Goal: Navigation & Orientation: Find specific page/section

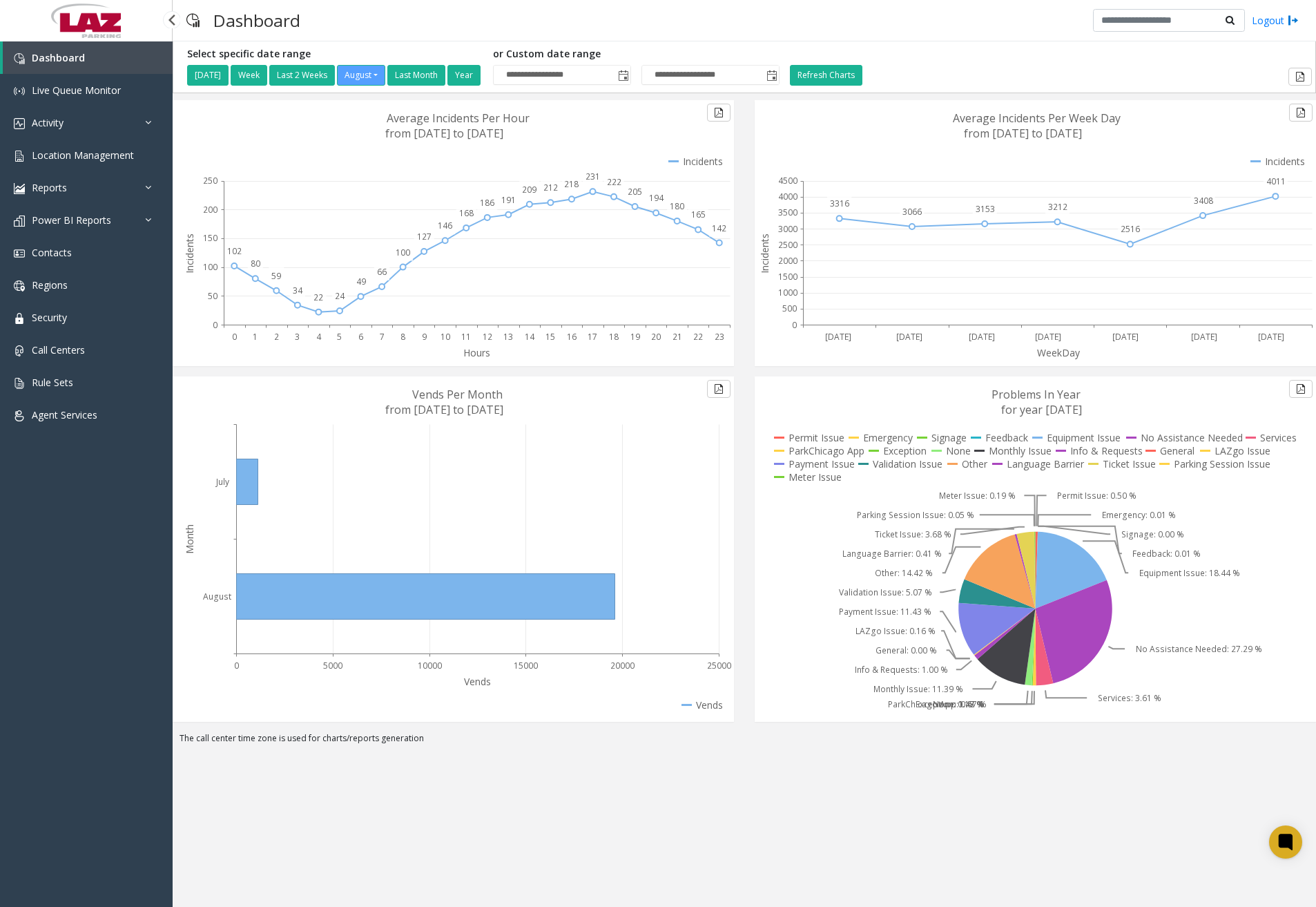
drag, startPoint x: 22, startPoint y: 730, endPoint x: 23, endPoint y: 692, distance: 38.0
click at [22, 730] on div "Dashboard Live Queue Monitor Activity Daily Activity Lane Activity Agent Activi…" at bounding box center [86, 458] width 172 height 834
click at [72, 419] on span "Agent Services" at bounding box center [64, 415] width 65 height 13
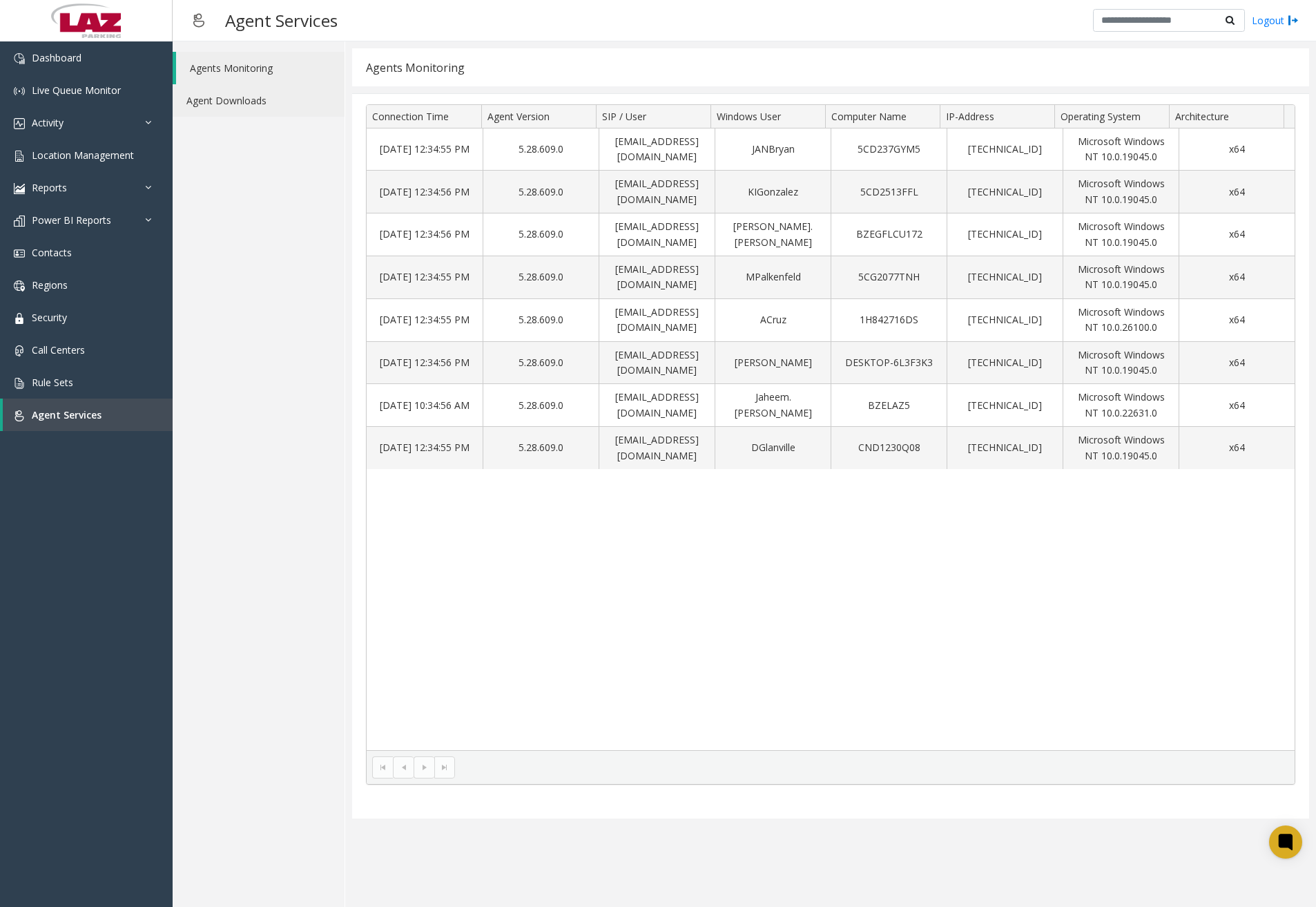
click at [262, 113] on link "Agent Downloads" at bounding box center [258, 100] width 171 height 33
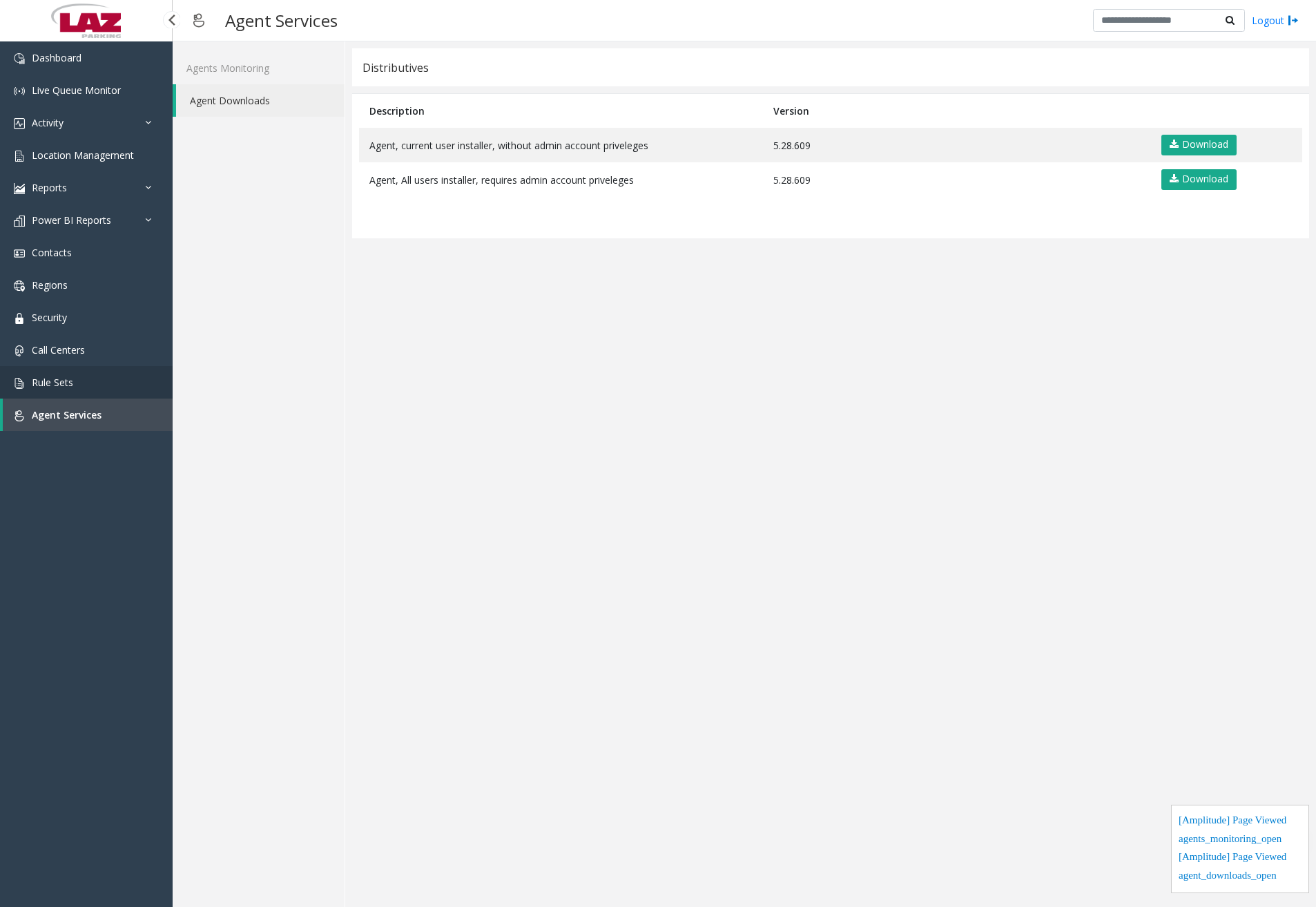
click at [81, 390] on link "Rule Sets" at bounding box center [86, 382] width 172 height 33
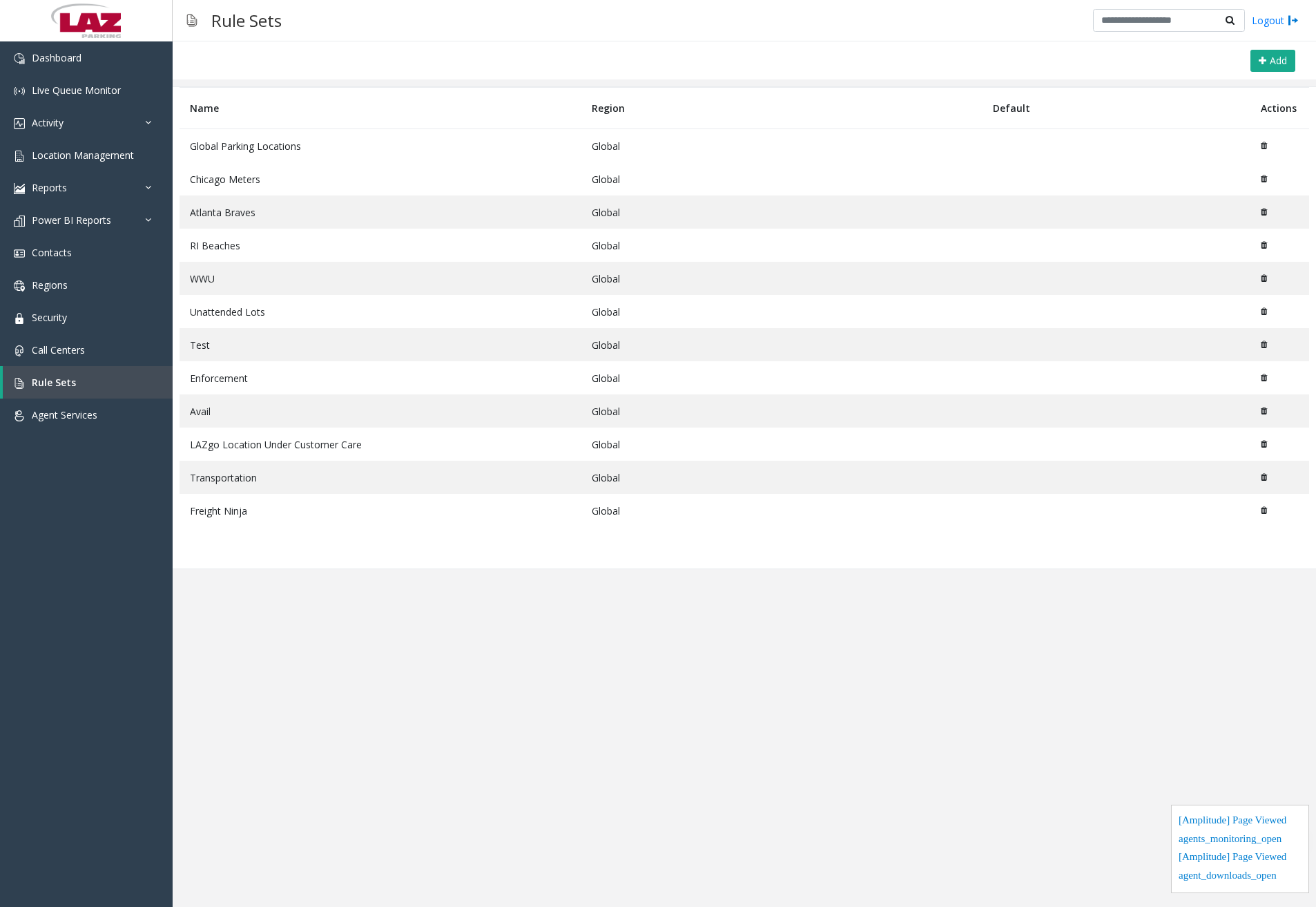
click at [305, 155] on td "Global Parking Locations" at bounding box center [380, 146] width 402 height 34
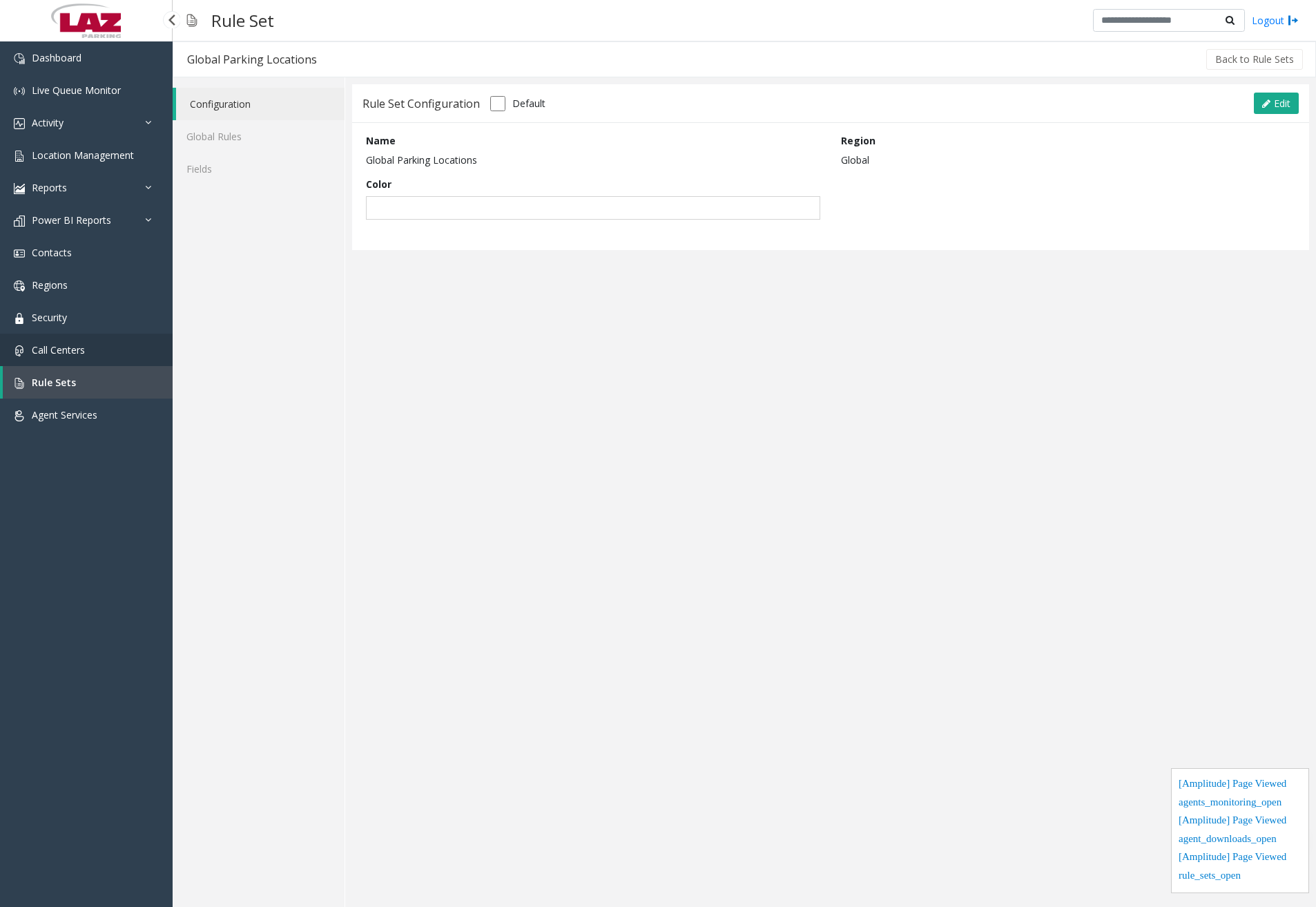
click at [113, 356] on link "Call Centers" at bounding box center [86, 350] width 172 height 33
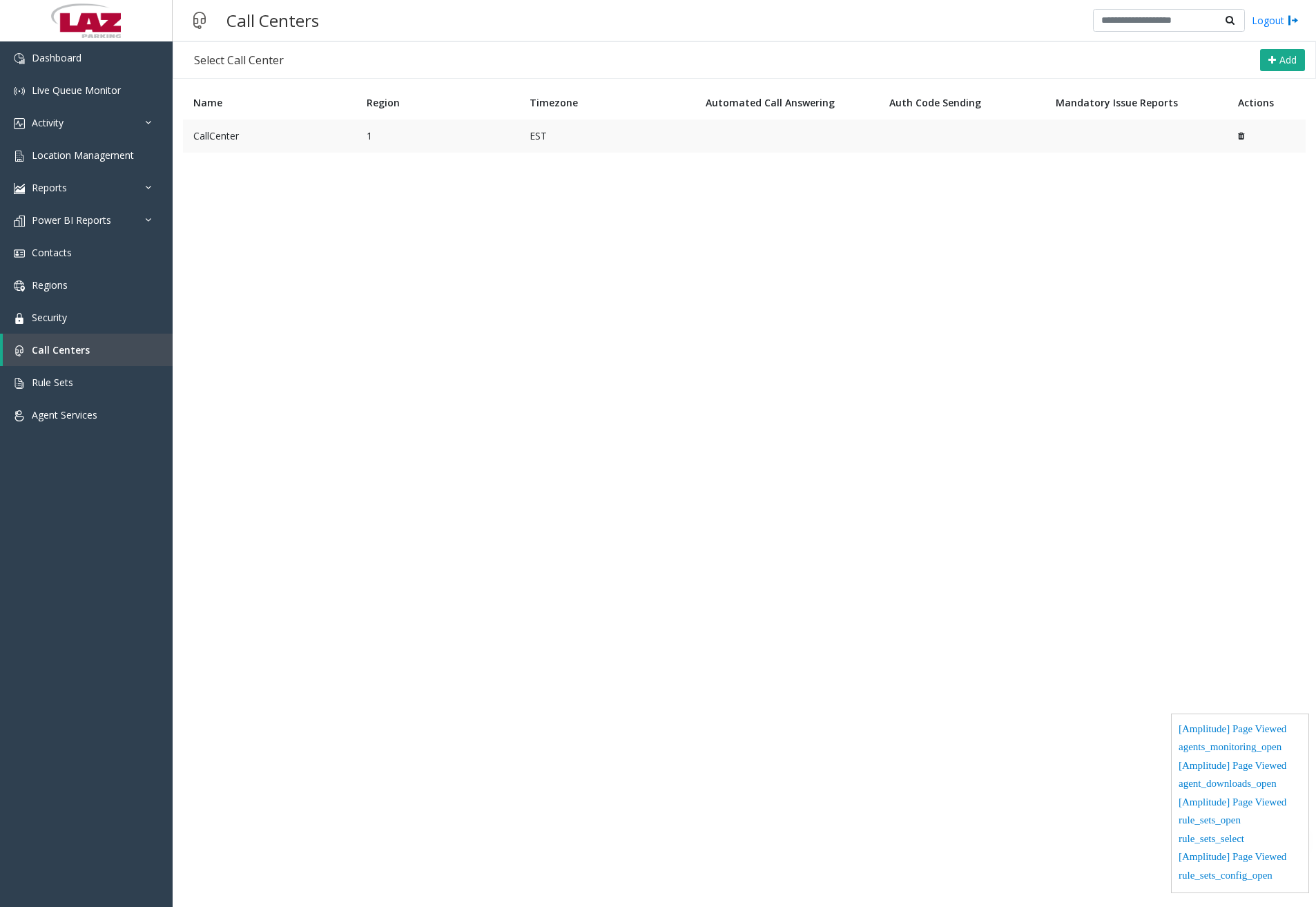
click at [250, 141] on td "CallCenter" at bounding box center [269, 136] width 173 height 34
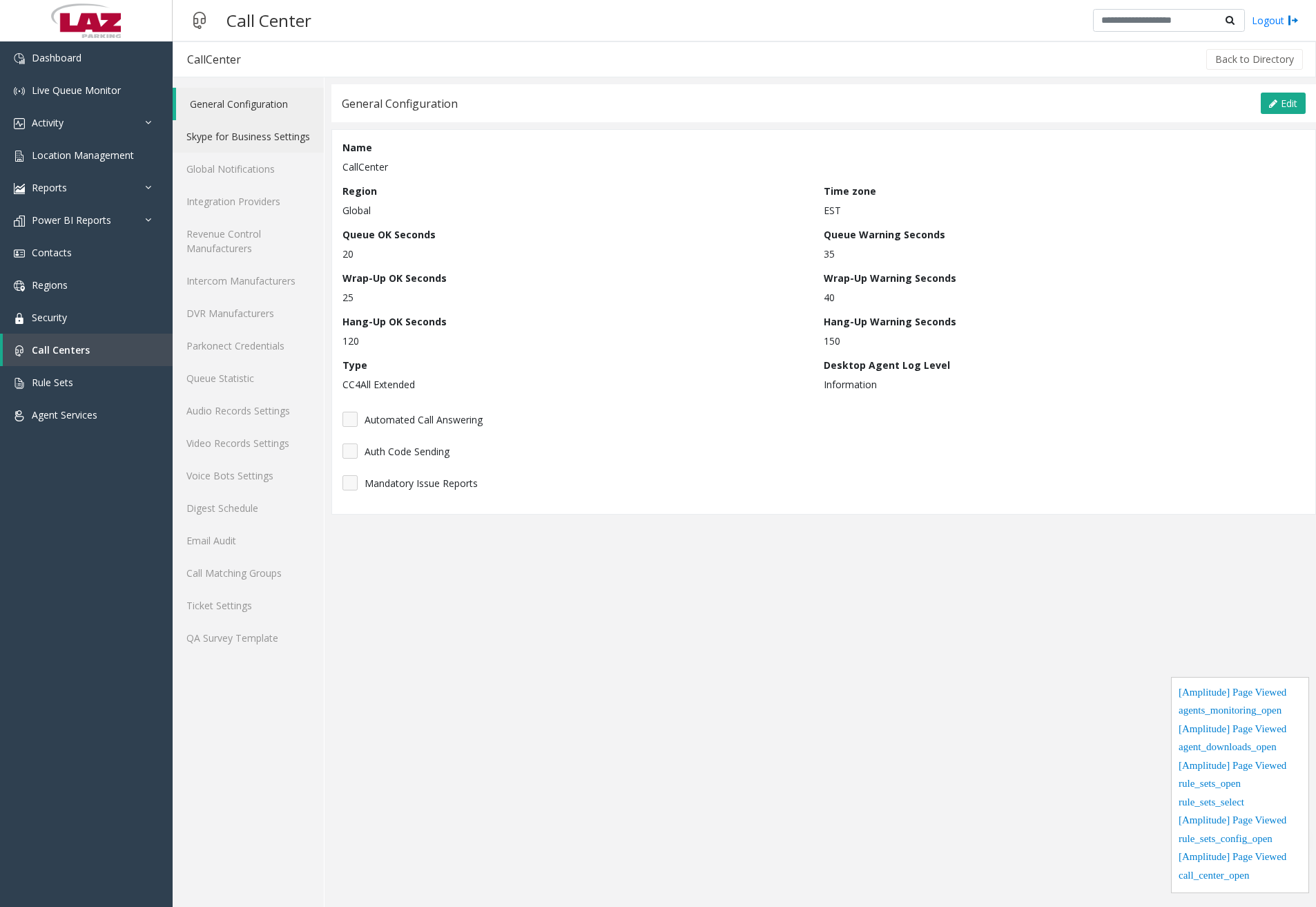
click at [250, 141] on link "Skype for Business Settings" at bounding box center [248, 136] width 151 height 33
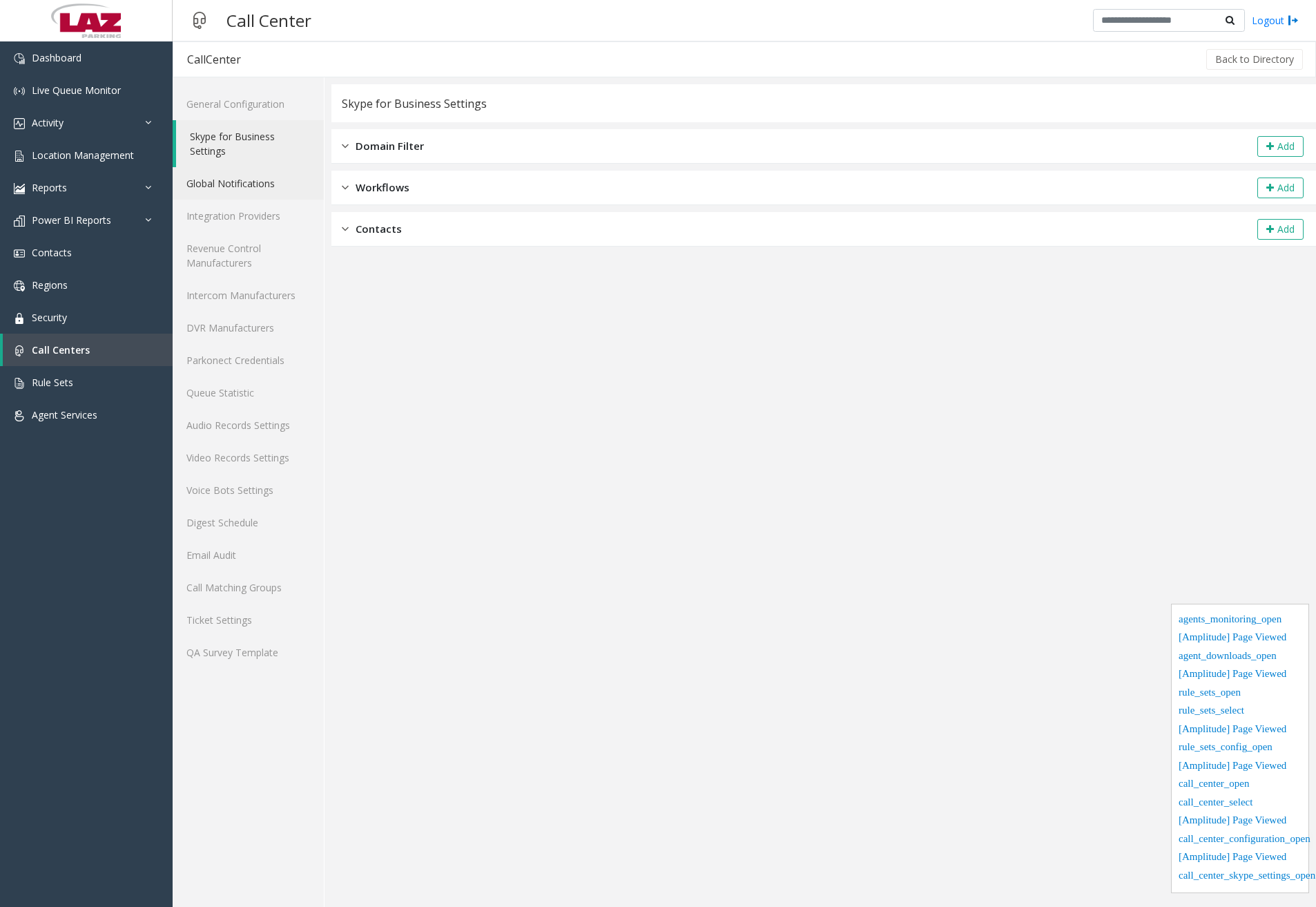
click at [245, 187] on link "Global Notifications" at bounding box center [248, 183] width 151 height 33
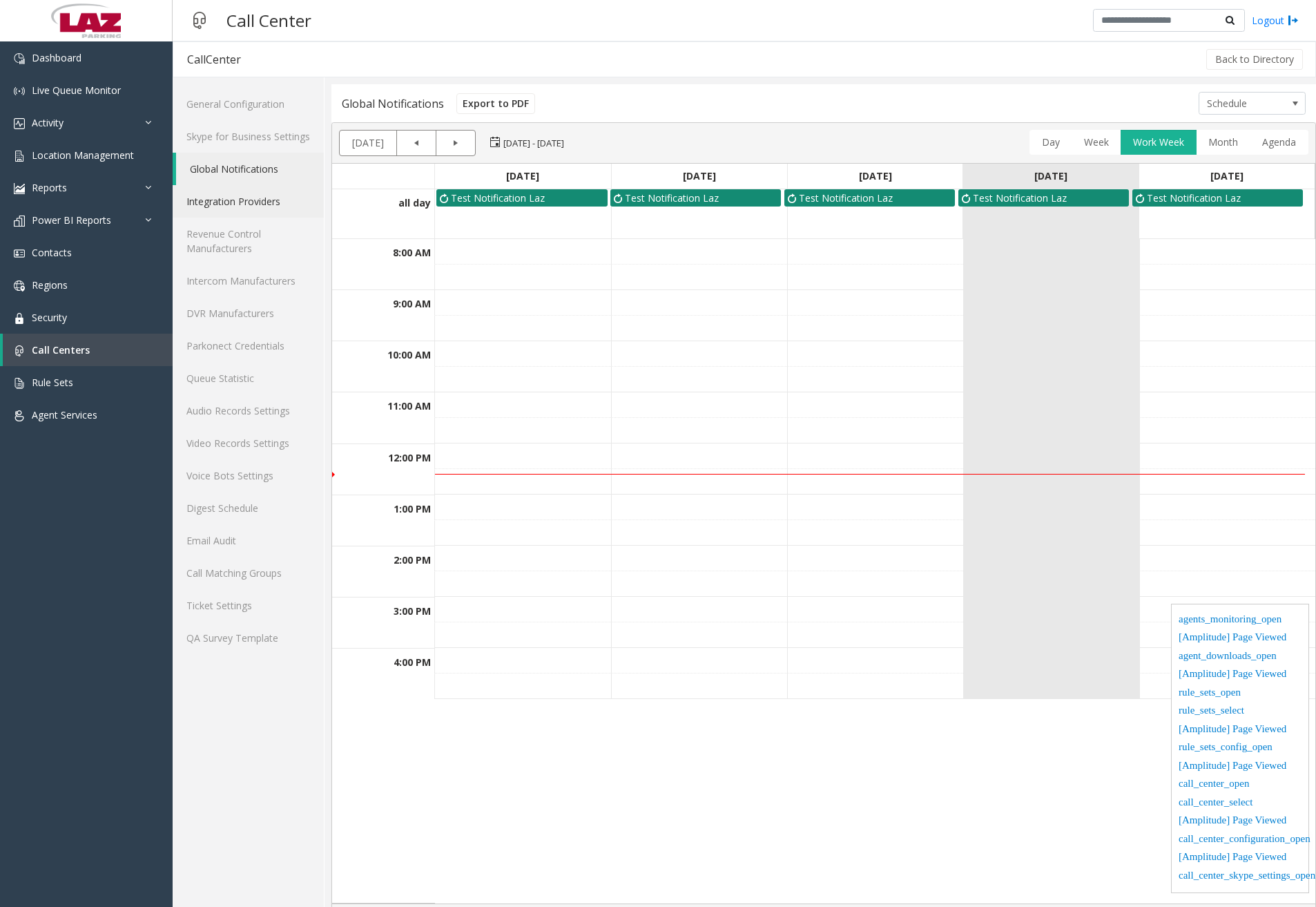
click at [249, 198] on link "Integration Providers" at bounding box center [248, 201] width 151 height 33
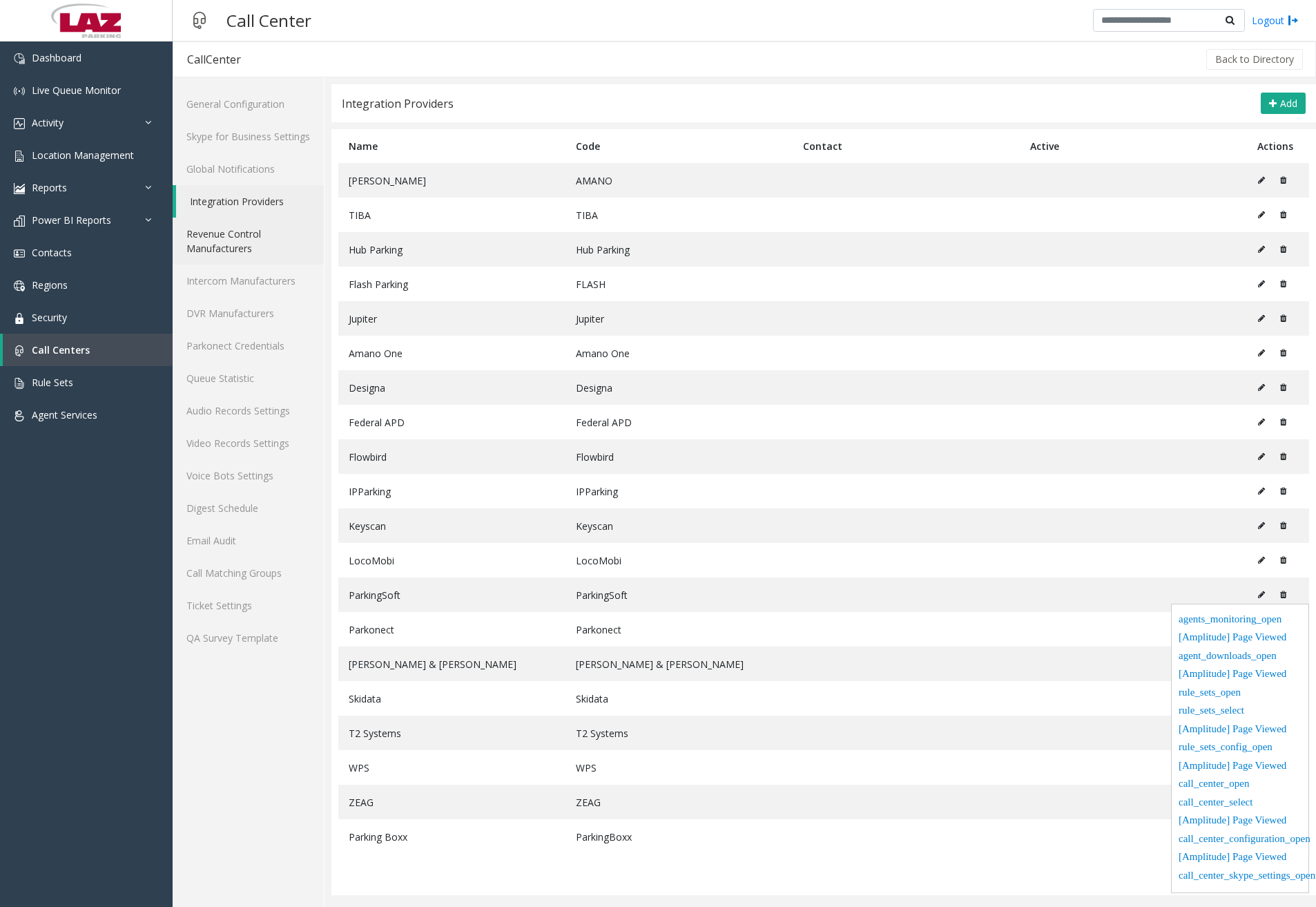
click at [253, 227] on link "Revenue Control Manufacturers" at bounding box center [248, 240] width 151 height 47
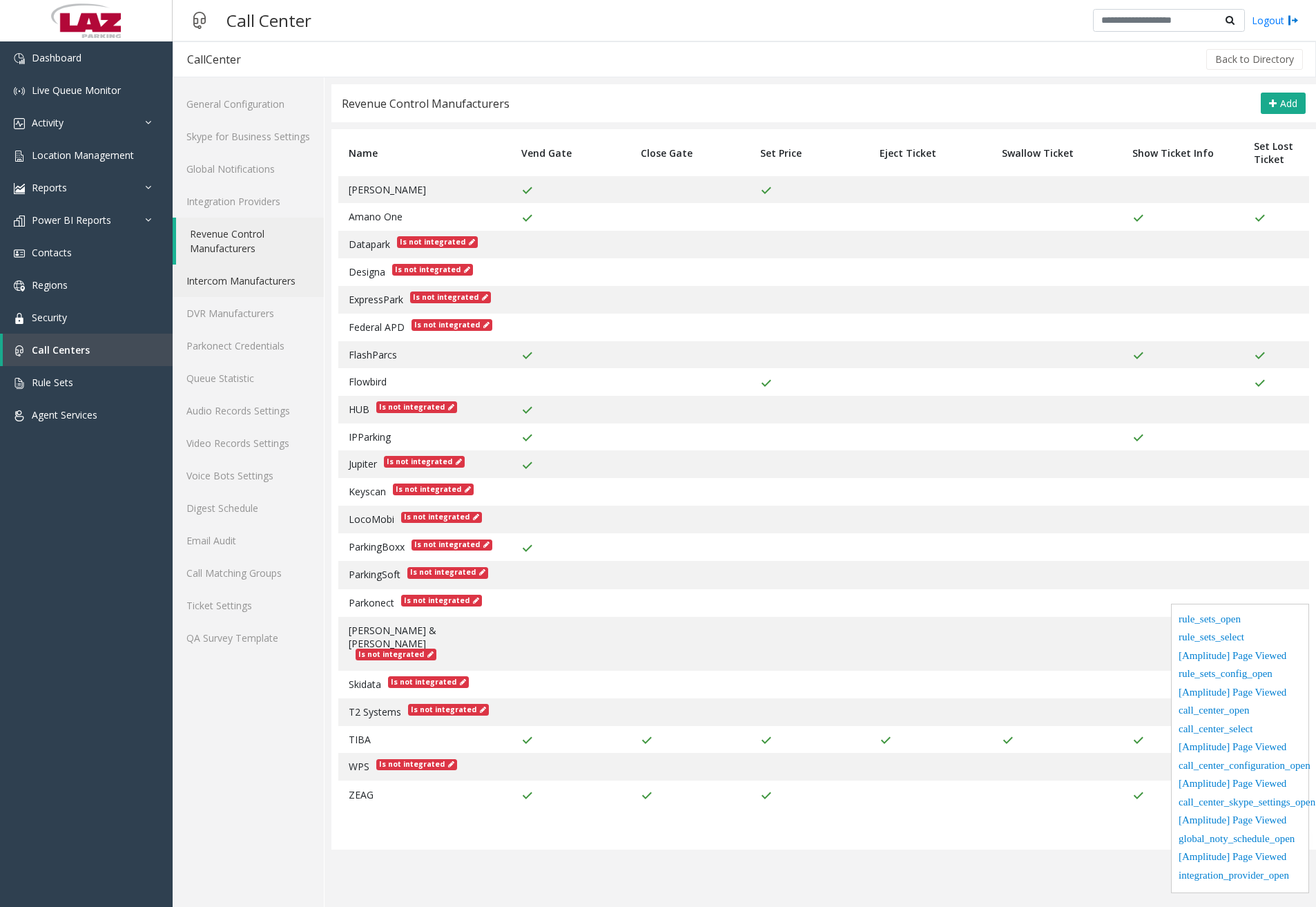
click at [274, 286] on link "Intercom Manufacturers" at bounding box center [248, 281] width 151 height 33
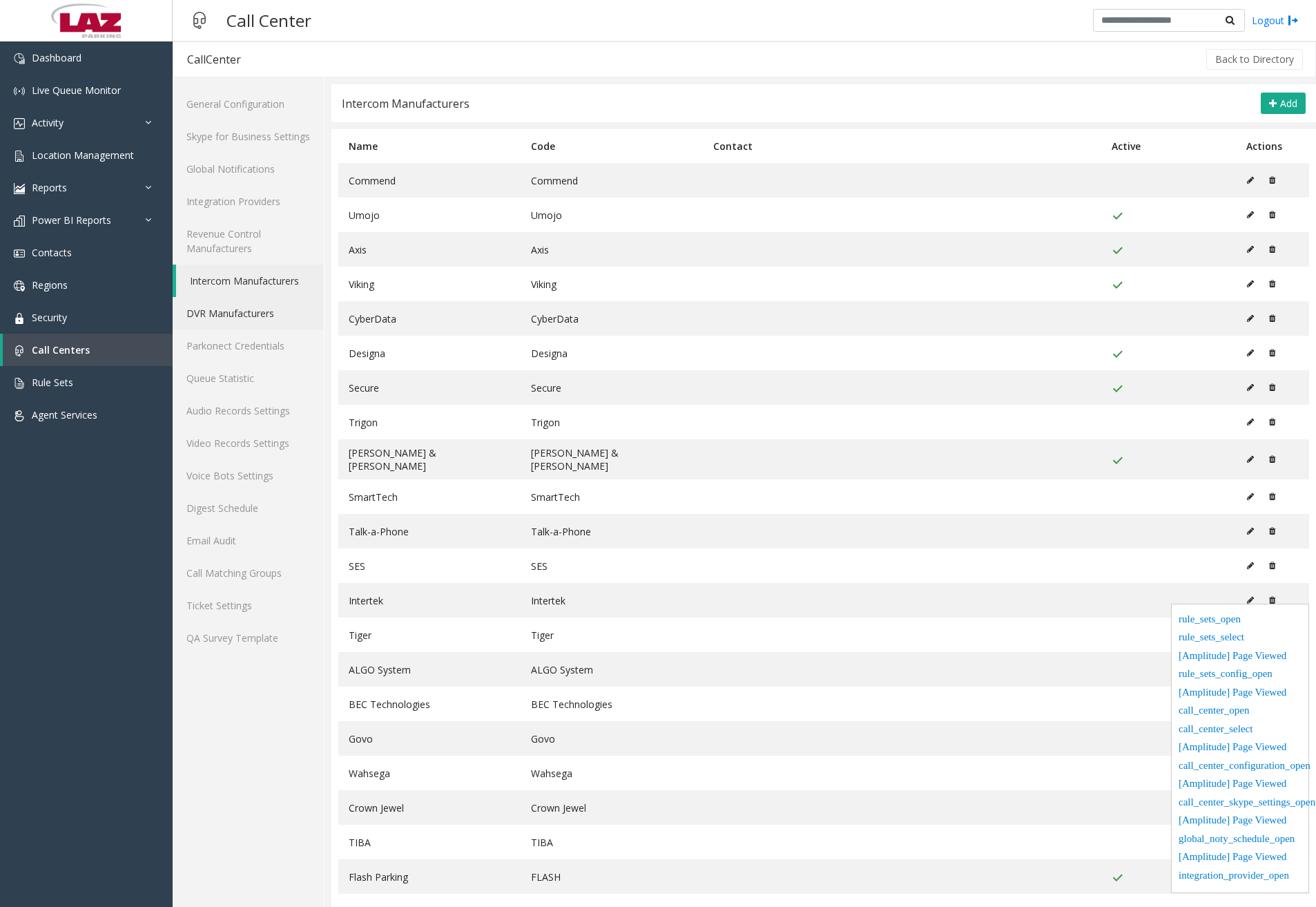
click at [277, 307] on link "DVR Manufacturers" at bounding box center [248, 312] width 151 height 33
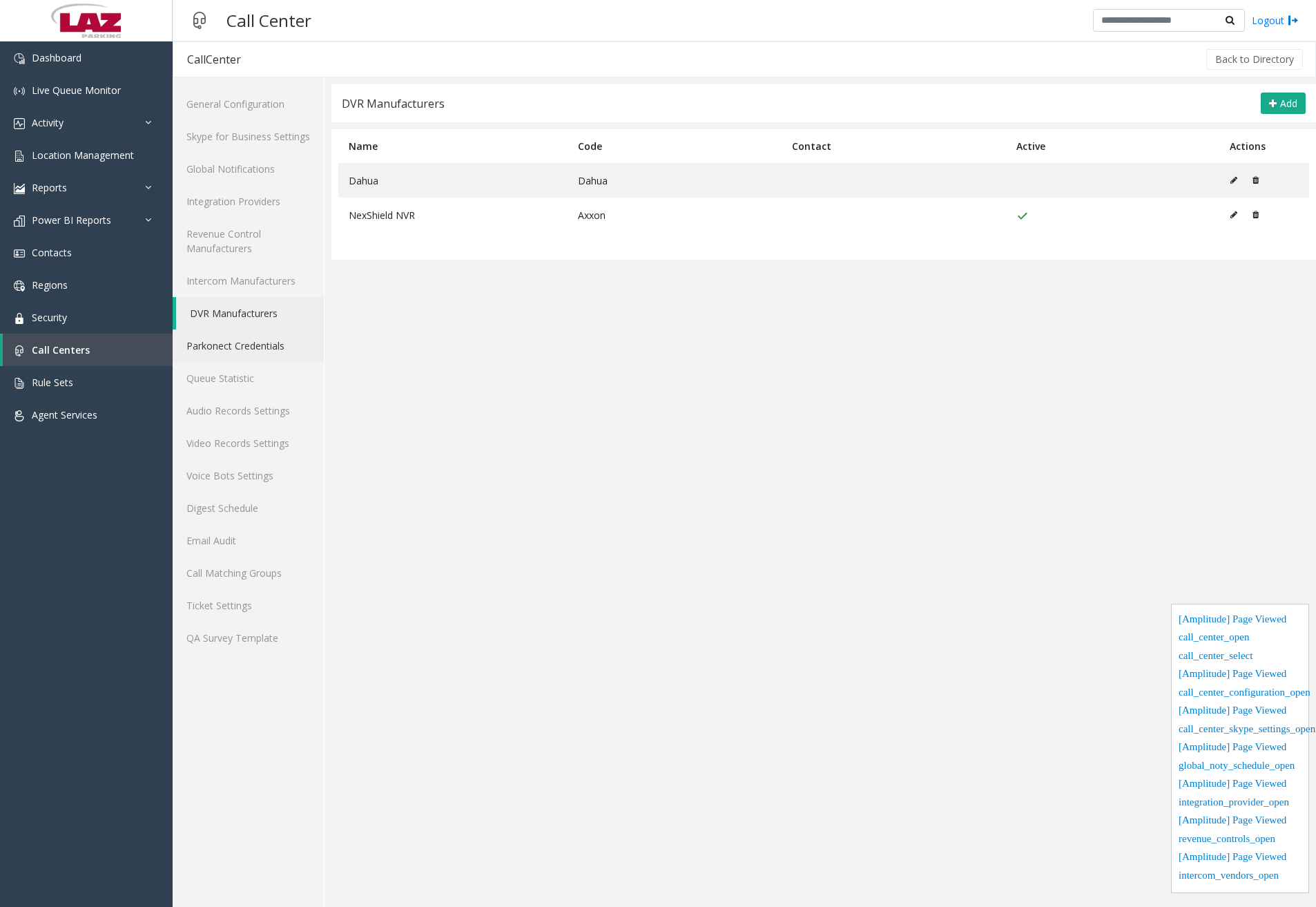
click at [270, 342] on link "Parkonect Credentials" at bounding box center [248, 345] width 151 height 33
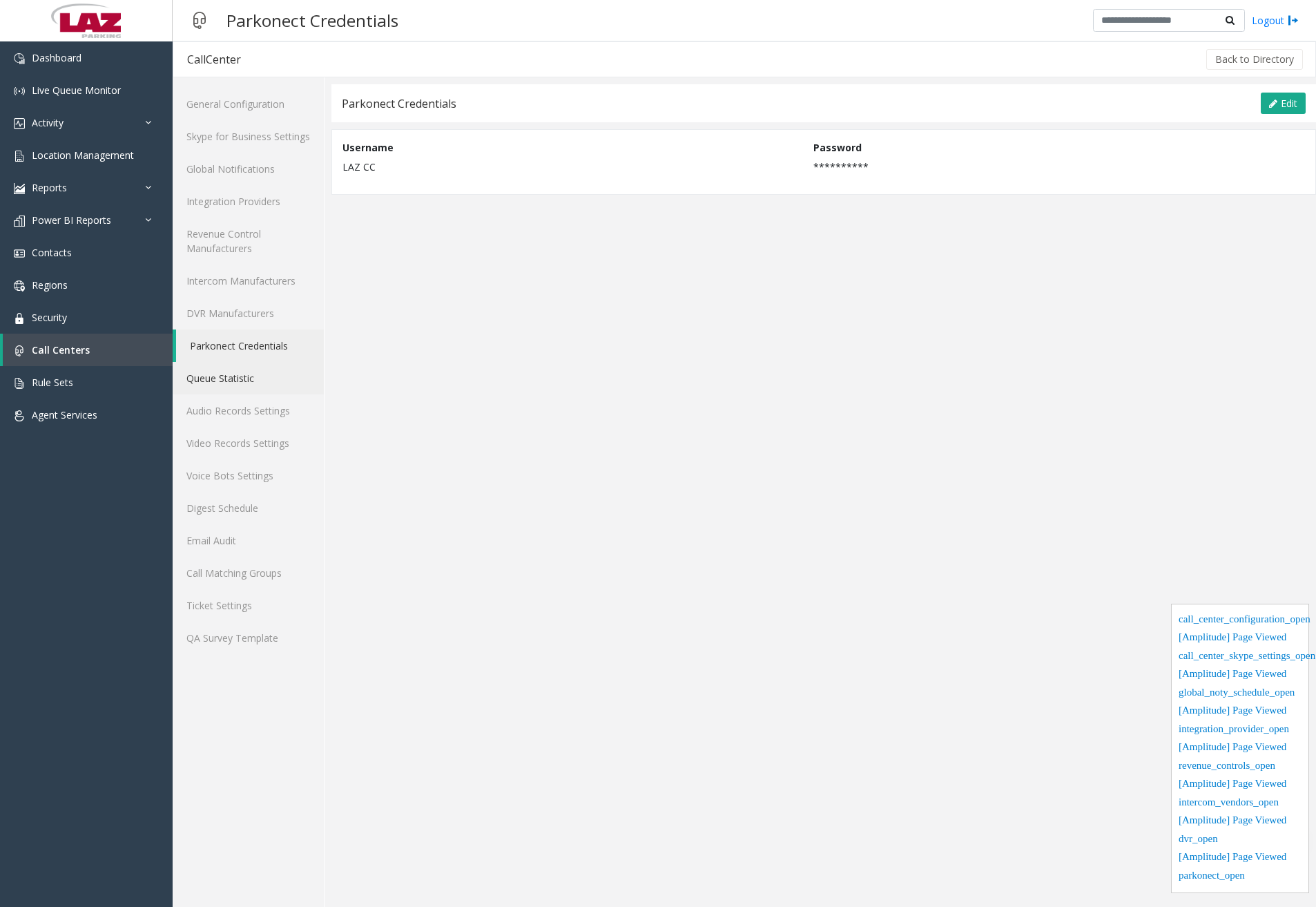
click at [273, 381] on link "Queue Statistic" at bounding box center [248, 378] width 151 height 33
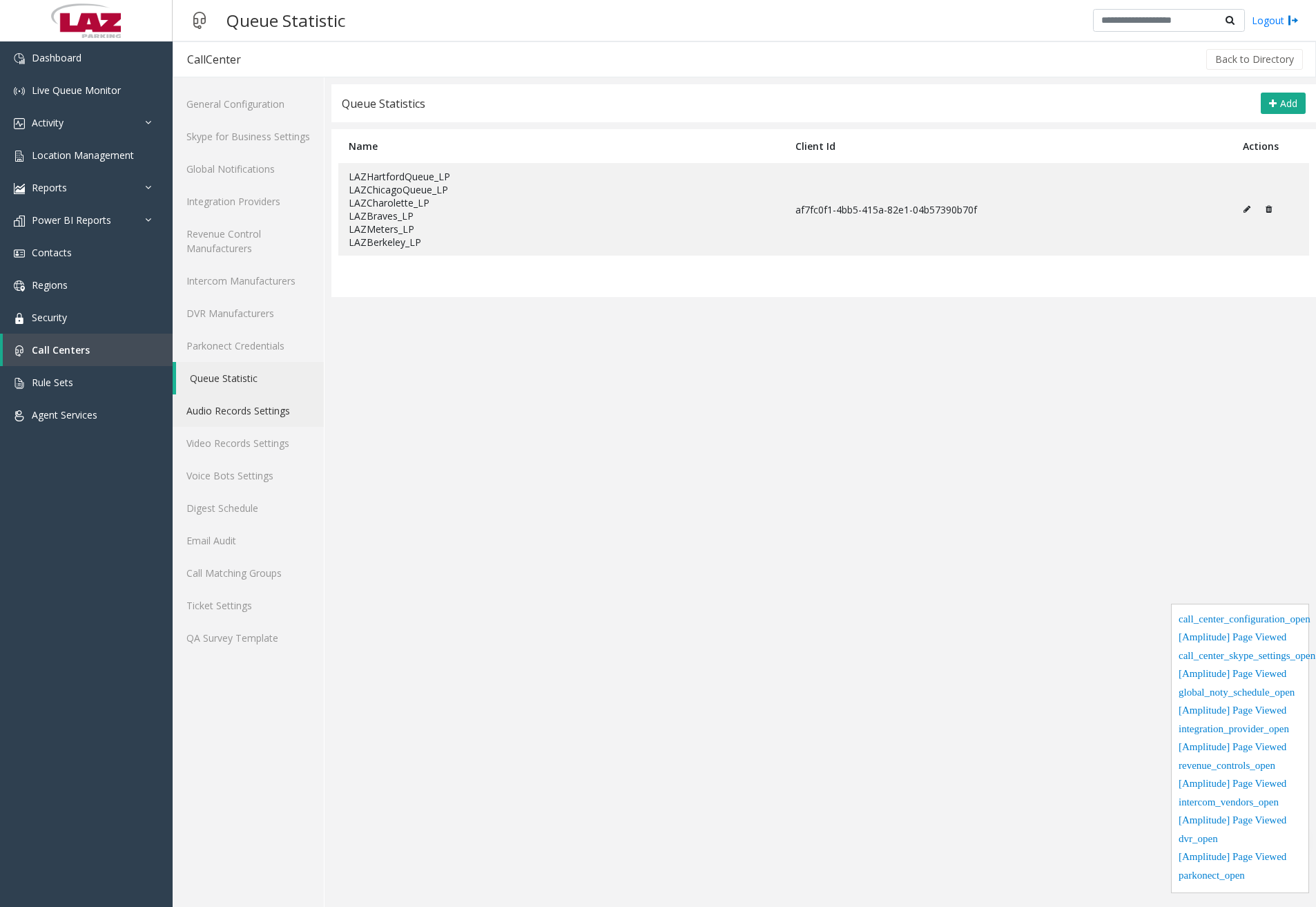
click at [269, 413] on link "Audio Records Settings" at bounding box center [248, 410] width 151 height 33
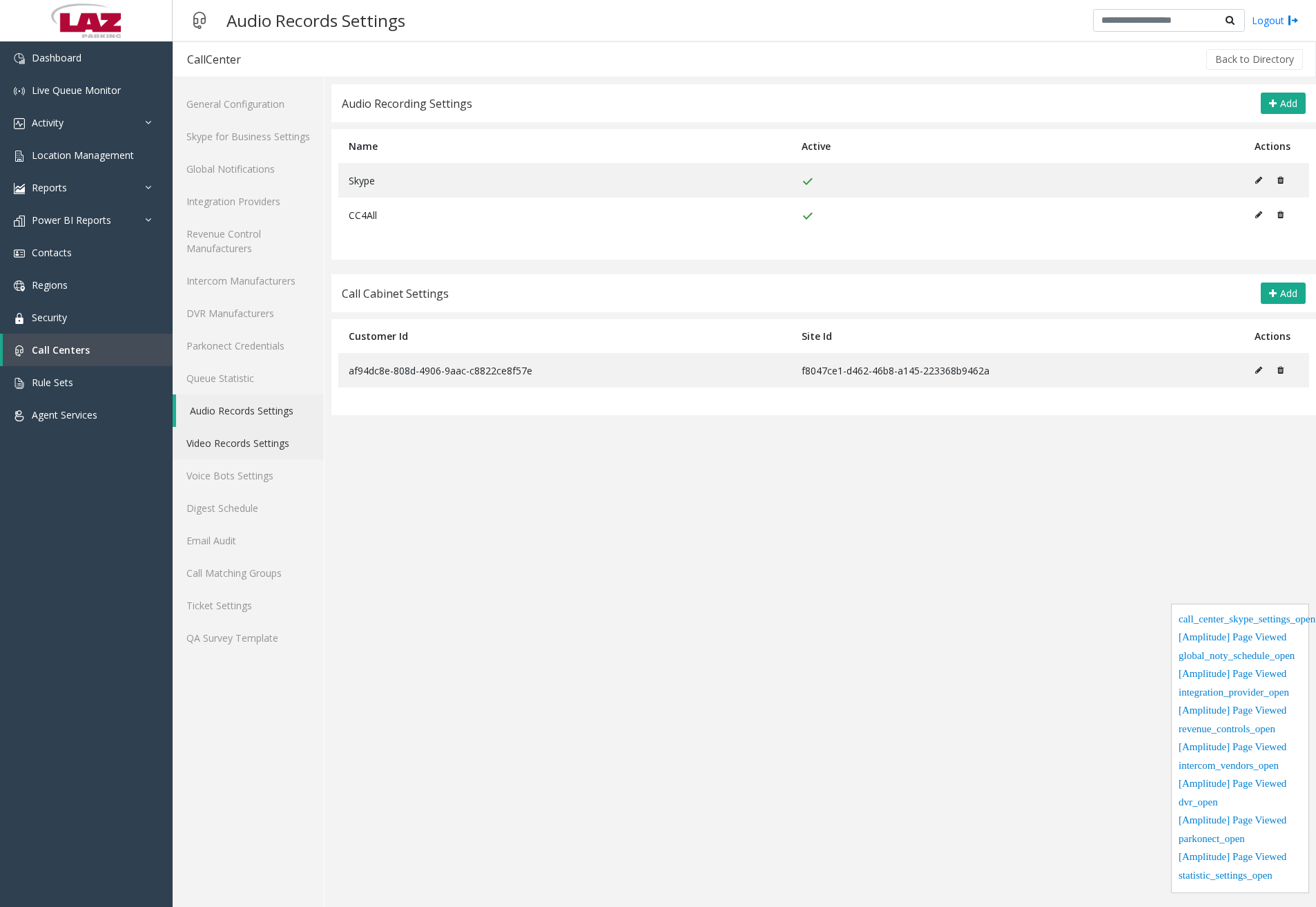
click at [257, 447] on link "Video Records Settings" at bounding box center [248, 443] width 151 height 33
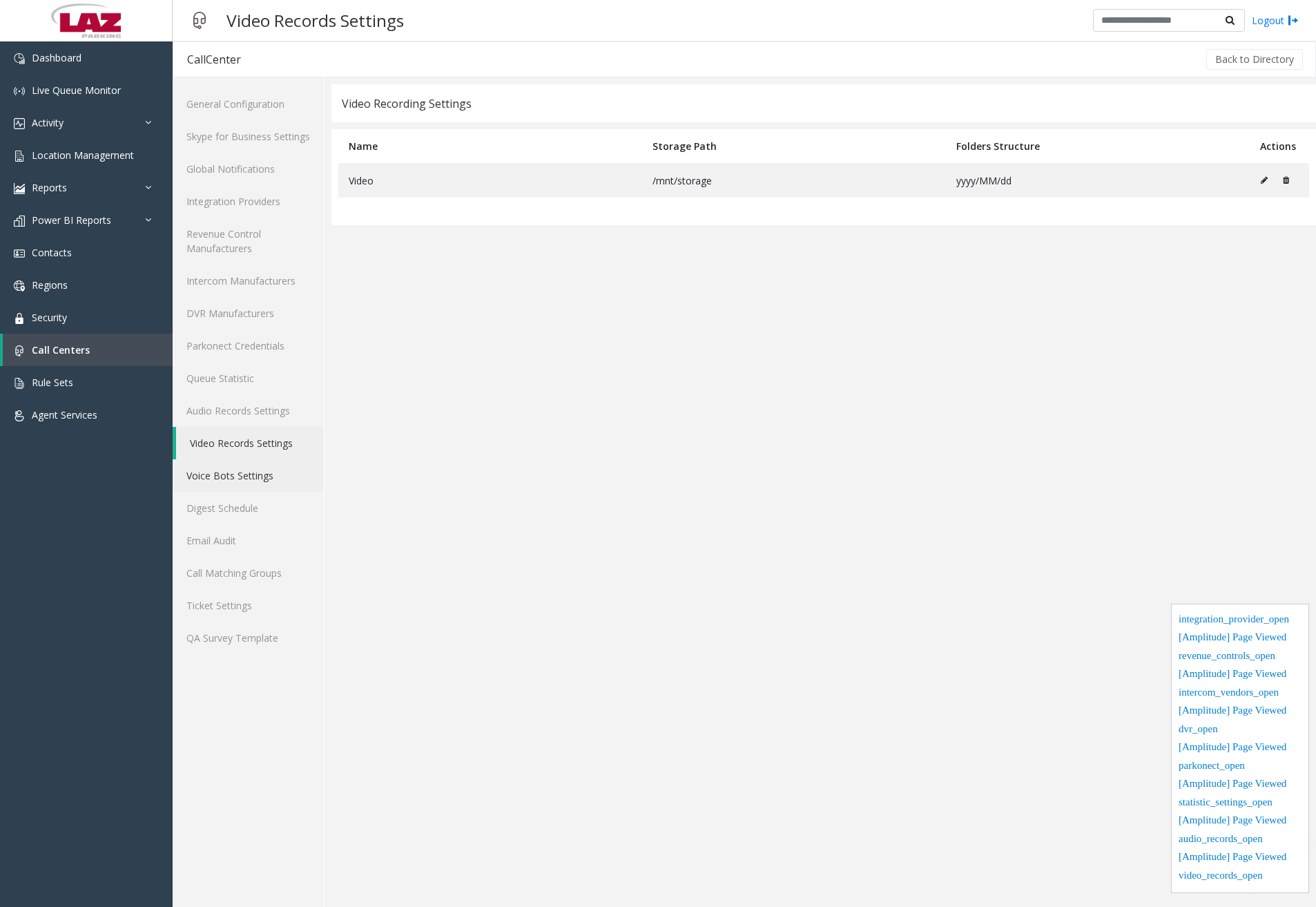
click at [258, 469] on link "Voice Bots Settings" at bounding box center [248, 475] width 151 height 33
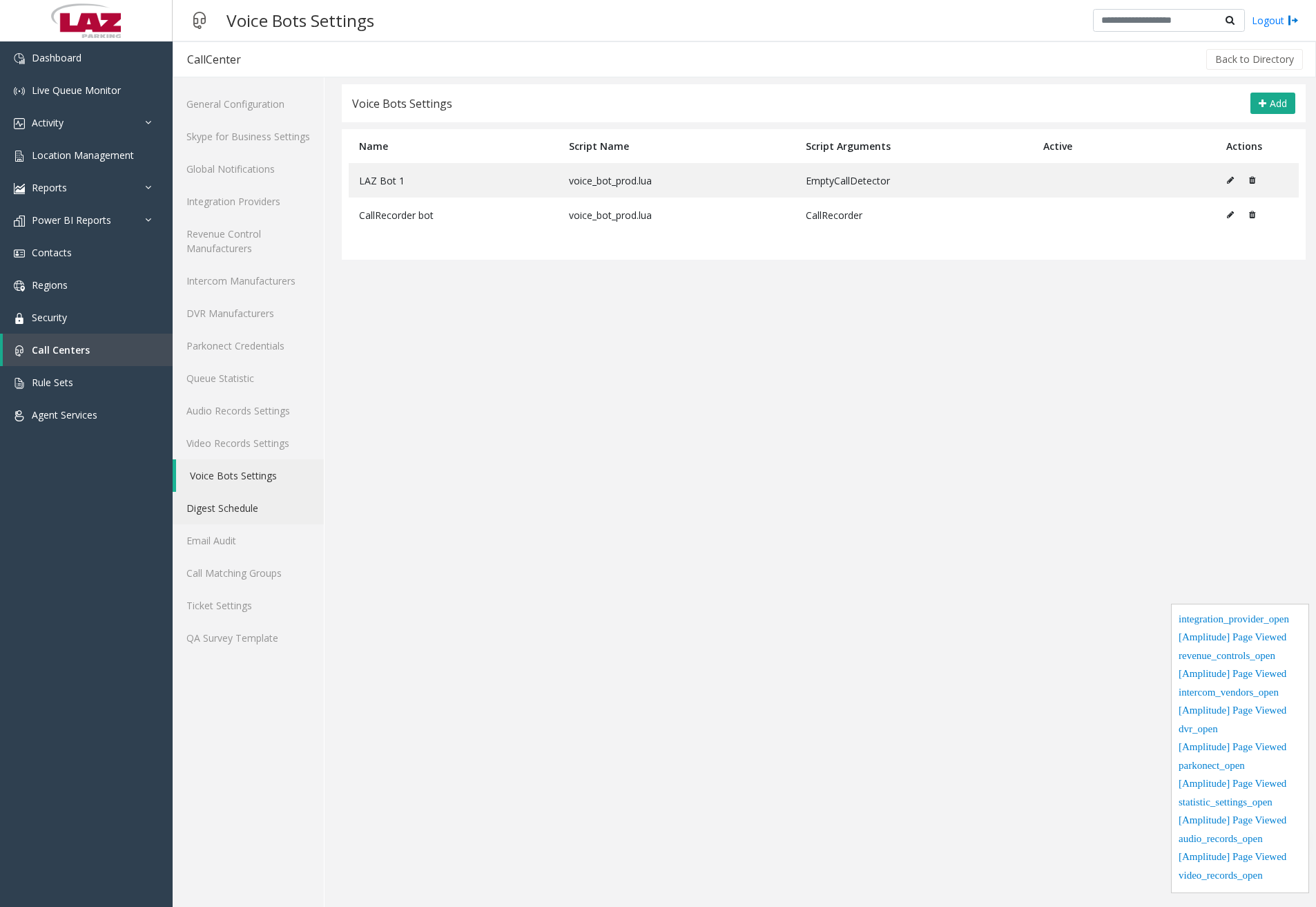
click at [267, 505] on link "Digest Schedule" at bounding box center [248, 507] width 151 height 33
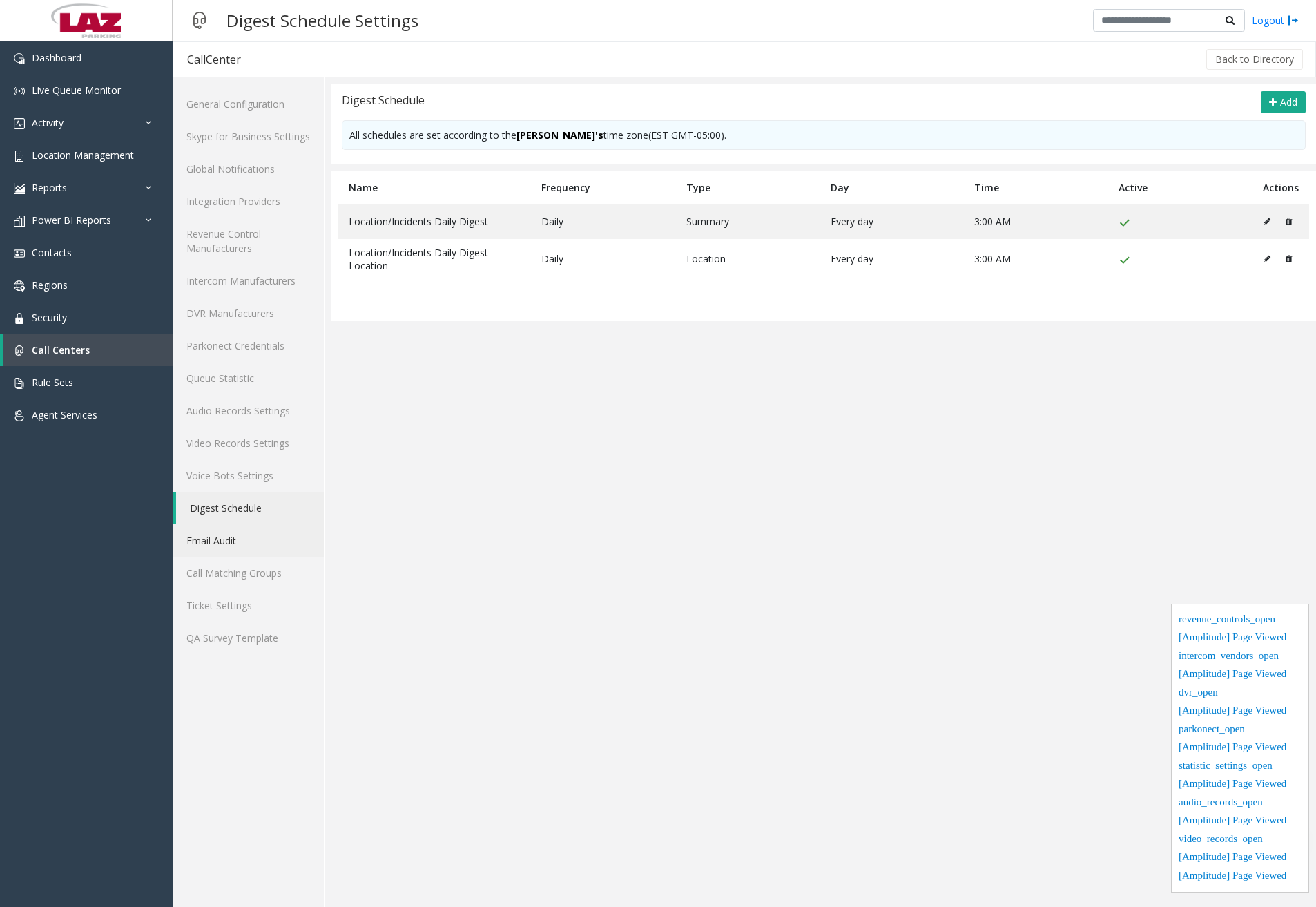
click at [252, 539] on link "Email Audit" at bounding box center [248, 540] width 151 height 33
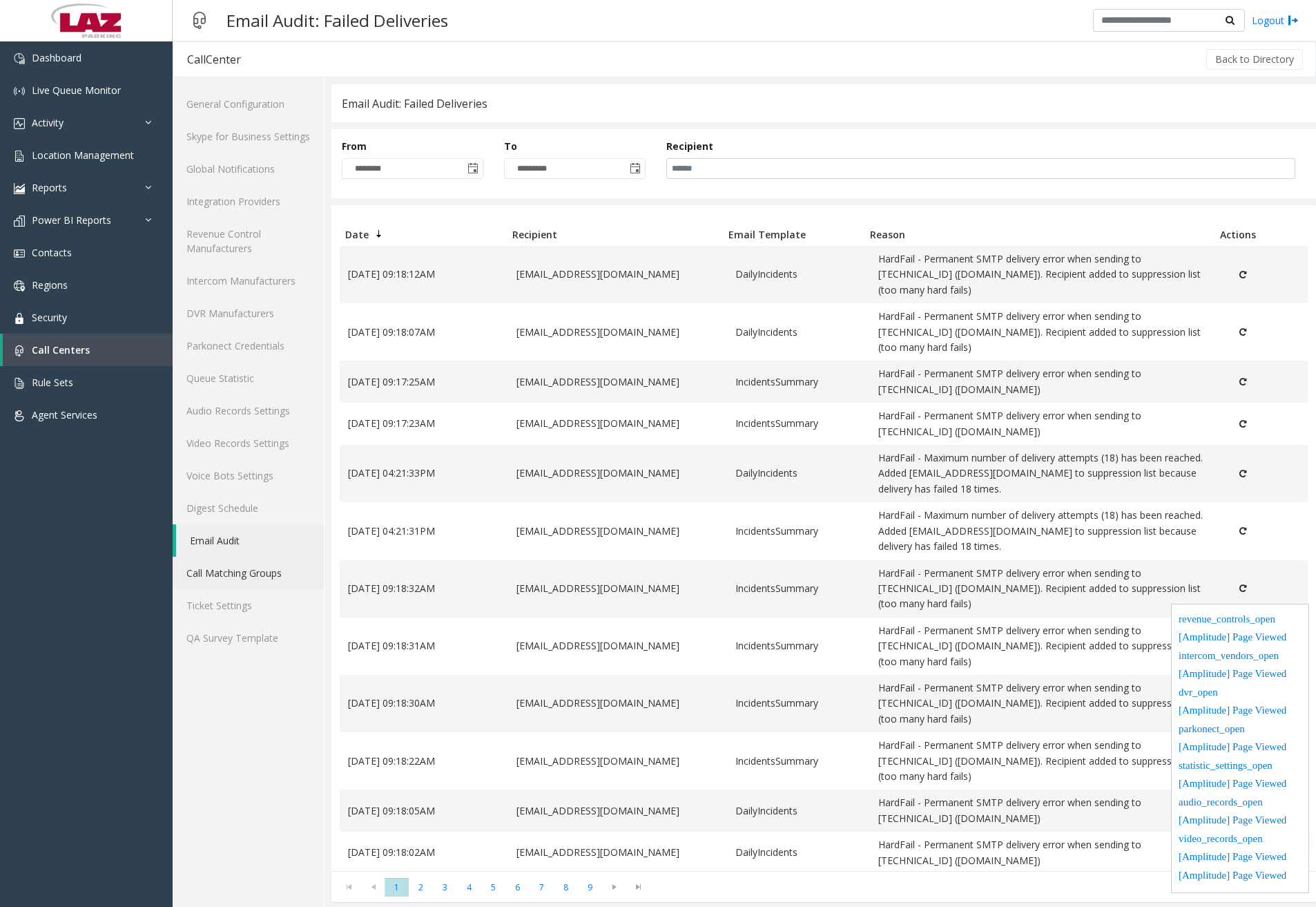
click at [254, 568] on link "Call Matching Groups" at bounding box center [248, 572] width 151 height 33
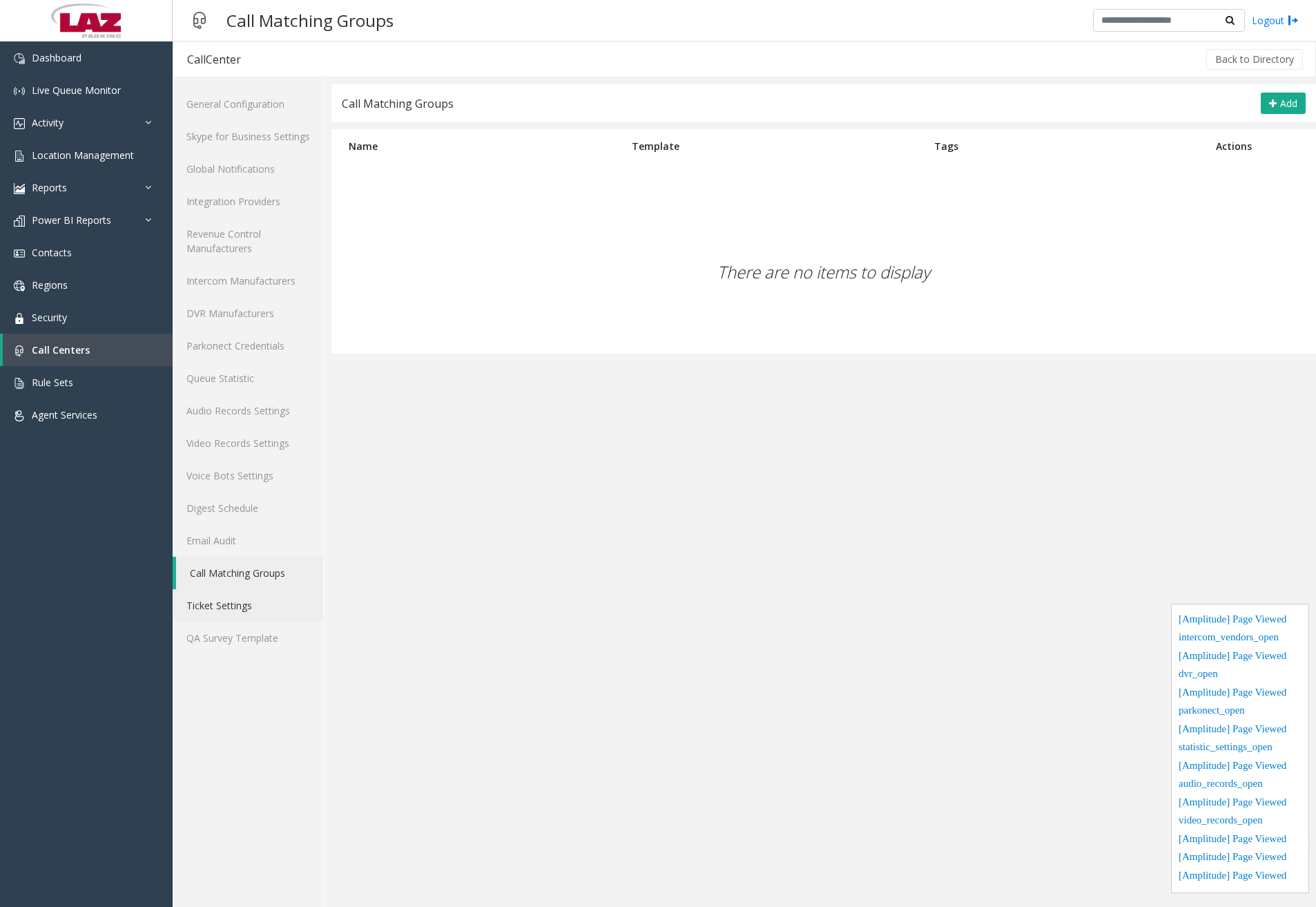
click at [257, 604] on link "Ticket Settings" at bounding box center [248, 605] width 151 height 33
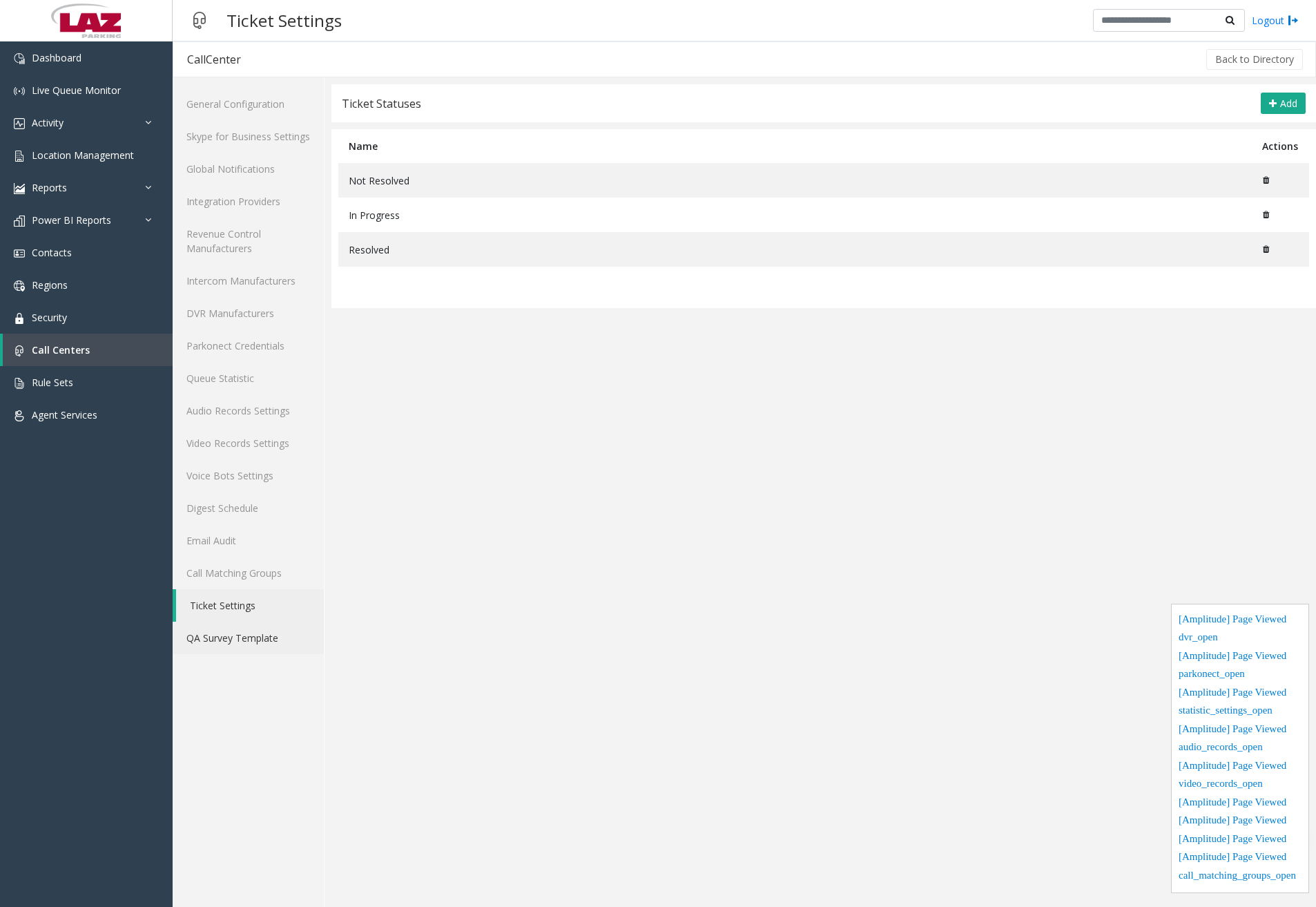
click at [252, 632] on link "QA Survey Template" at bounding box center [248, 638] width 151 height 33
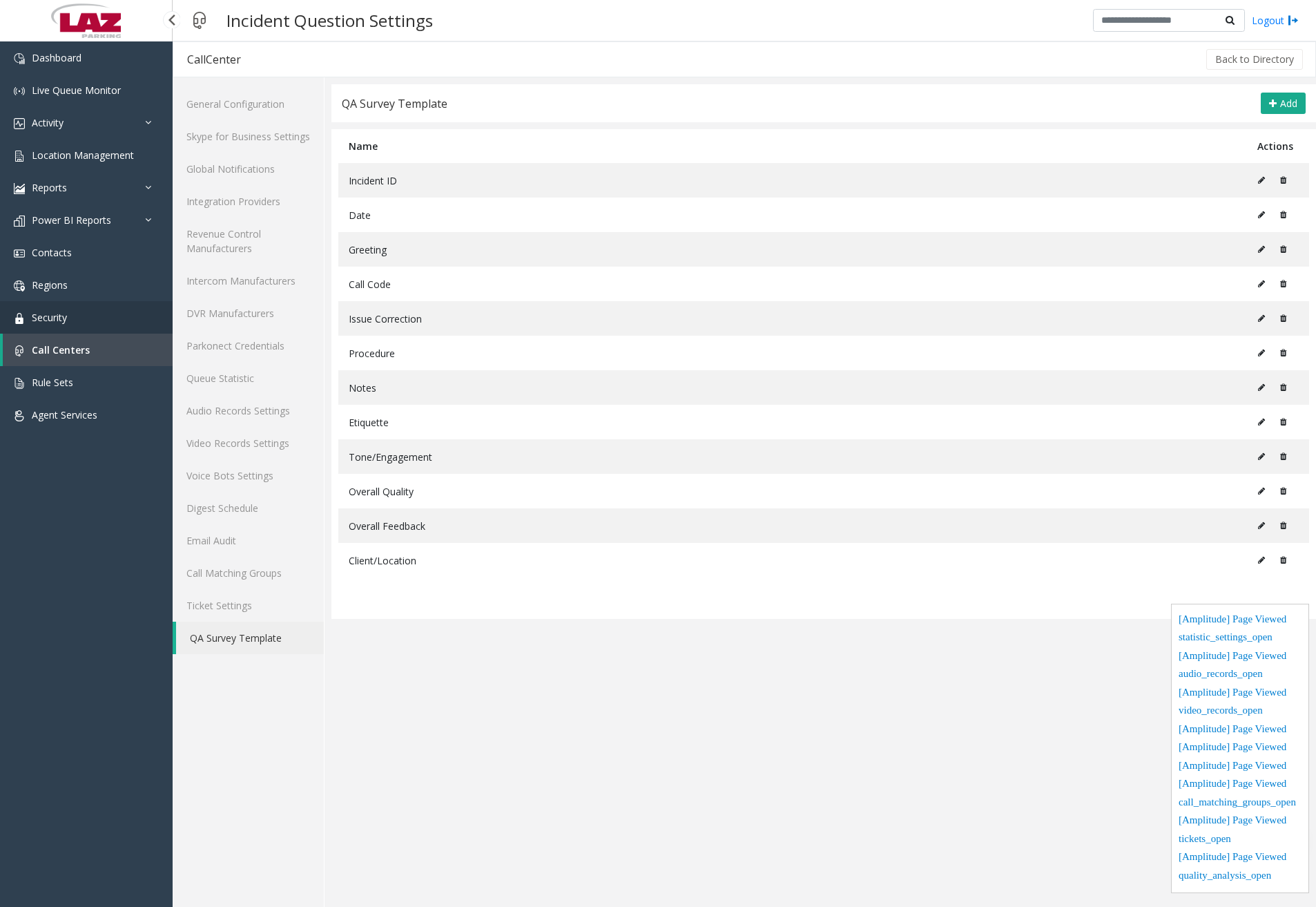
click at [103, 317] on link "Security" at bounding box center [86, 317] width 172 height 33
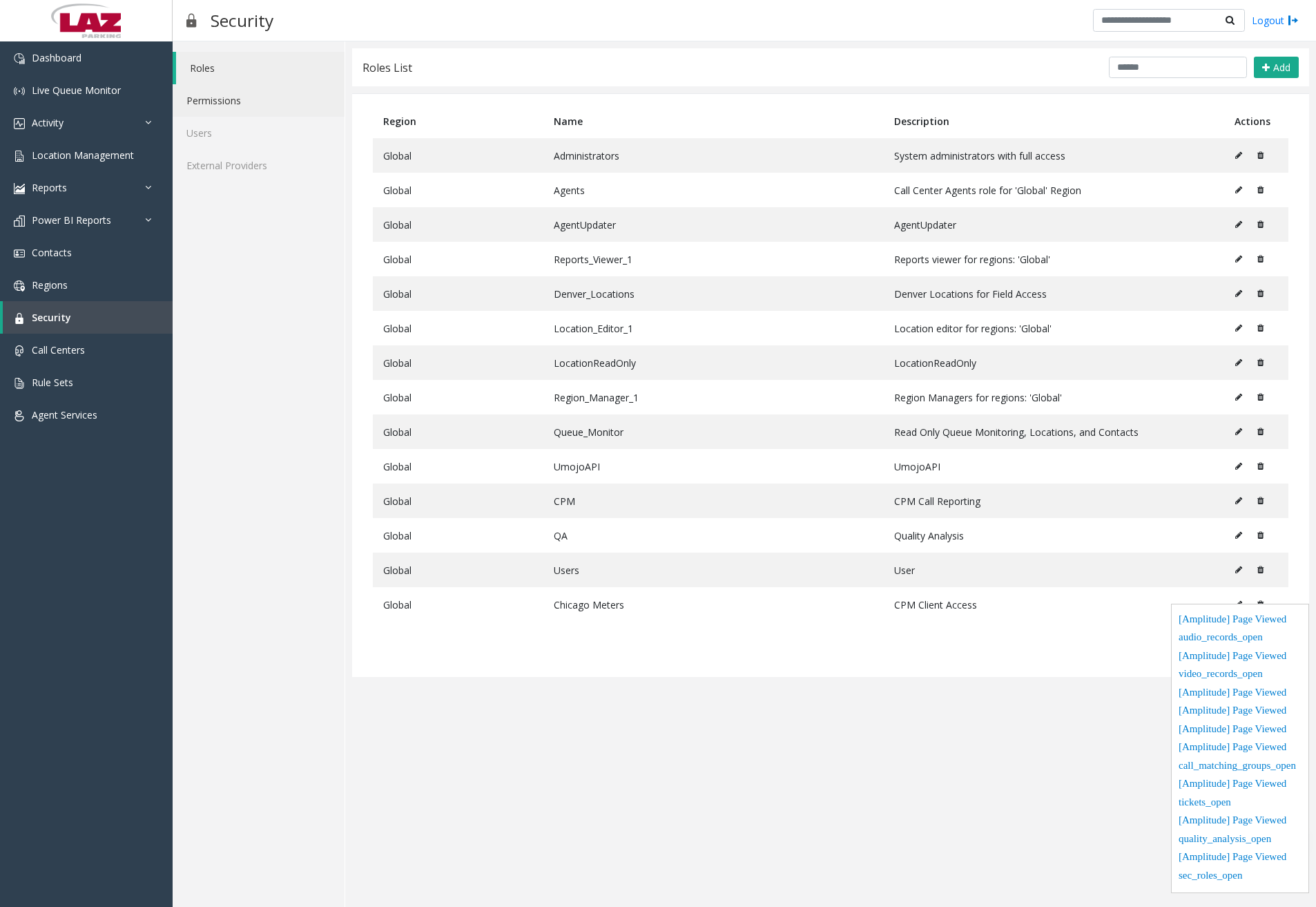
click at [241, 103] on link "Permissions" at bounding box center [258, 100] width 171 height 33
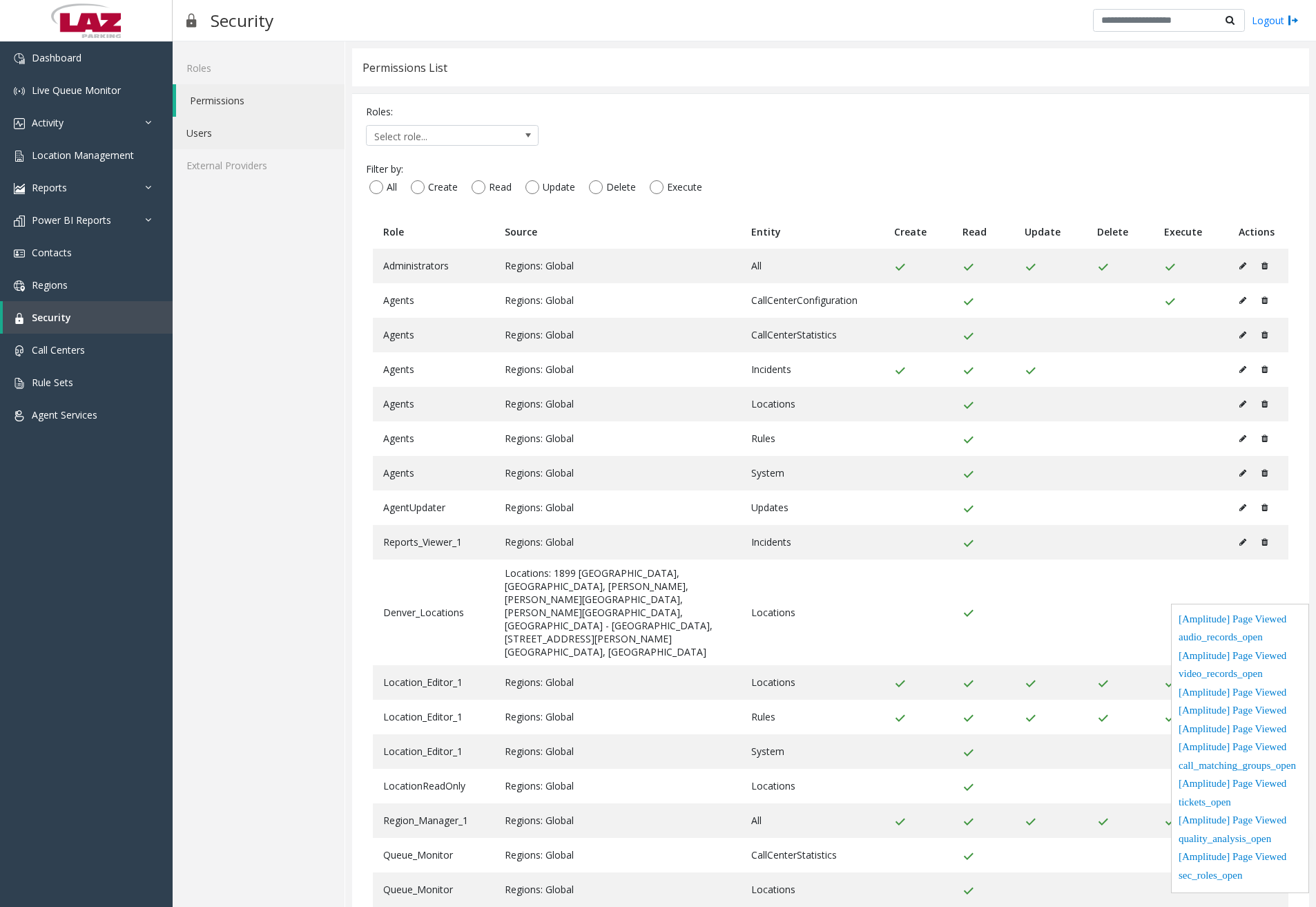
click at [226, 126] on link "Users" at bounding box center [258, 132] width 171 height 33
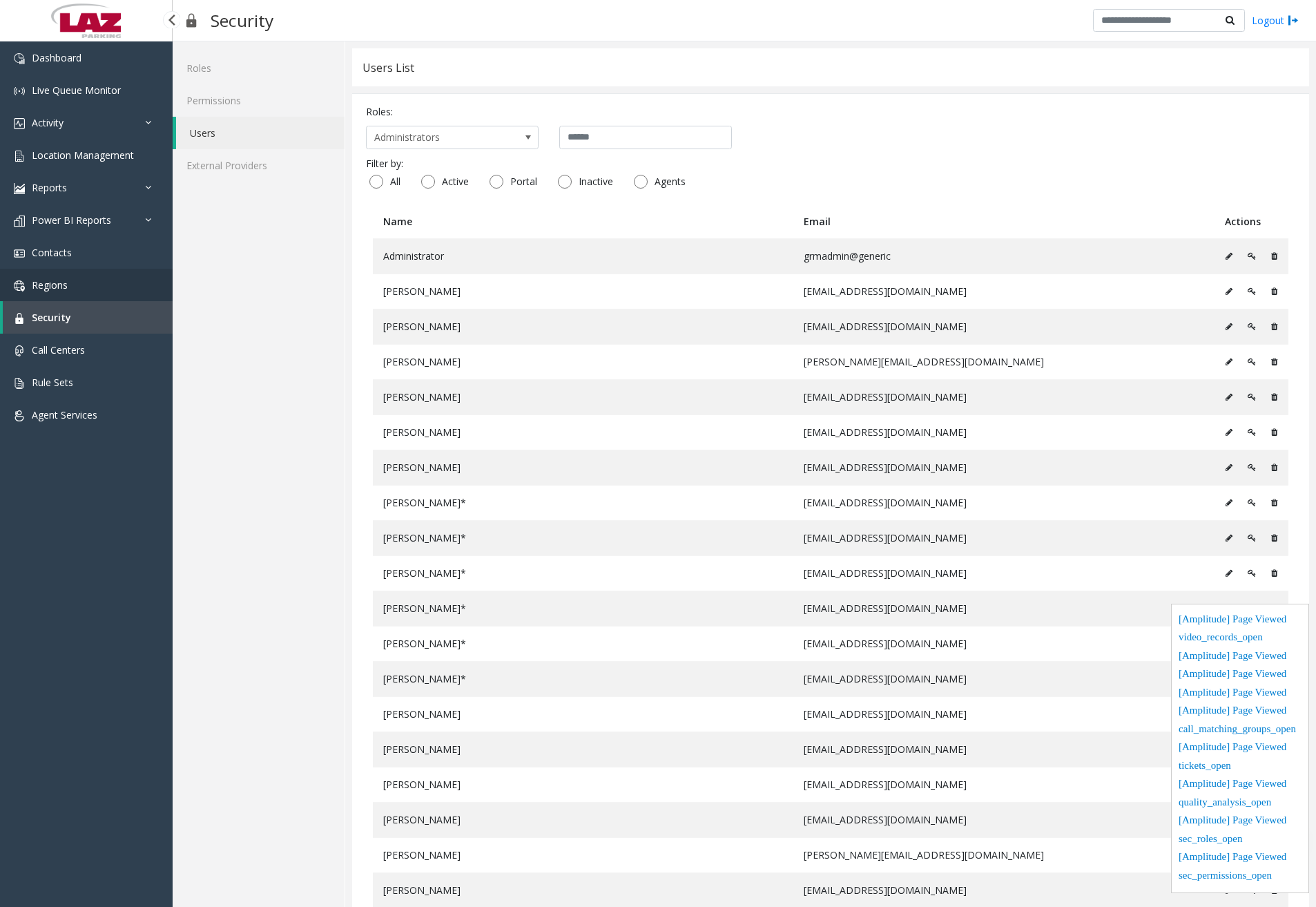
click at [106, 299] on link "Regions" at bounding box center [86, 284] width 172 height 33
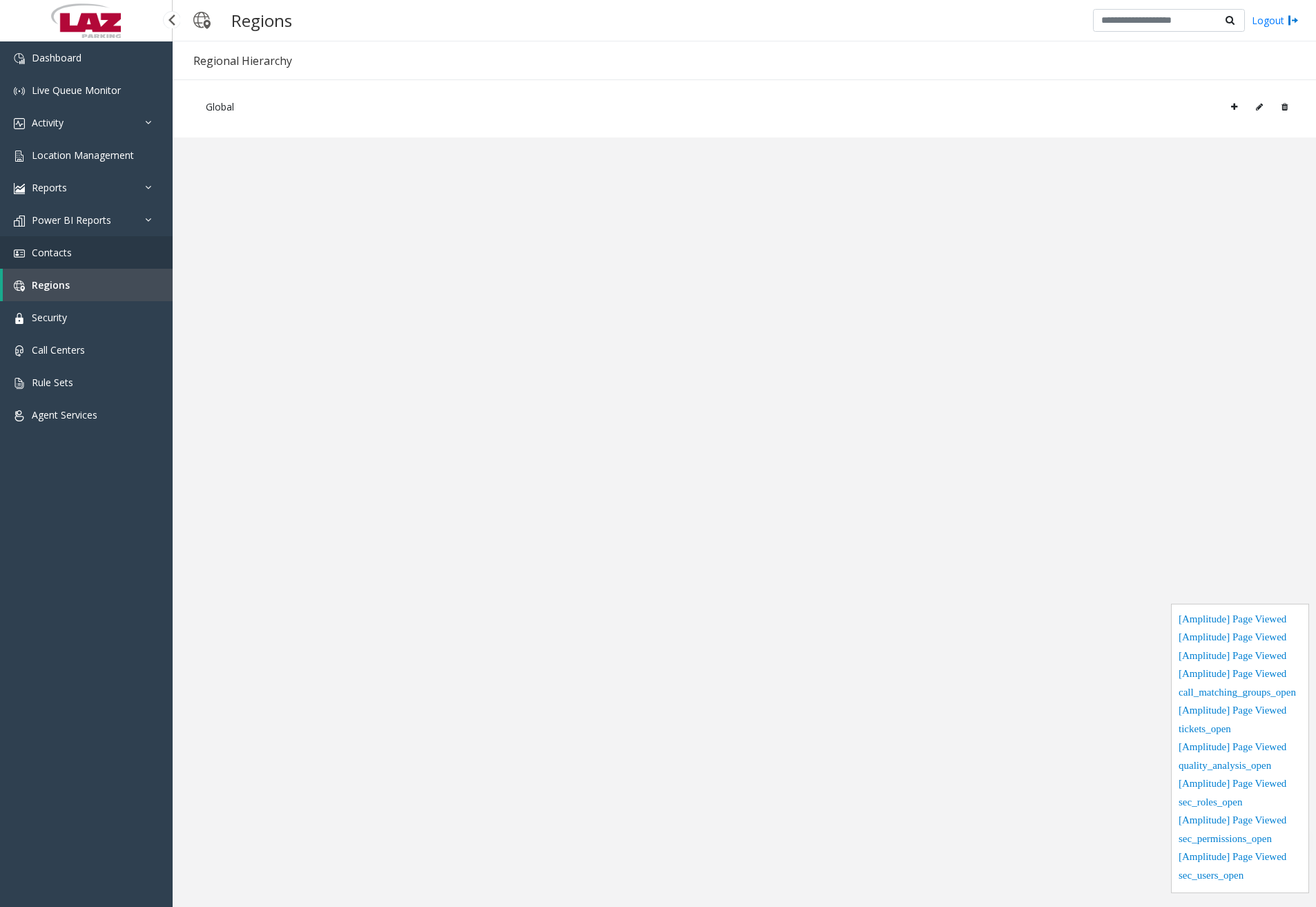
click at [100, 259] on link "Contacts" at bounding box center [86, 252] width 172 height 33
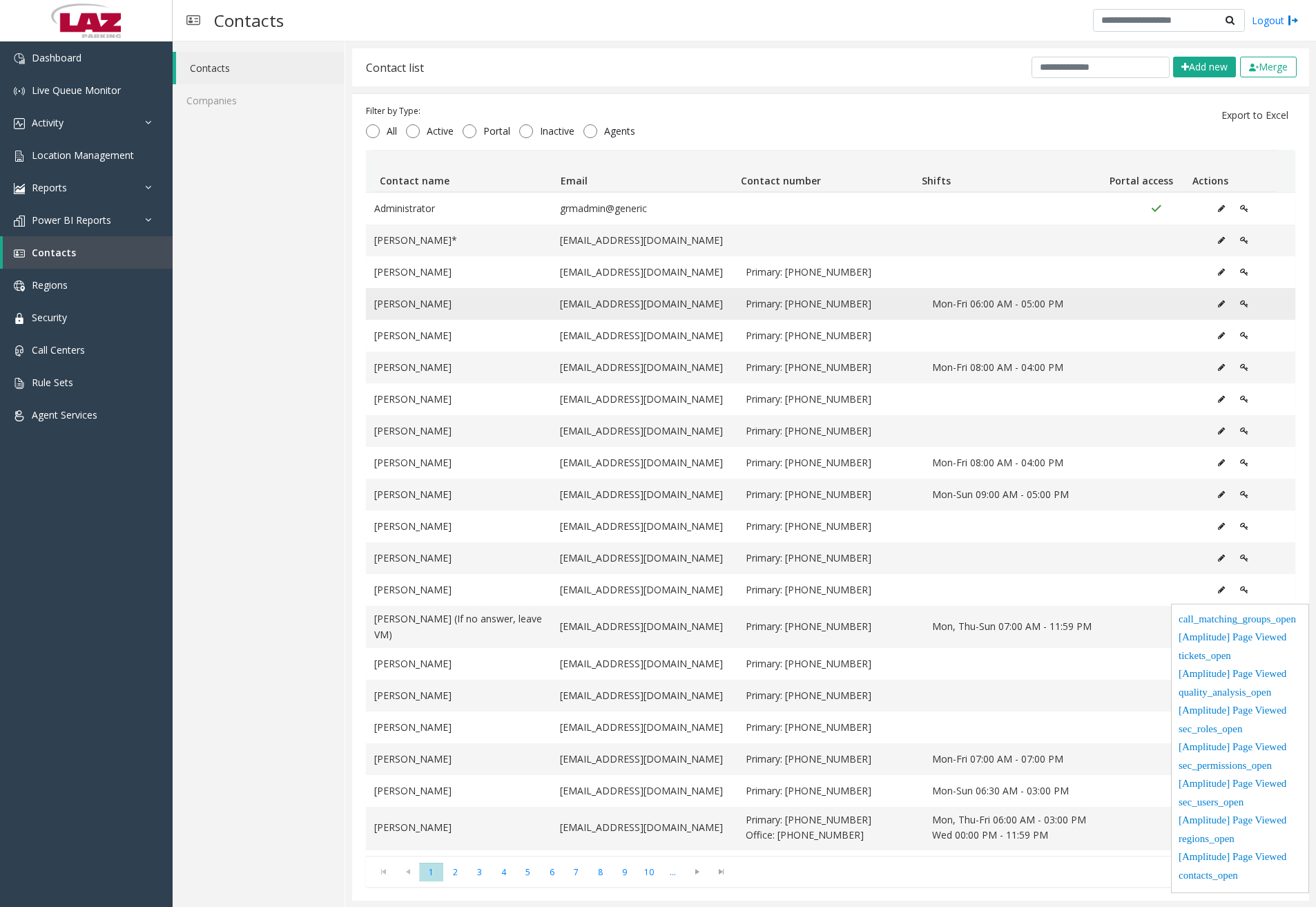
click at [1218, 301] on icon "Data table" at bounding box center [1221, 303] width 7 height 8
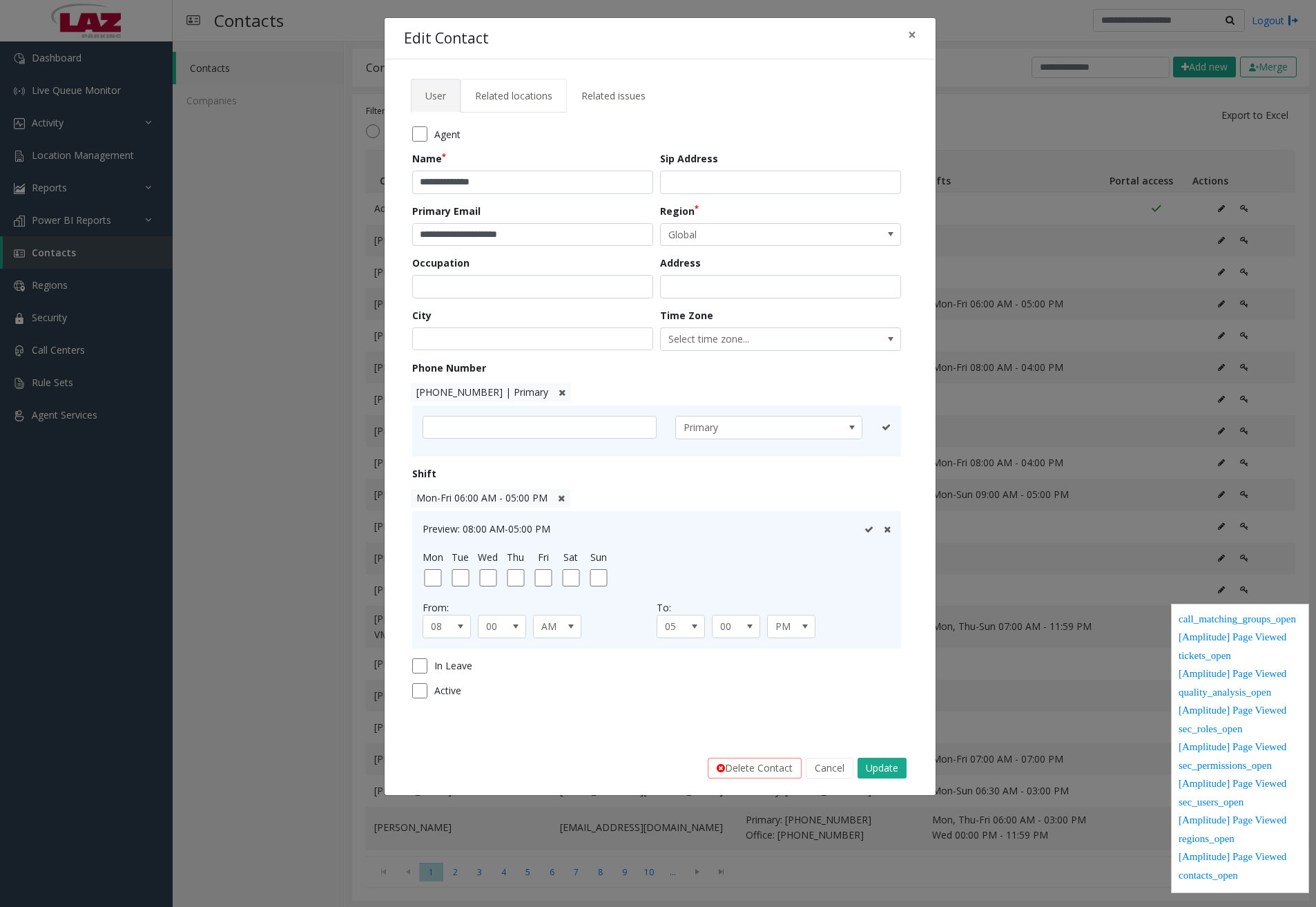
click at [508, 103] on link "Related locations" at bounding box center [514, 95] width 106 height 34
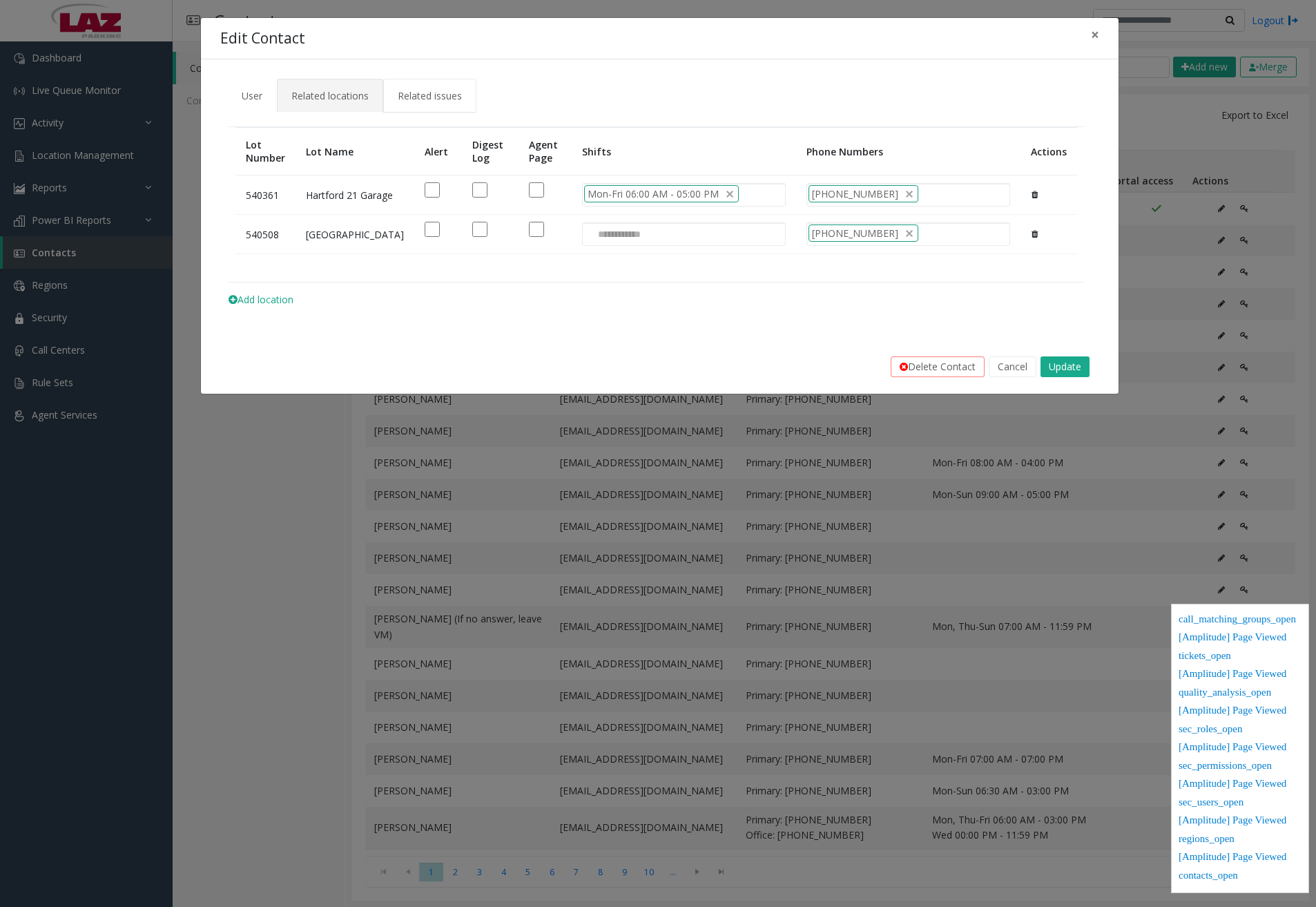
click at [443, 83] on link "Related issues" at bounding box center [430, 95] width 93 height 34
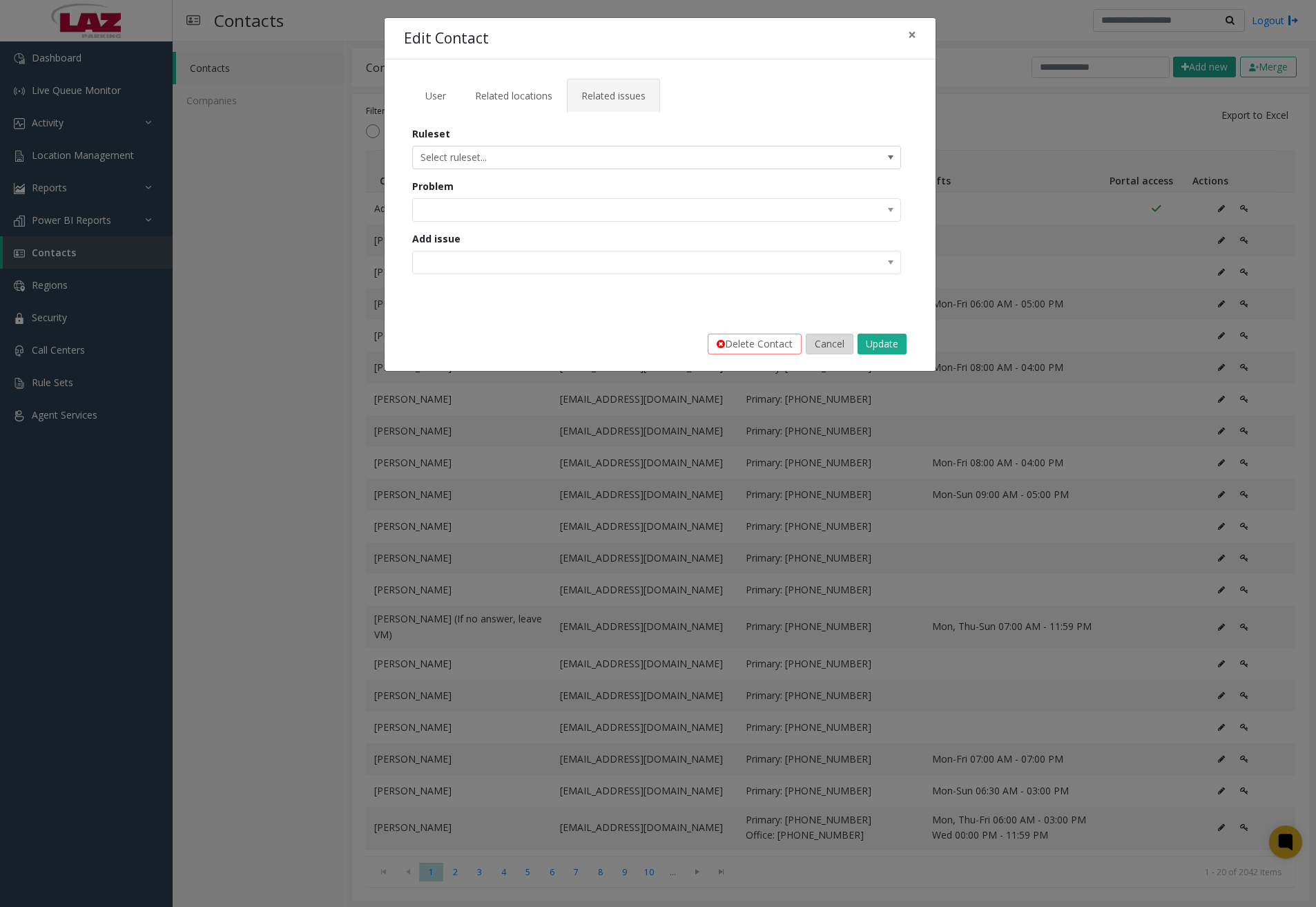
click at [823, 353] on button "Cancel" at bounding box center [829, 344] width 48 height 21
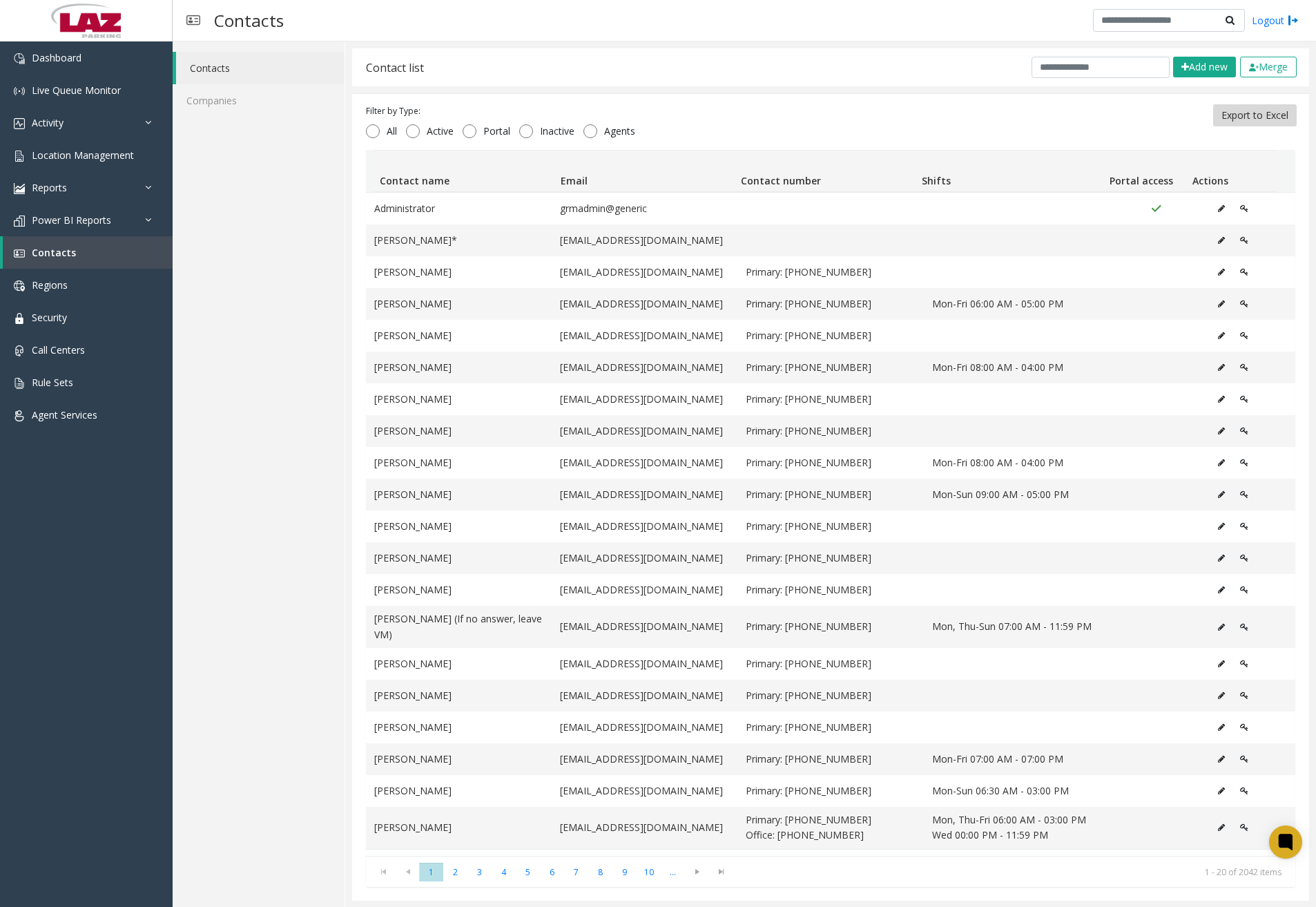
click at [1252, 110] on button "Export to Excel" at bounding box center [1254, 116] width 84 height 22
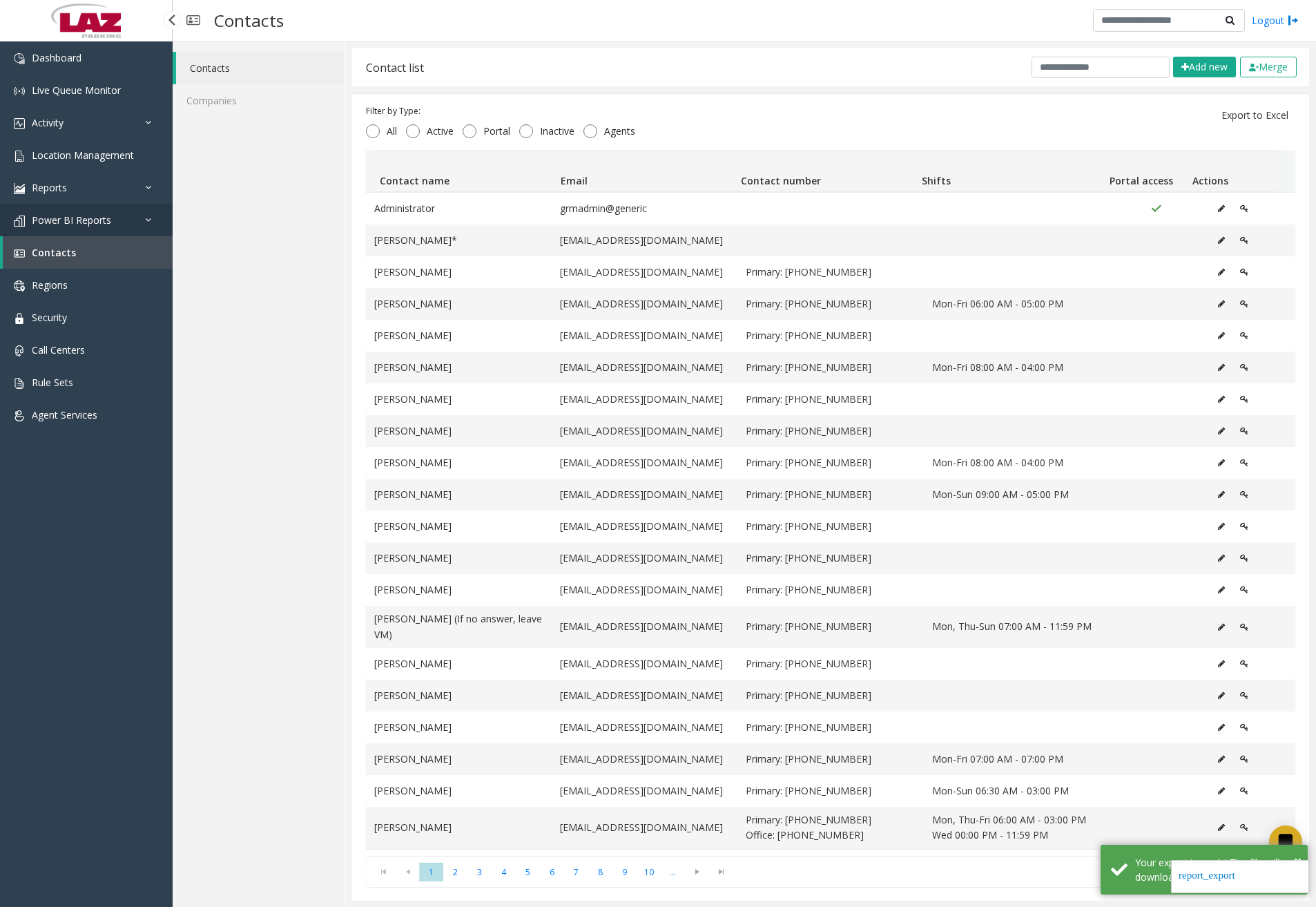
click at [116, 222] on link "Power BI Reports" at bounding box center [86, 219] width 172 height 33
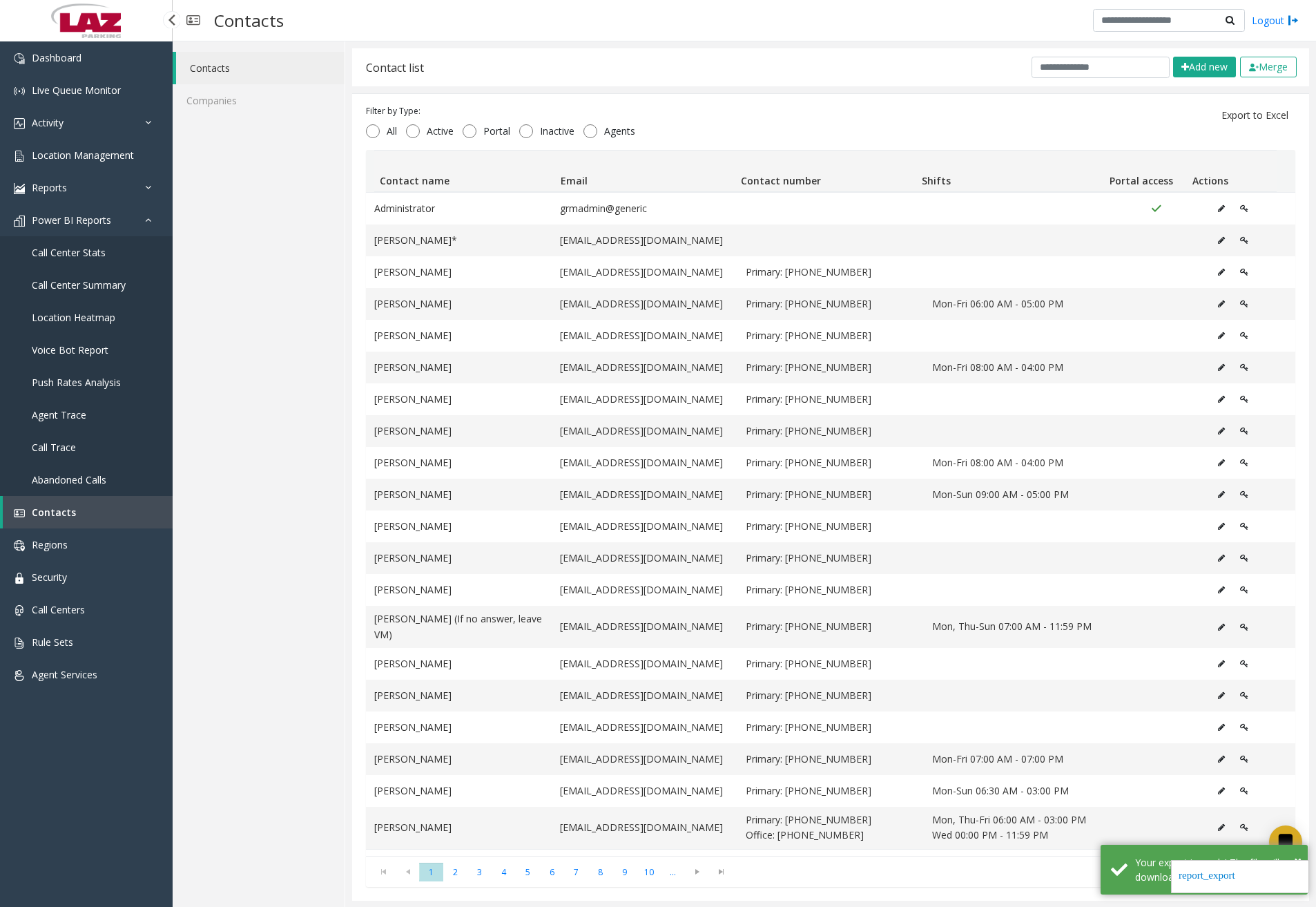
click at [89, 247] on span "Call Center Stats" at bounding box center [68, 253] width 74 height 13
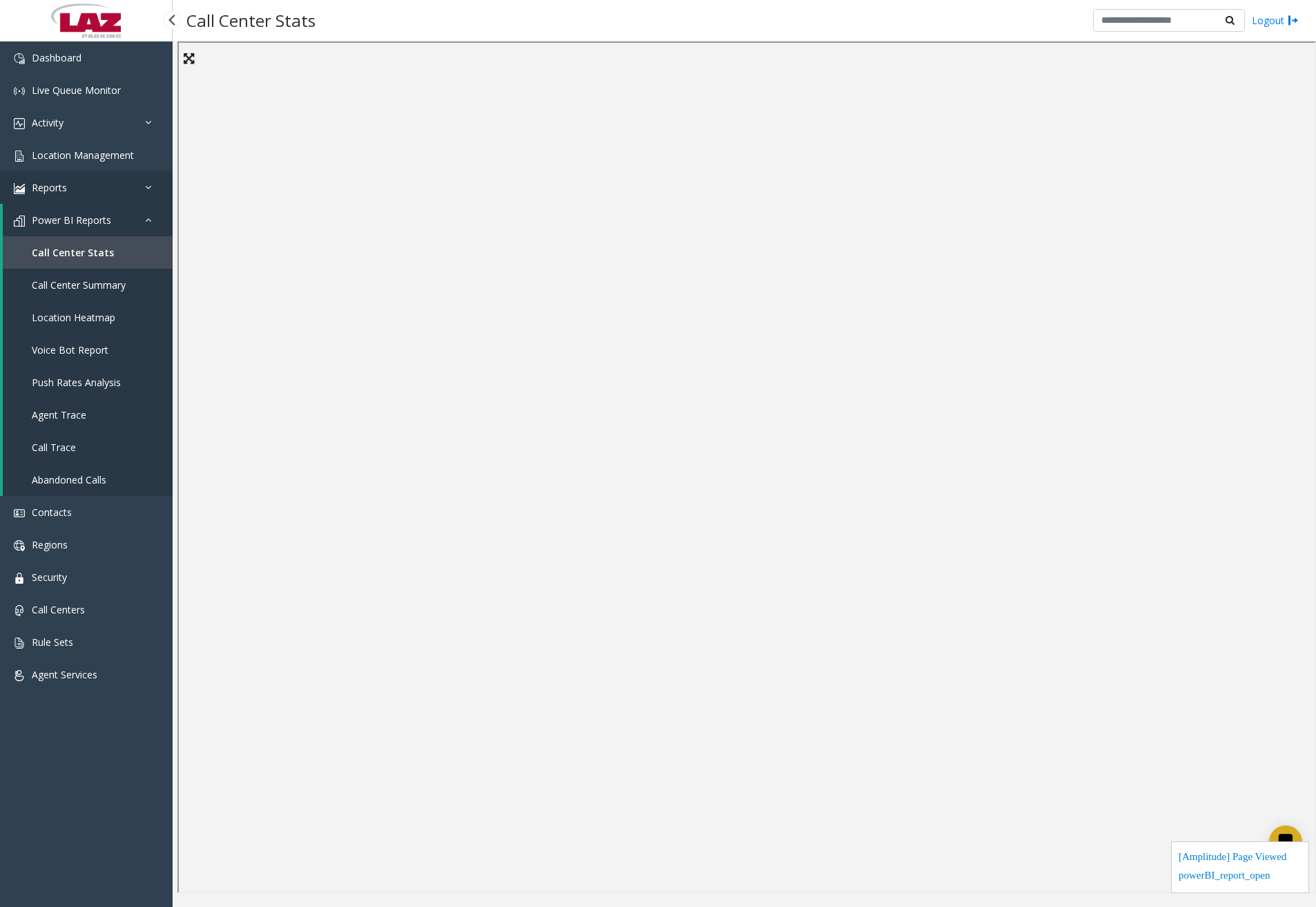
click at [91, 183] on link "Reports" at bounding box center [86, 187] width 172 height 33
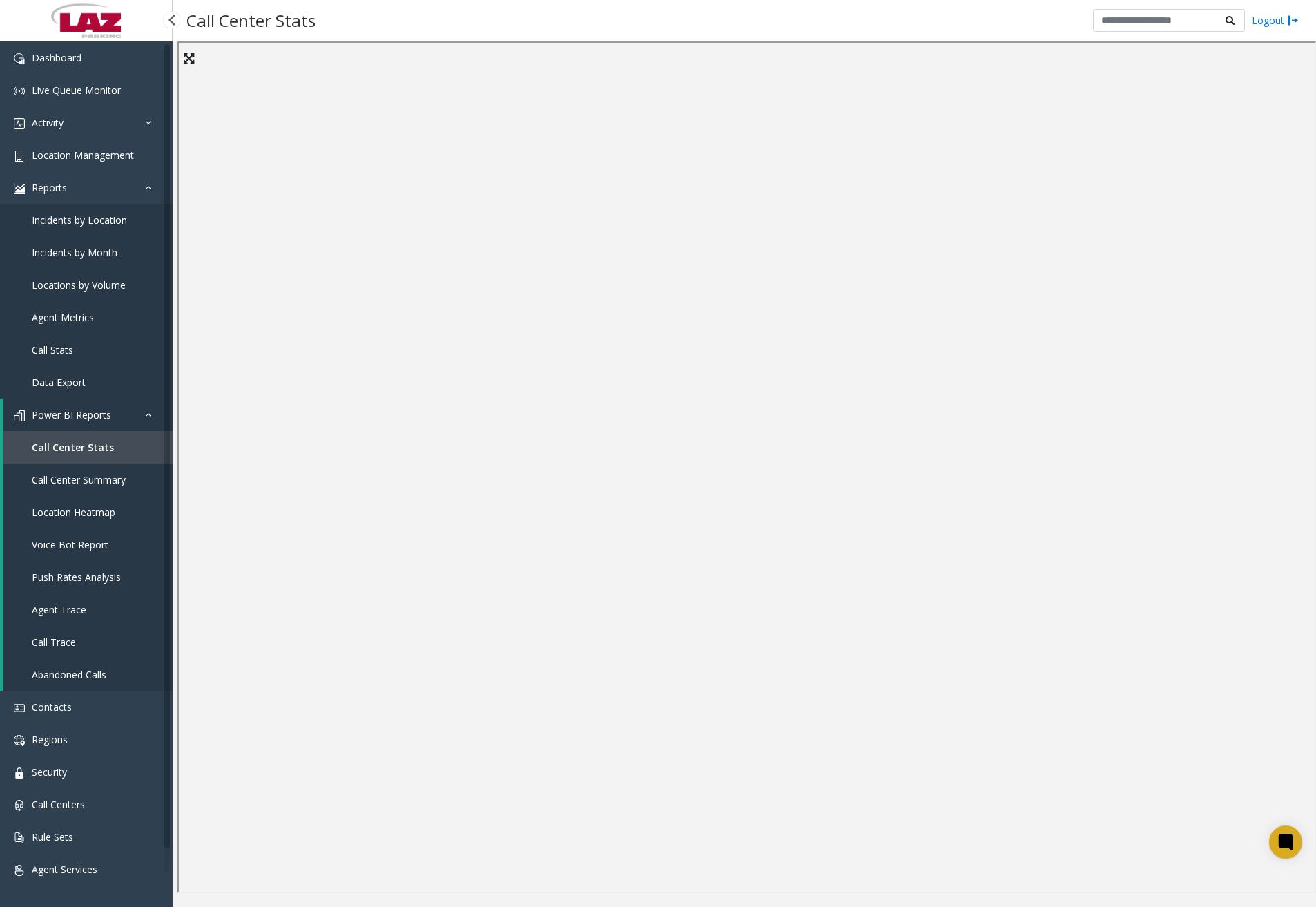
click at [89, 225] on span "Incidents by Location" at bounding box center [79, 220] width 95 height 13
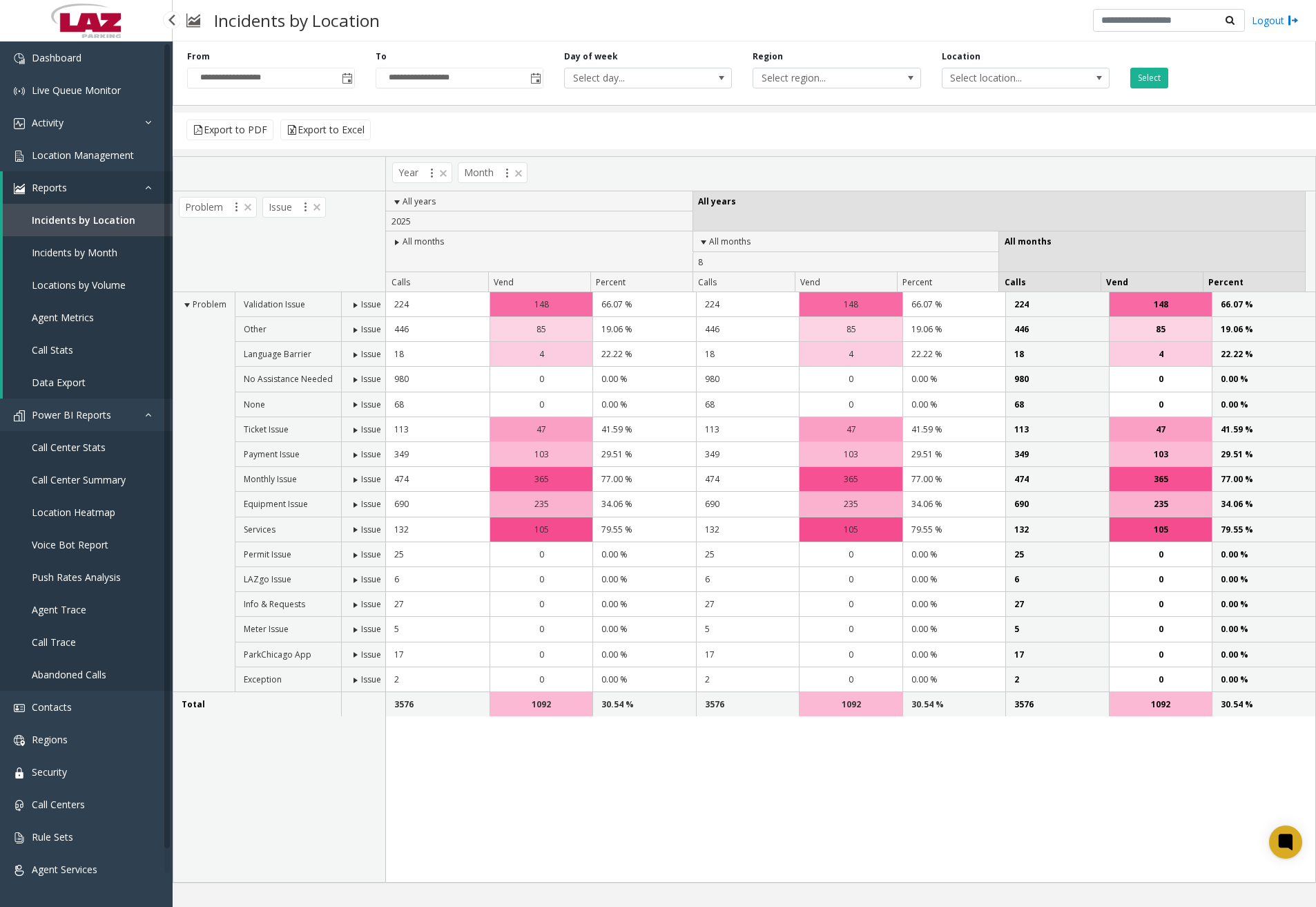
click at [94, 244] on link "Incidents by Month" at bounding box center [88, 252] width 170 height 33
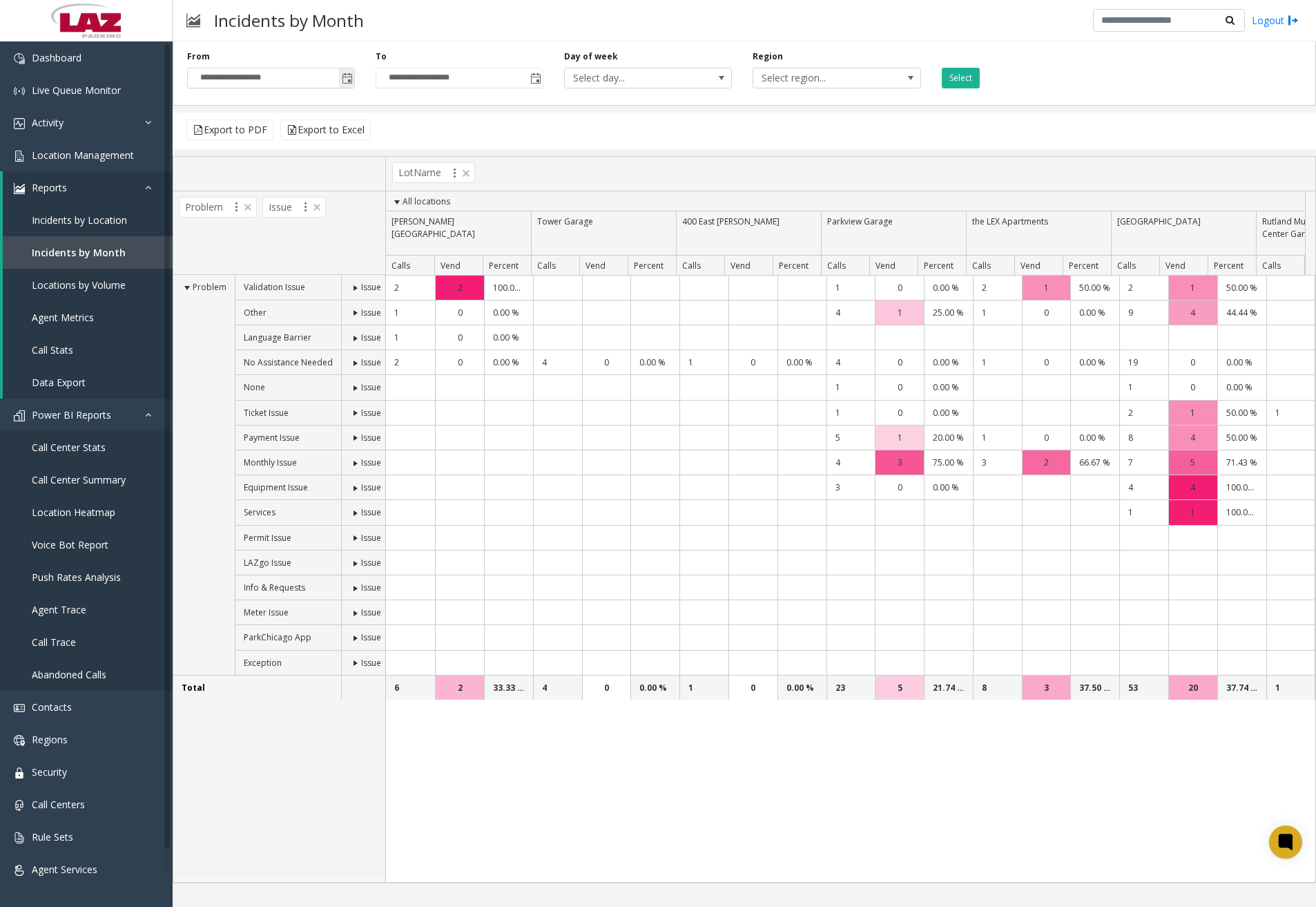
click at [350, 76] on span "Toggle popup" at bounding box center [348, 79] width 11 height 11
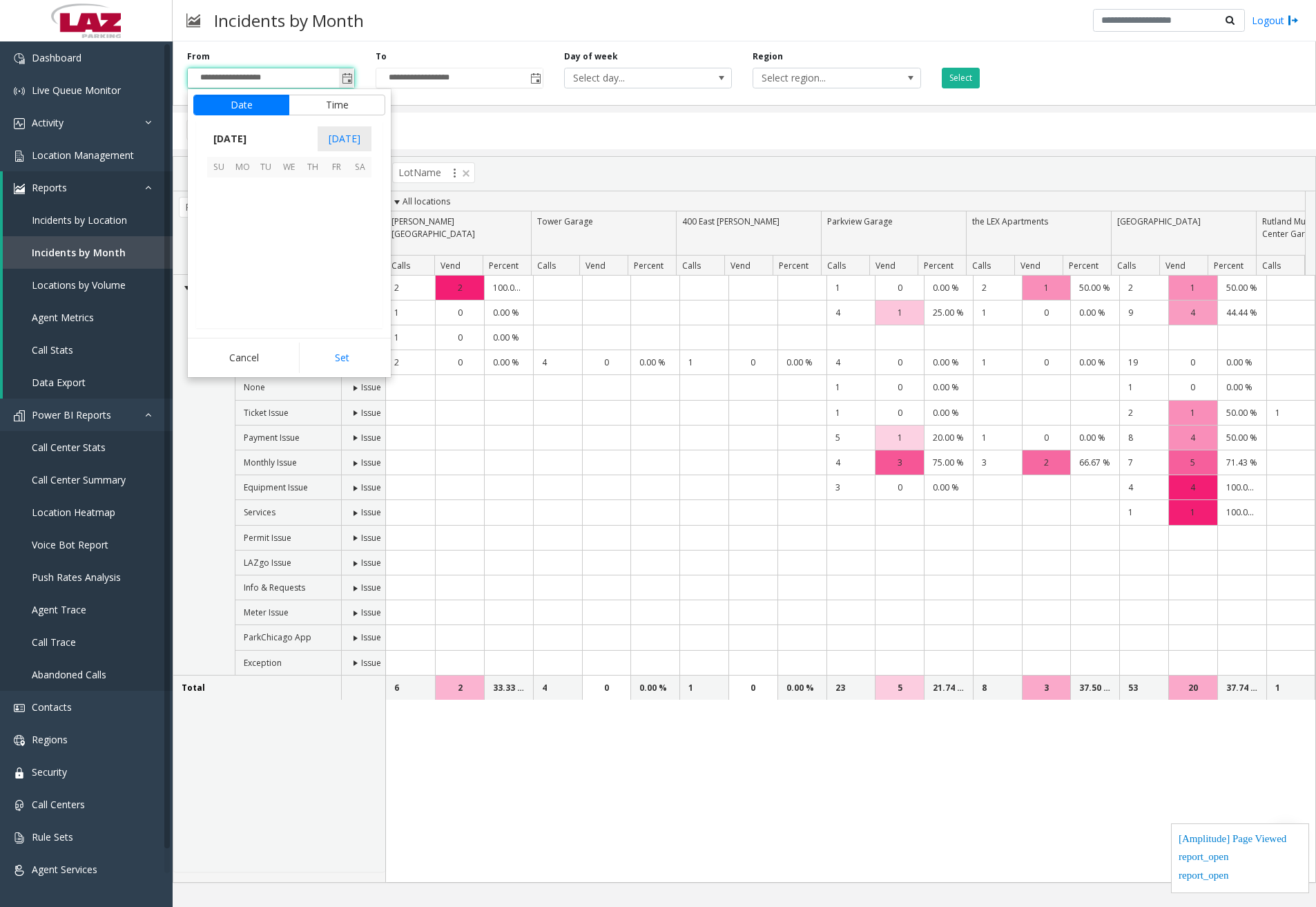
scroll to position [247634, 0]
click at [330, 190] on span "1" at bounding box center [336, 188] width 23 height 23
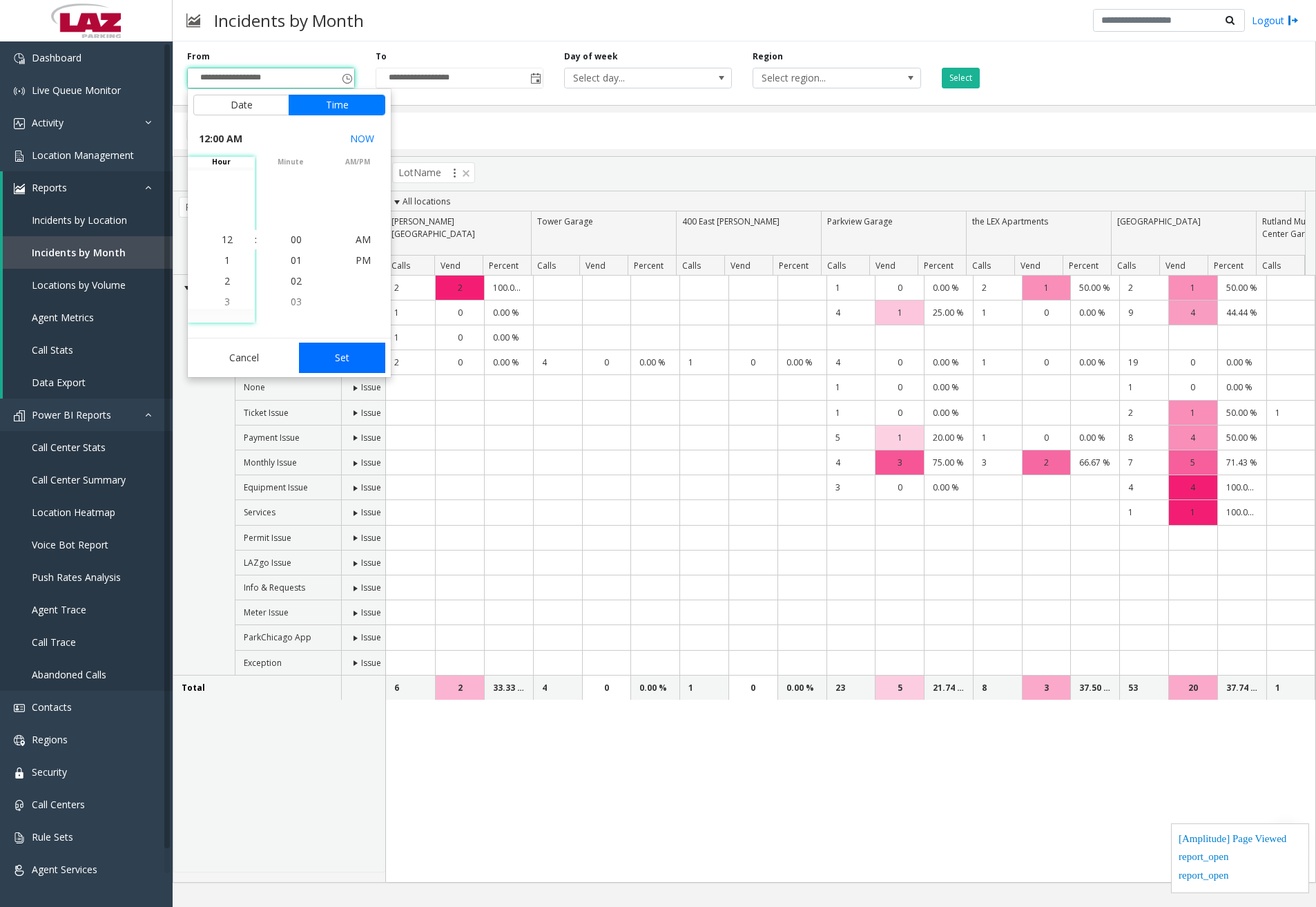
click at [348, 358] on button "Set" at bounding box center [342, 357] width 87 height 31
type input "**********"
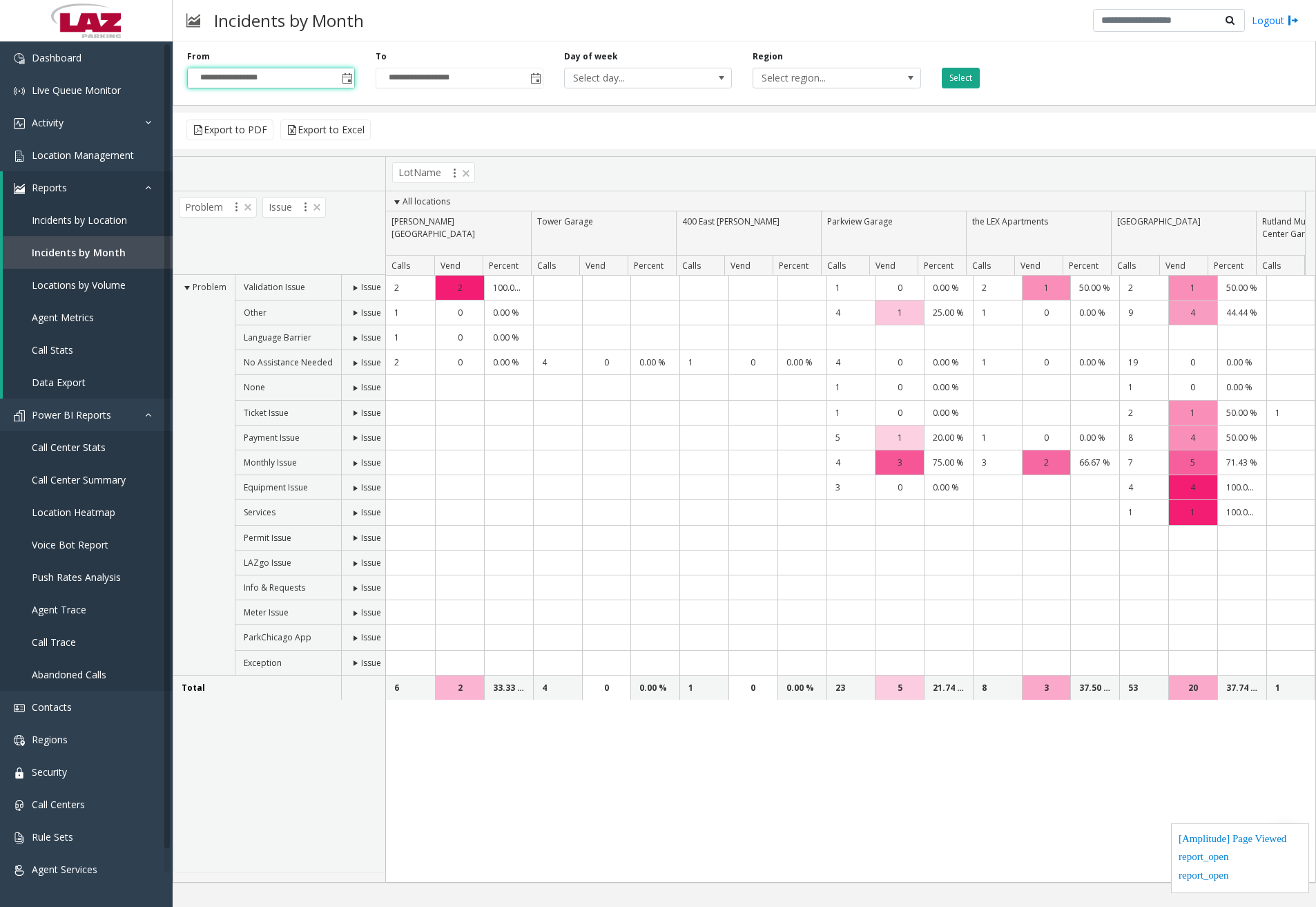
click at [960, 76] on button "Select" at bounding box center [960, 78] width 38 height 21
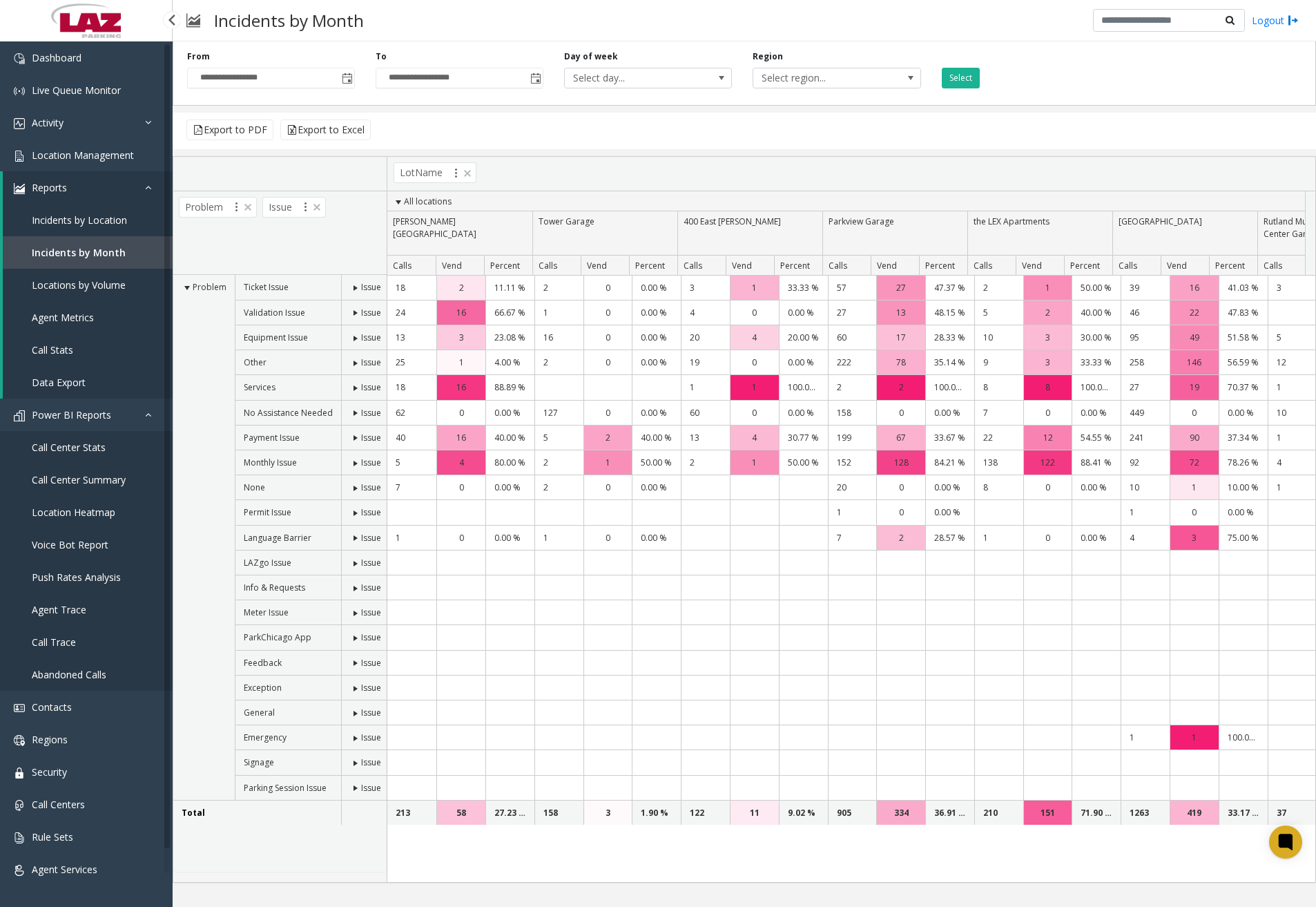
click at [106, 292] on link "Locations by Volume" at bounding box center [88, 284] width 170 height 33
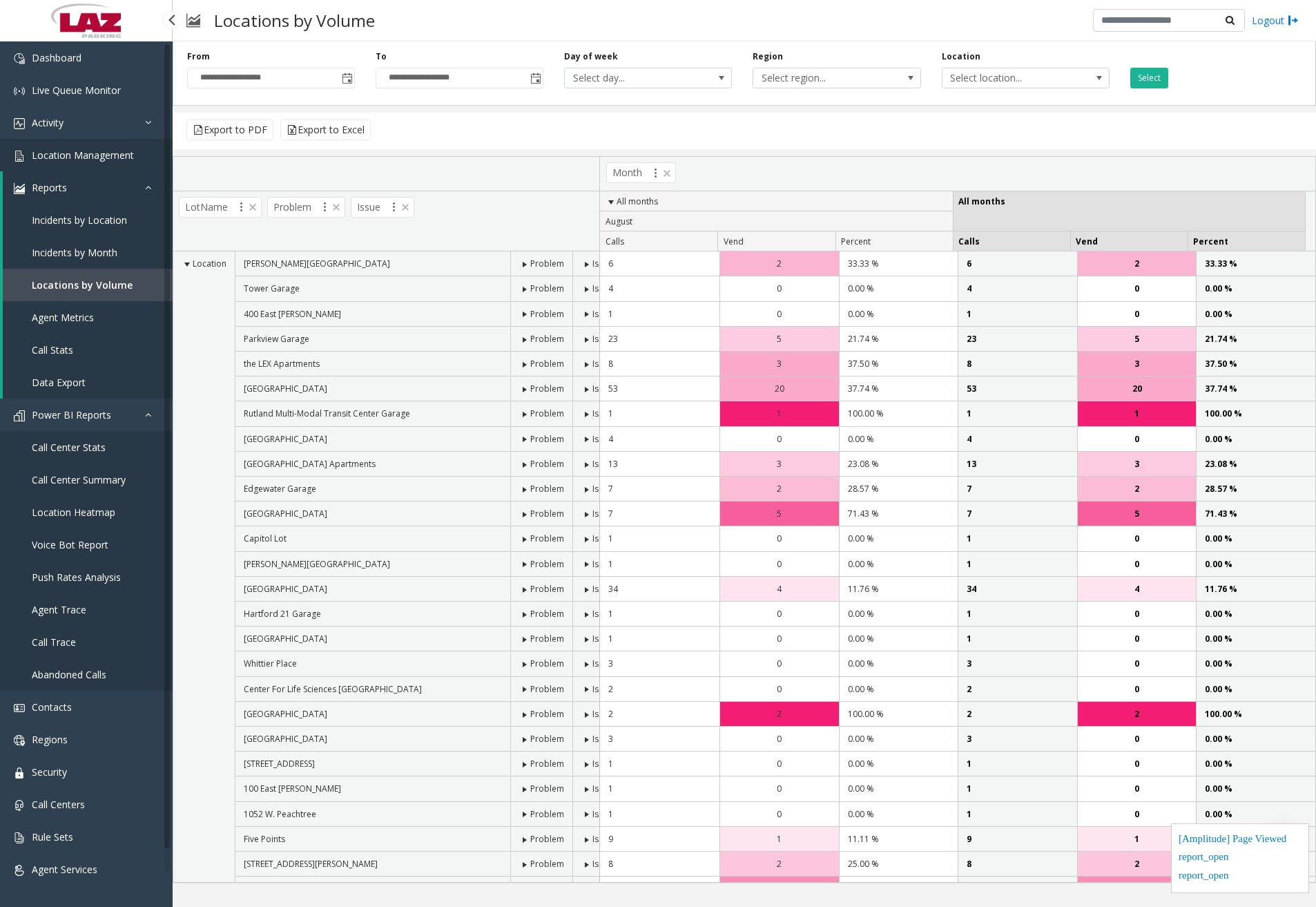
click at [107, 150] on span "Location Management" at bounding box center [83, 155] width 103 height 13
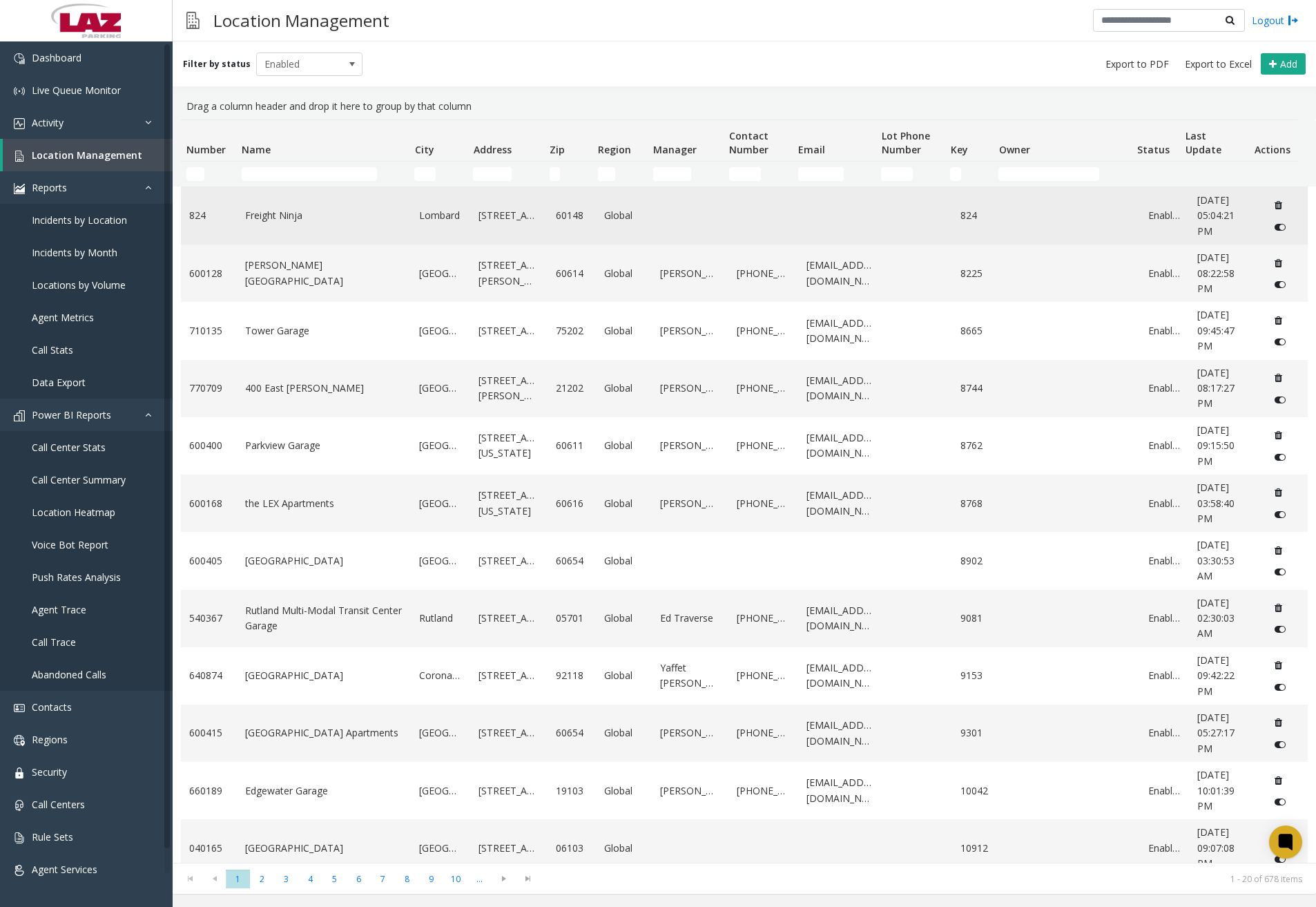
click at [290, 237] on td "Freight Ninja" at bounding box center [323, 215] width 174 height 57
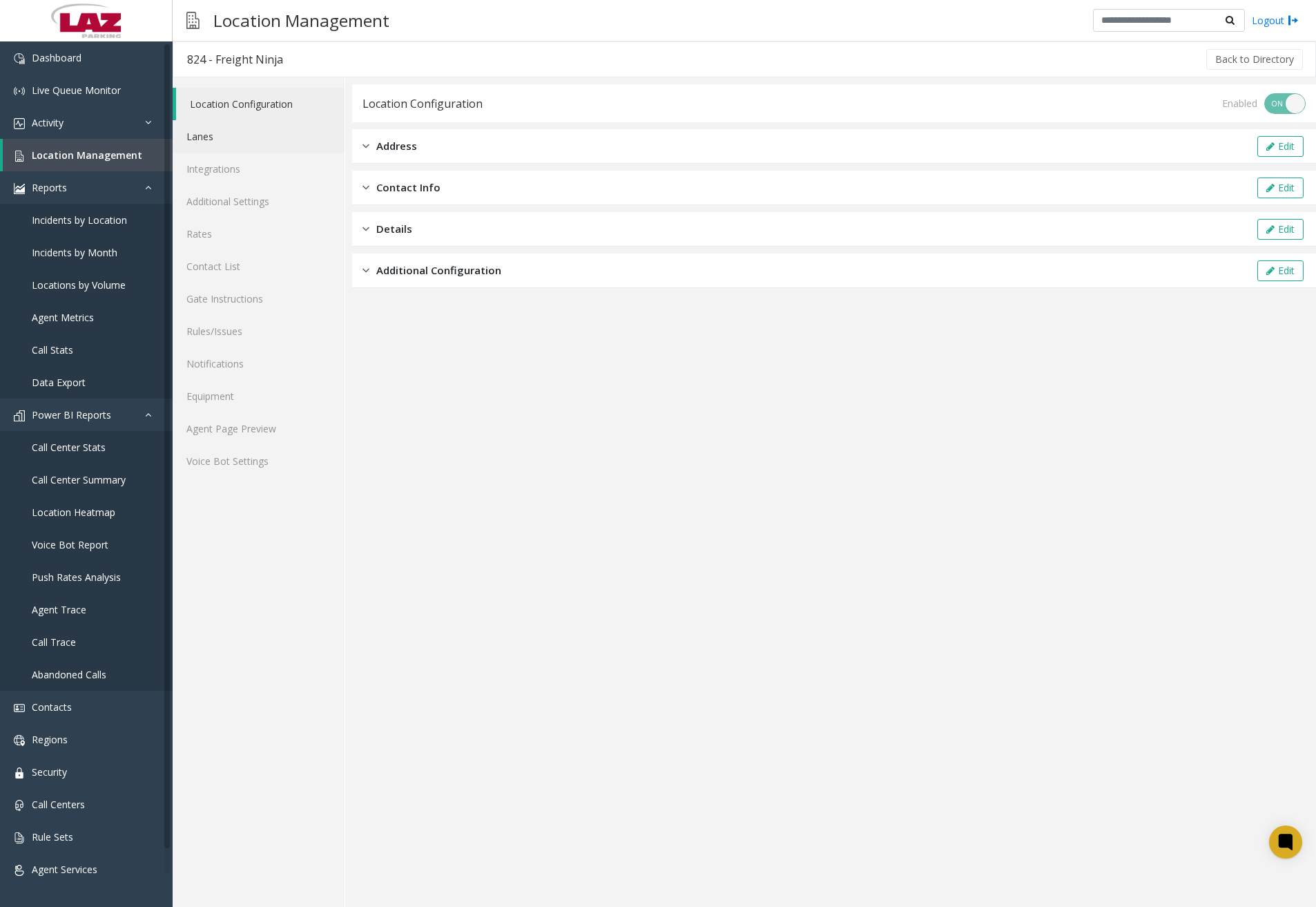
click at [243, 141] on link "Lanes" at bounding box center [258, 136] width 171 height 33
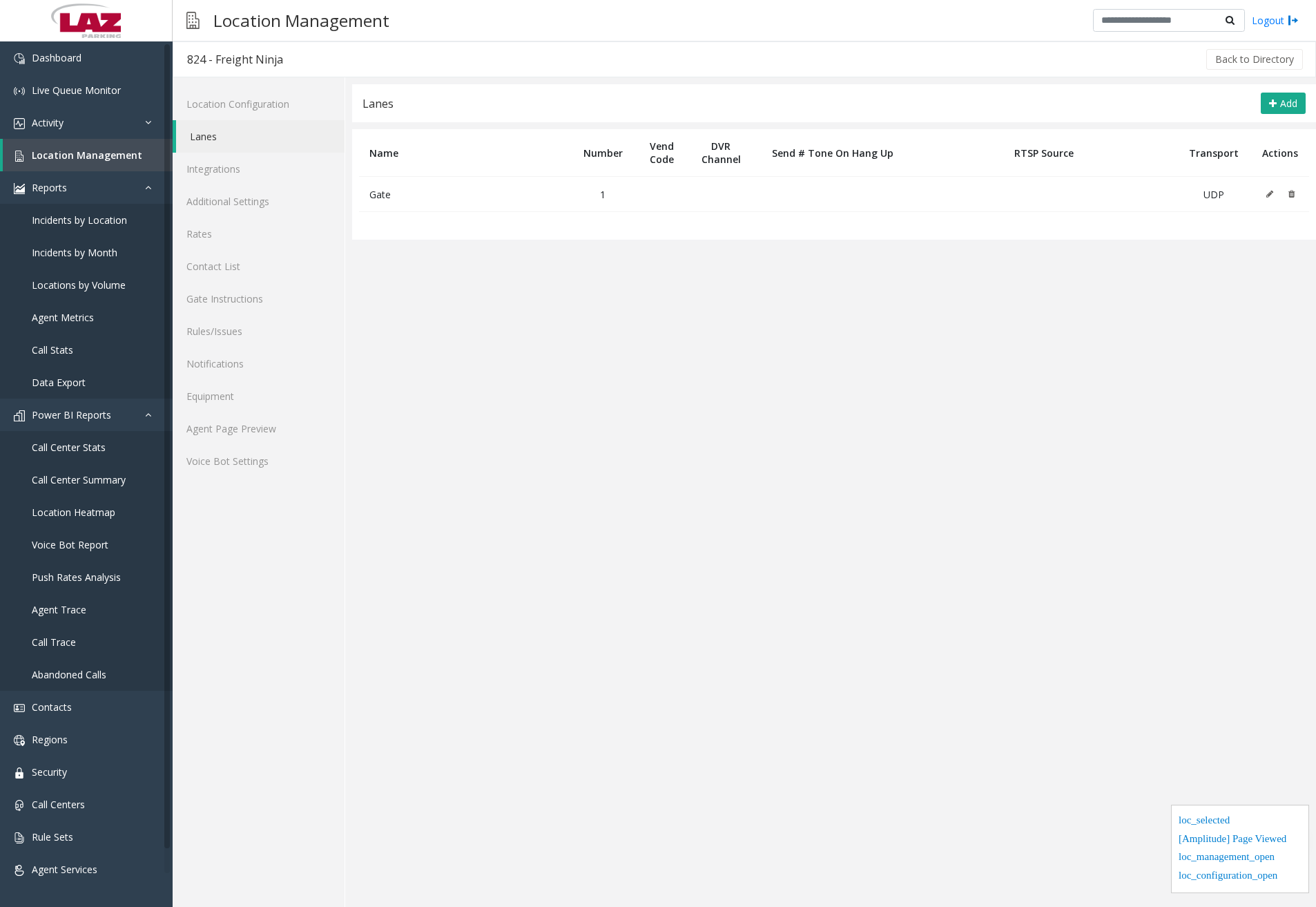
click at [1268, 197] on icon at bounding box center [1268, 194] width 7 height 8
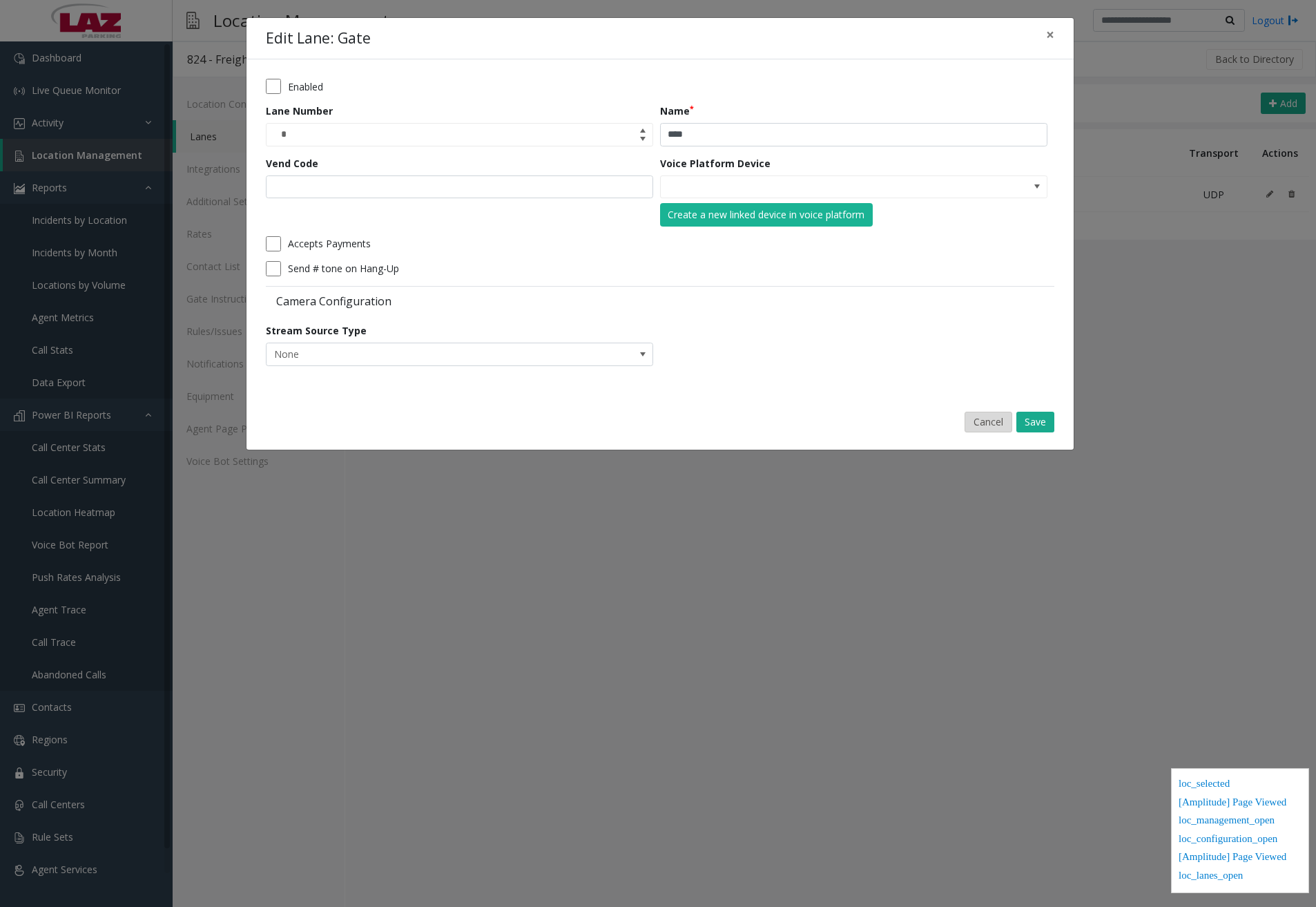
click at [980, 422] on button "Cancel" at bounding box center [988, 421] width 48 height 21
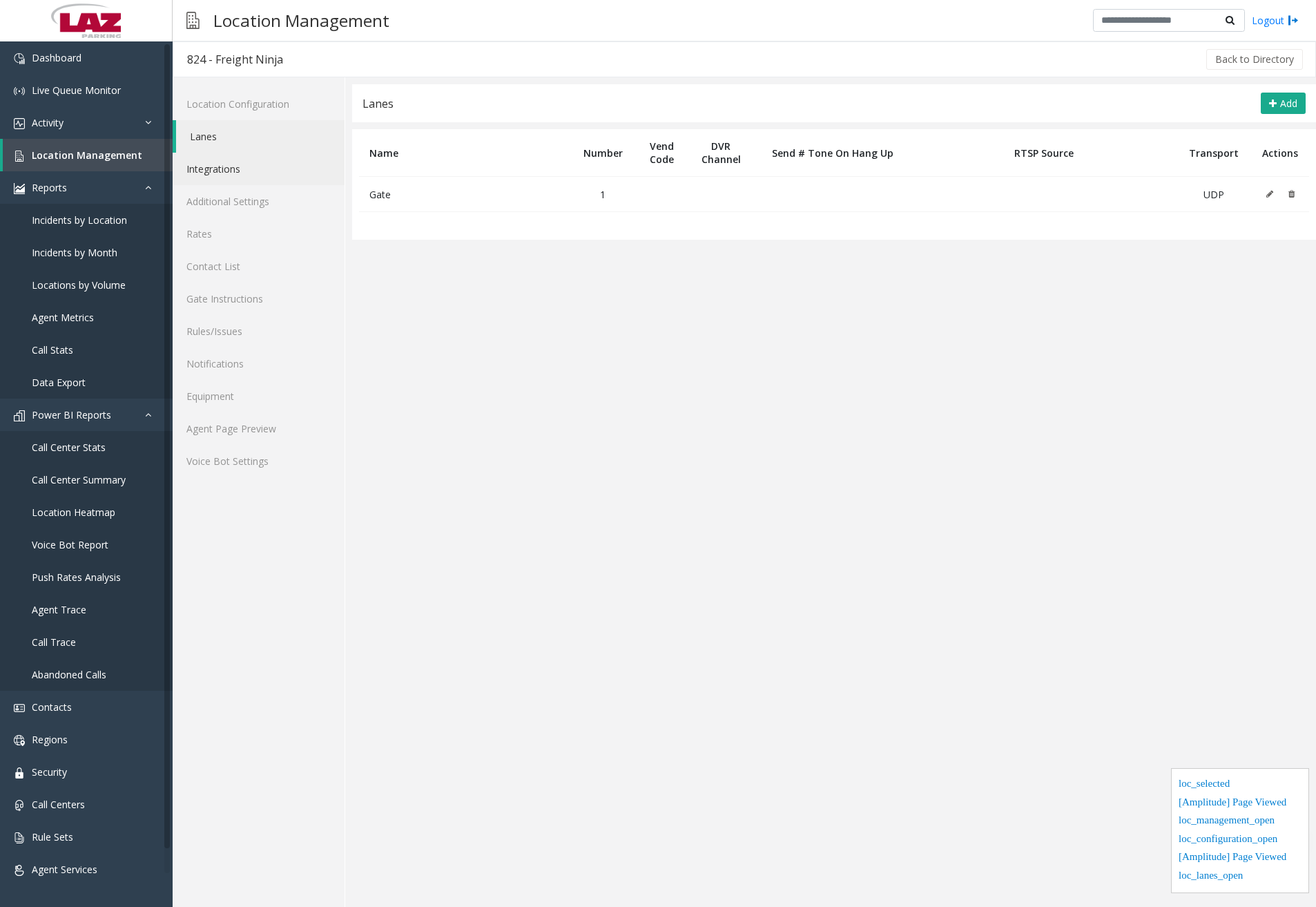
click at [212, 167] on link "Integrations" at bounding box center [258, 169] width 171 height 33
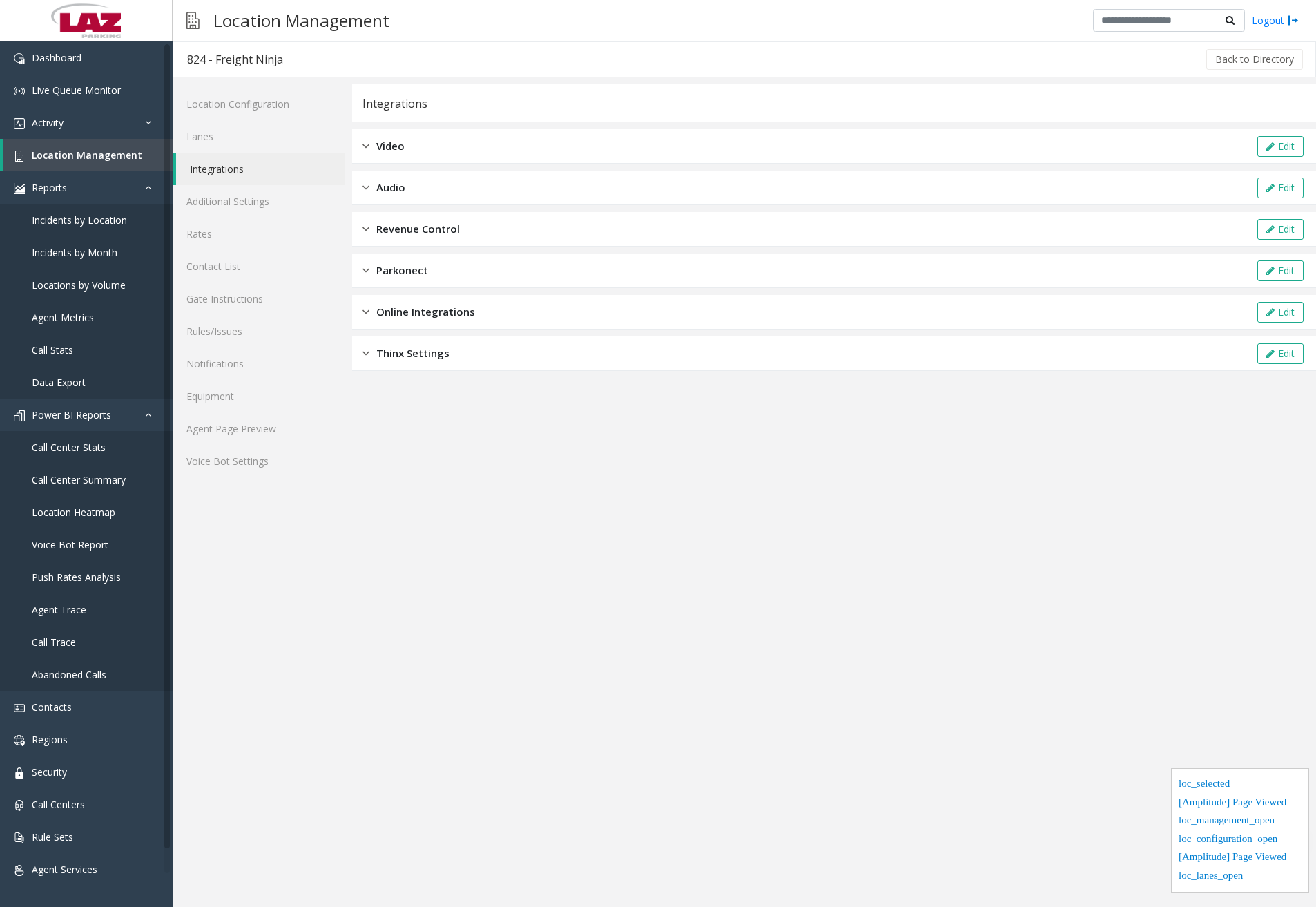
click at [433, 163] on div "Video Edit" at bounding box center [834, 146] width 964 height 34
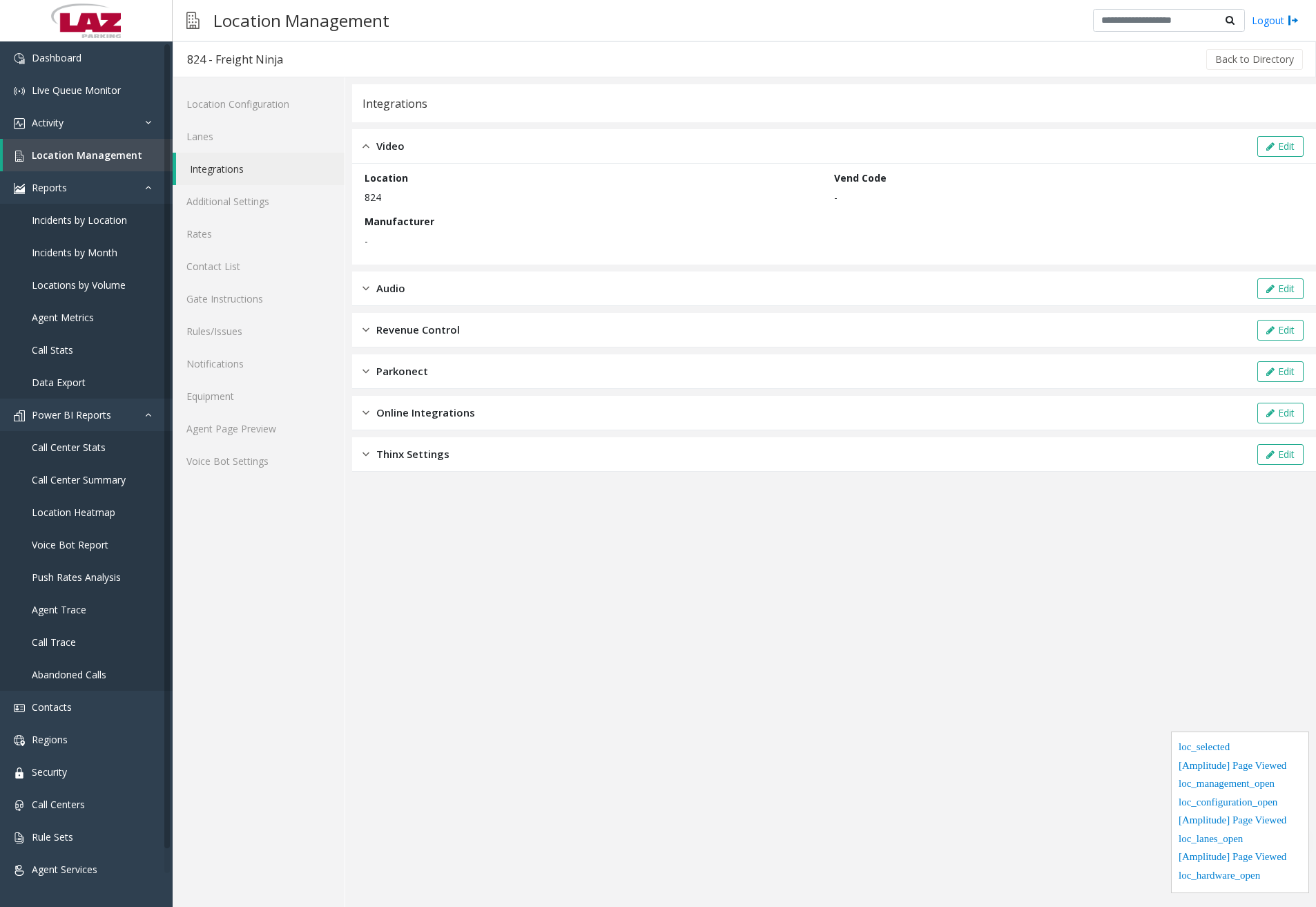
click at [430, 291] on div "Audio Edit" at bounding box center [834, 288] width 964 height 34
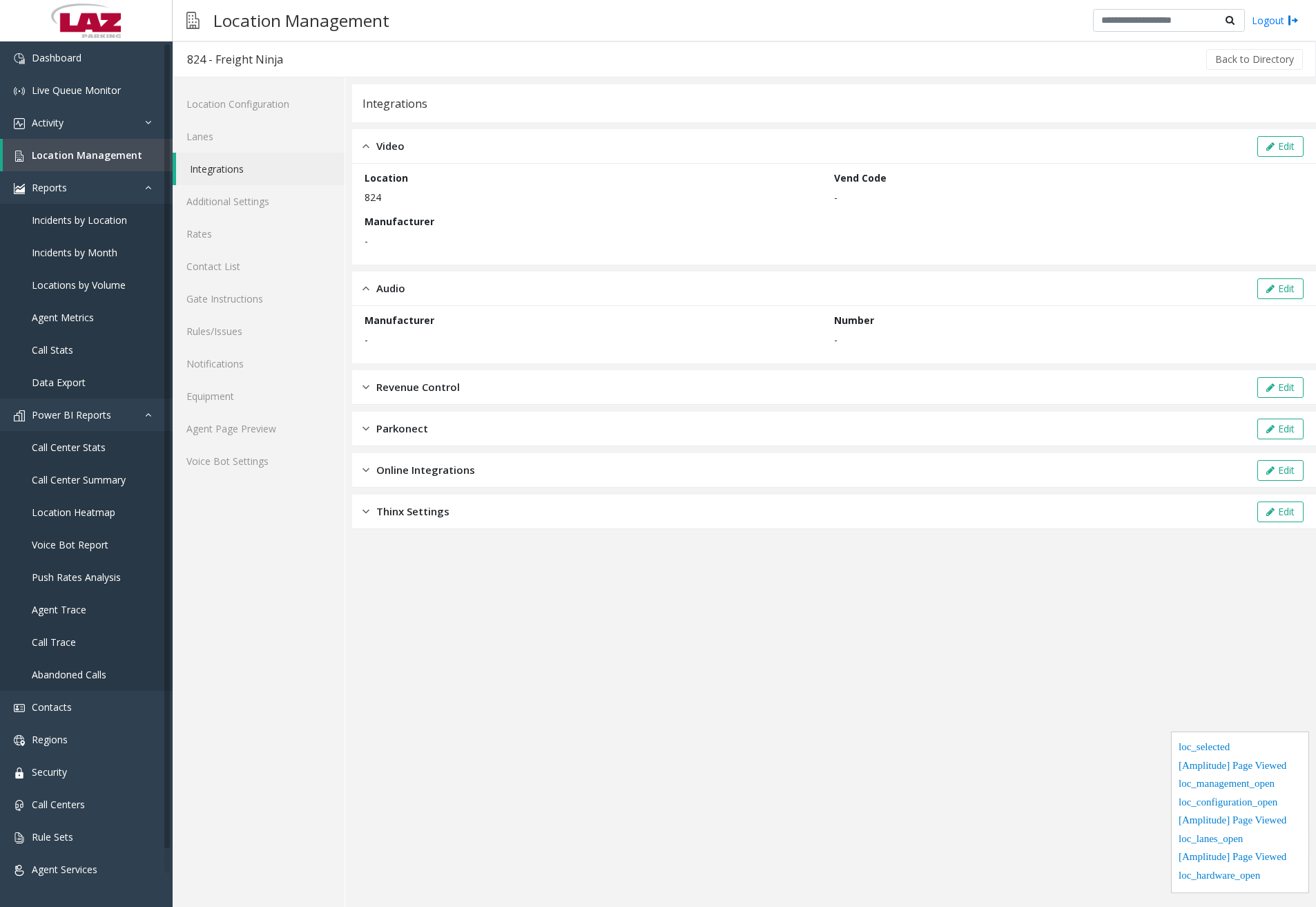
click at [446, 371] on div "Revenue Control Edit" at bounding box center [834, 387] width 964 height 34
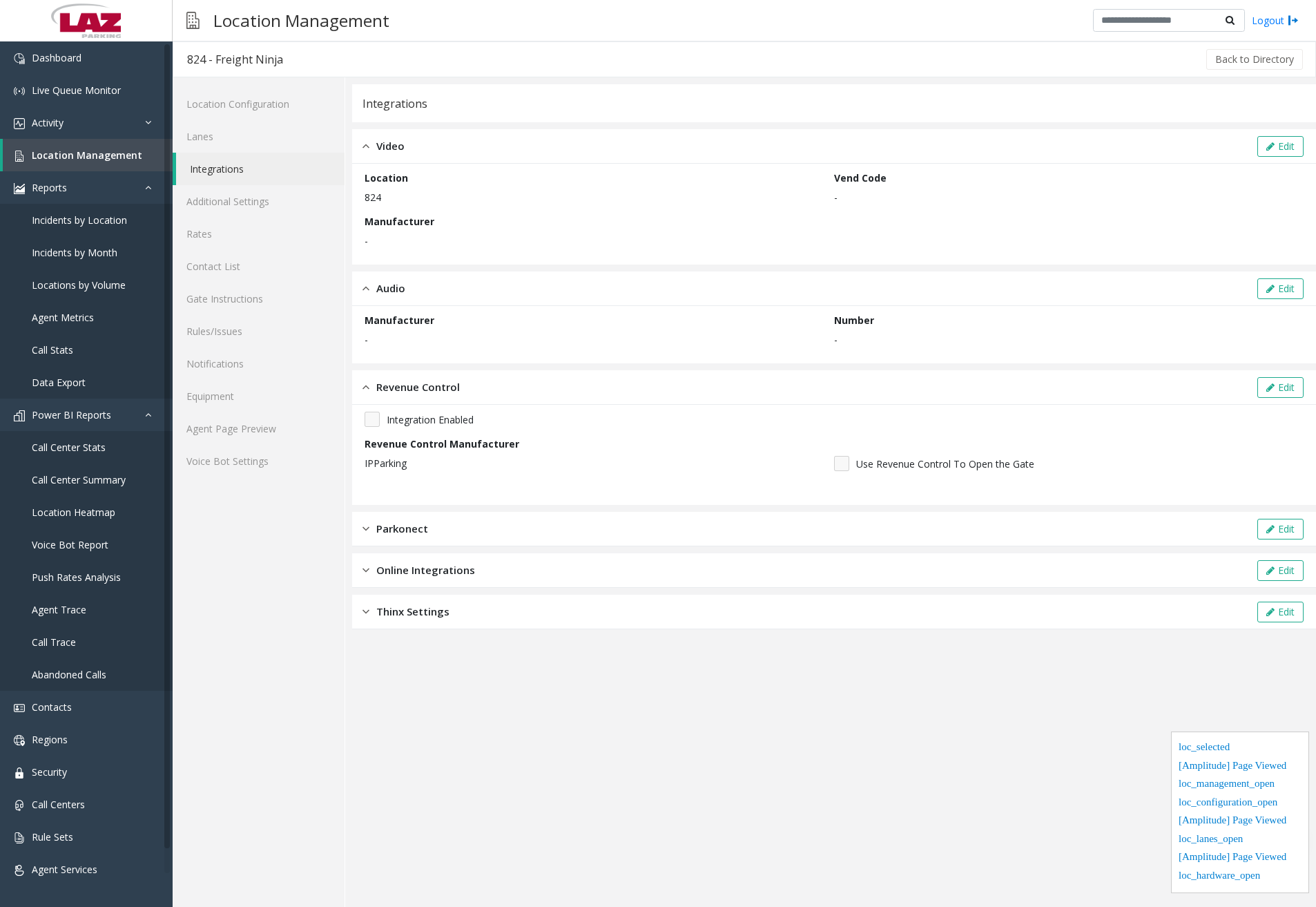
click at [496, 539] on div "Parkonect Edit" at bounding box center [834, 529] width 964 height 34
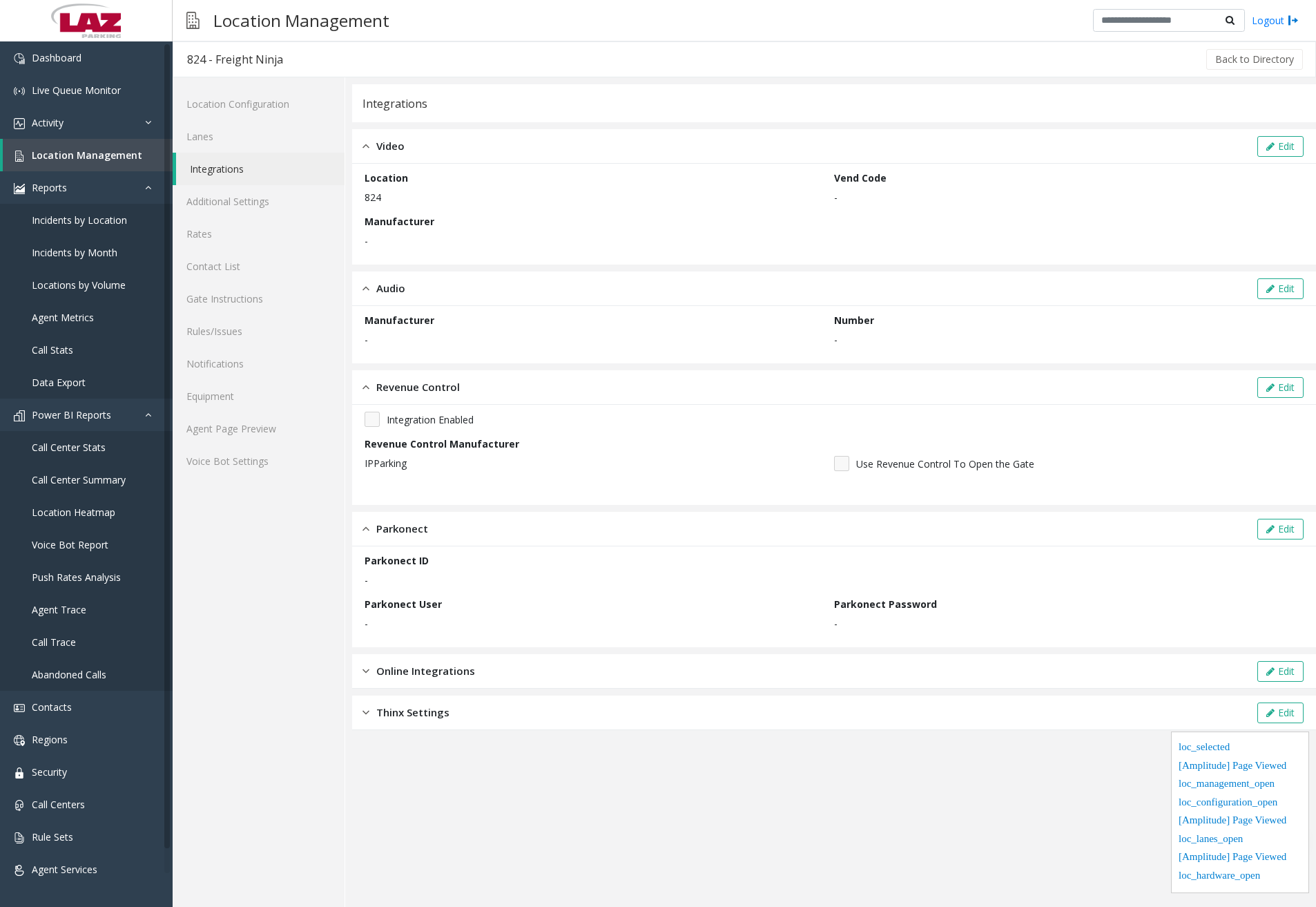
click at [1307, 153] on div "Video Edit" at bounding box center [834, 146] width 964 height 34
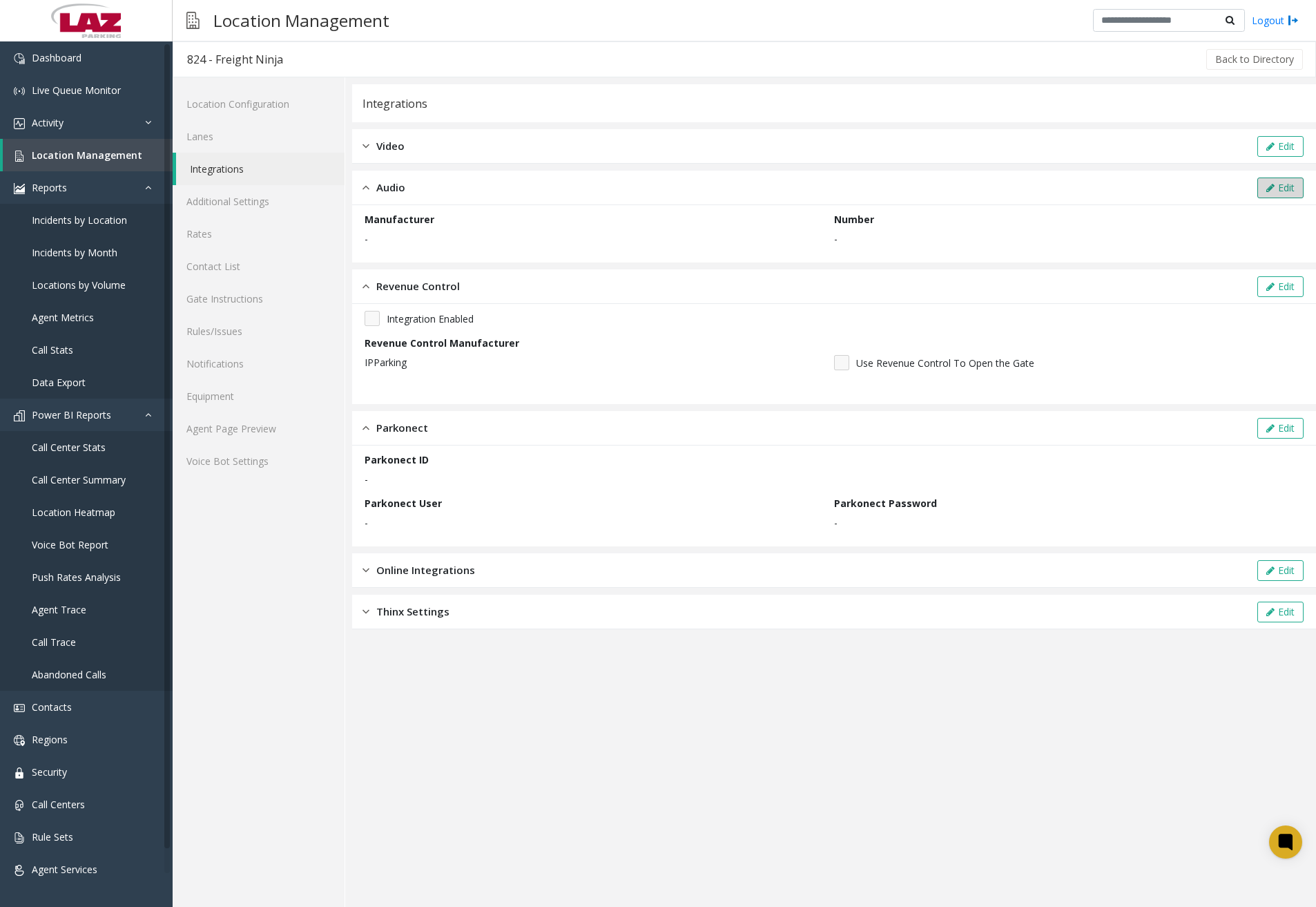
click at [1291, 194] on button "Edit" at bounding box center [1281, 187] width 47 height 21
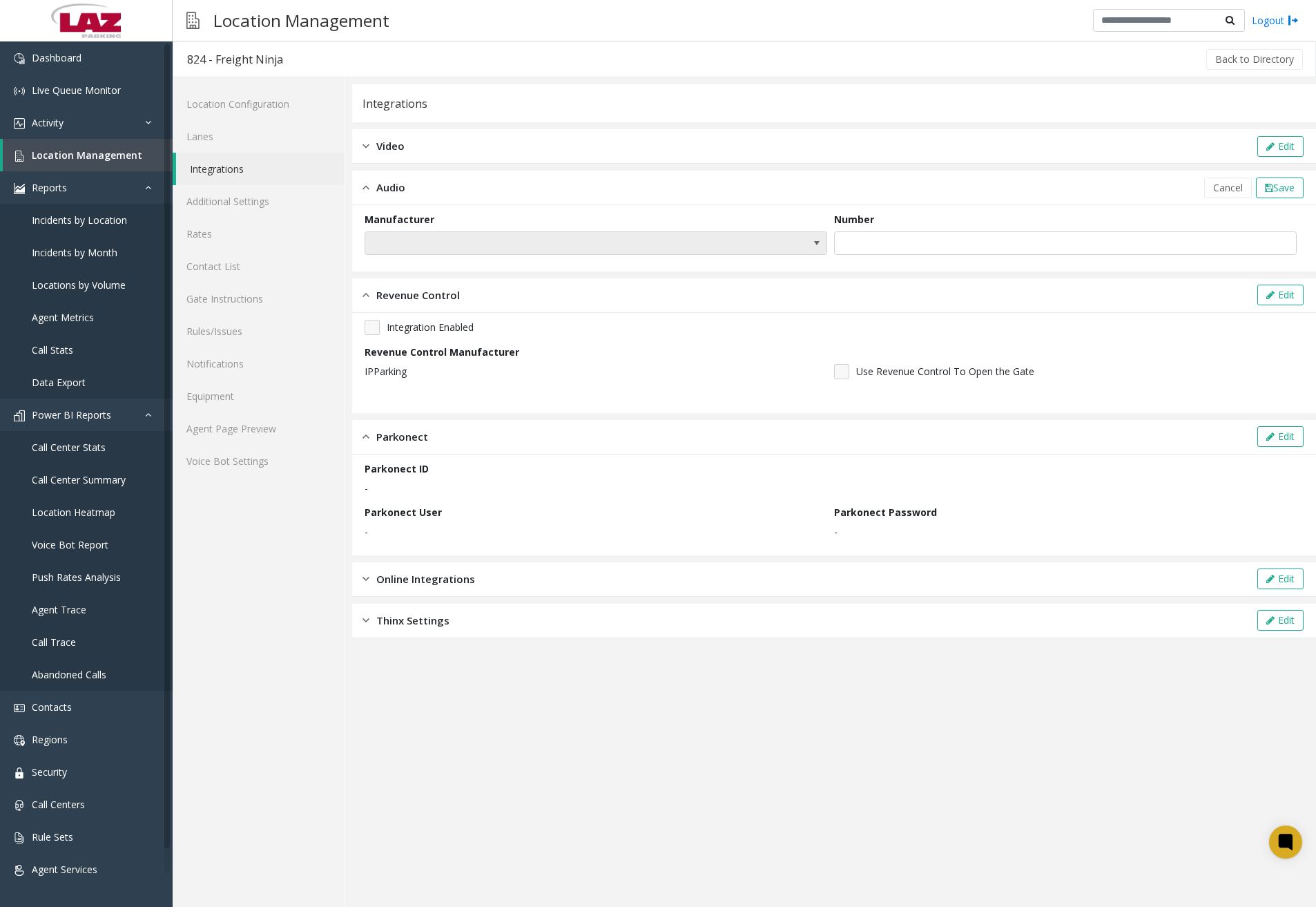
click at [816, 241] on span at bounding box center [816, 243] width 11 height 11
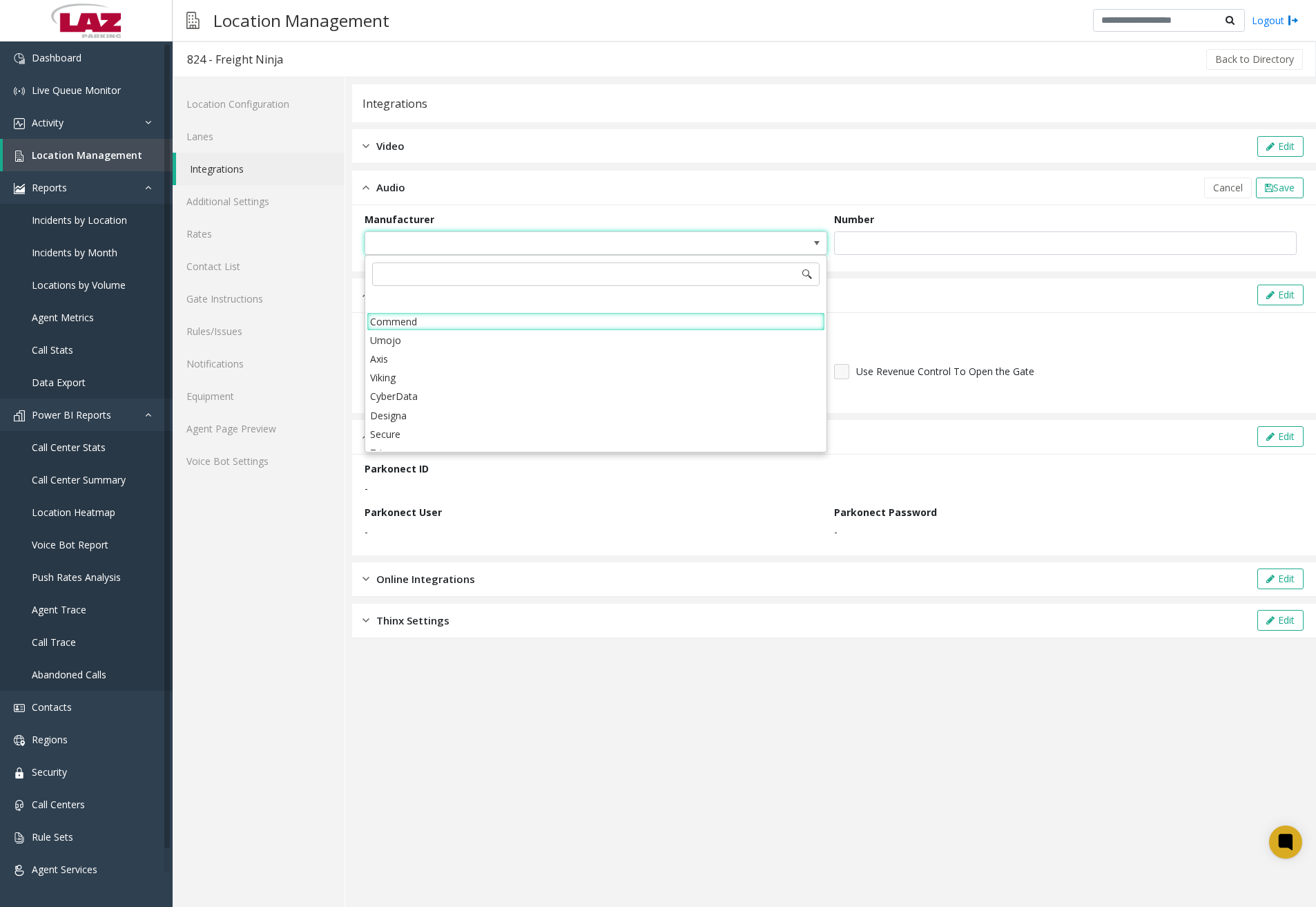
drag, startPoint x: 917, startPoint y: 735, endPoint x: 896, endPoint y: 689, distance: 50.6
click at [916, 735] on app-integration "Integrations Video Edit Audio Cancel Save Manufacturer Number Revenue Control E…" at bounding box center [834, 495] width 964 height 822
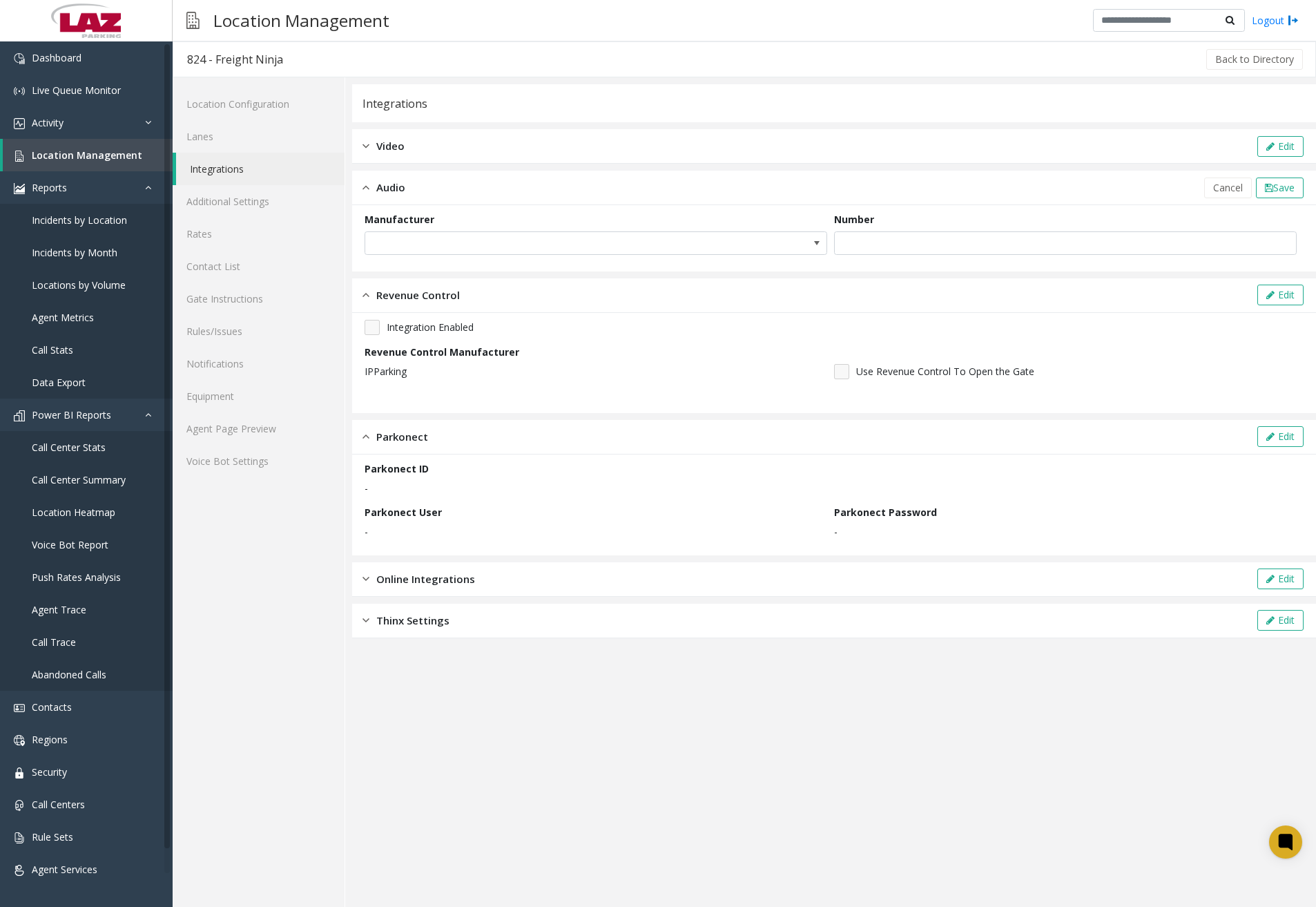
click at [381, 192] on span "Audio" at bounding box center [391, 187] width 29 height 16
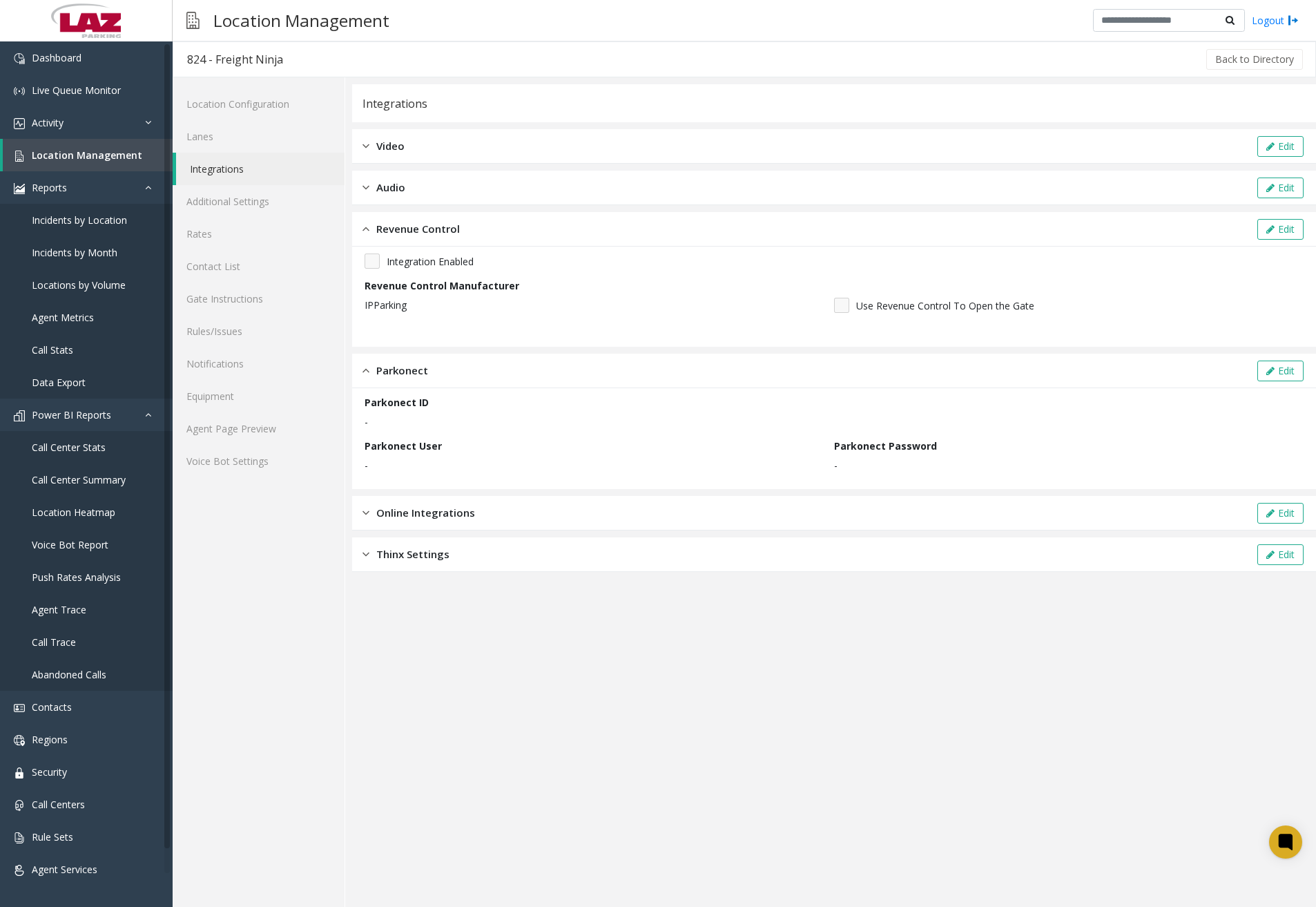
click at [422, 154] on div "Video Edit" at bounding box center [834, 146] width 964 height 34
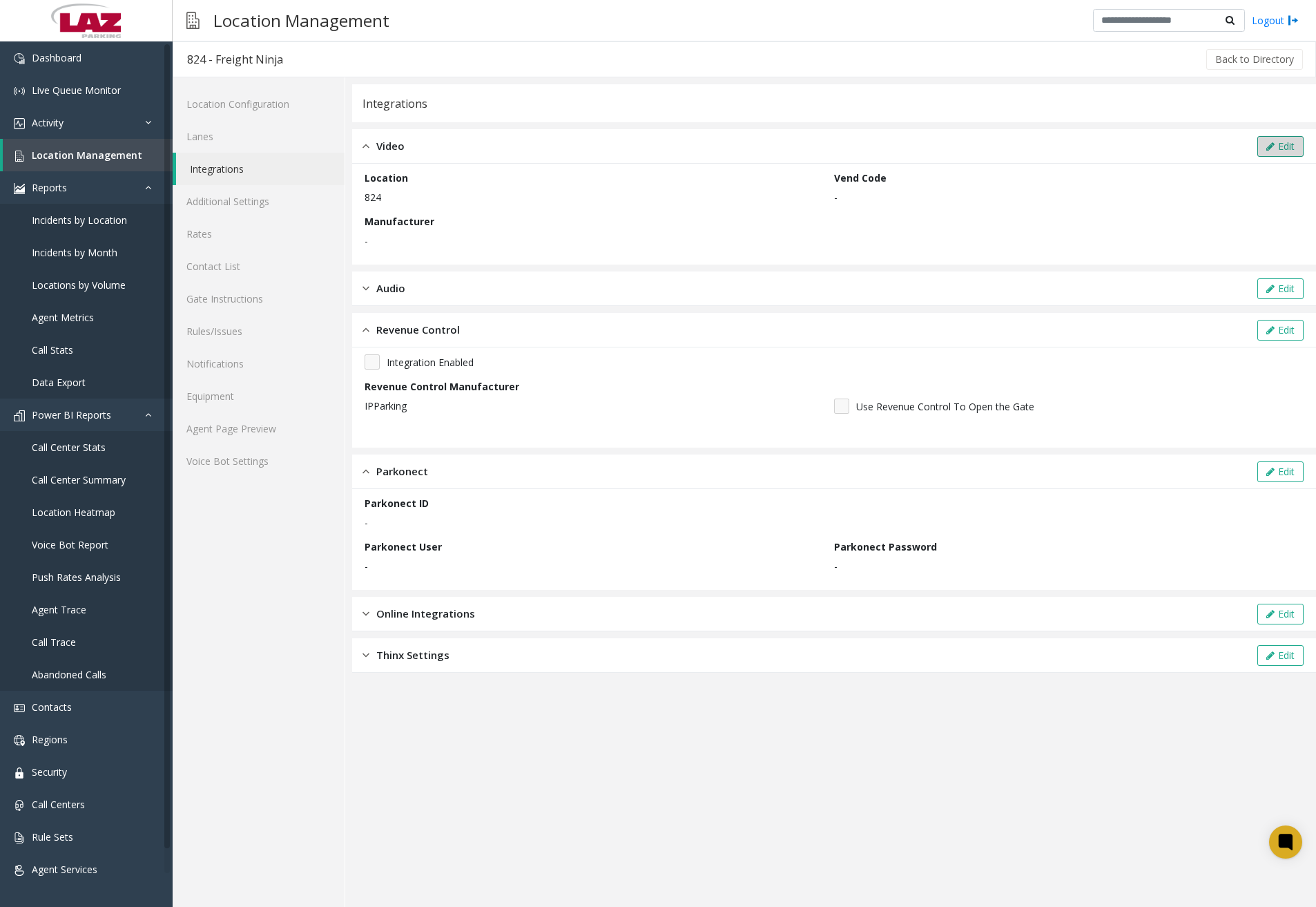
click at [1265, 145] on button "Edit" at bounding box center [1281, 146] width 47 height 21
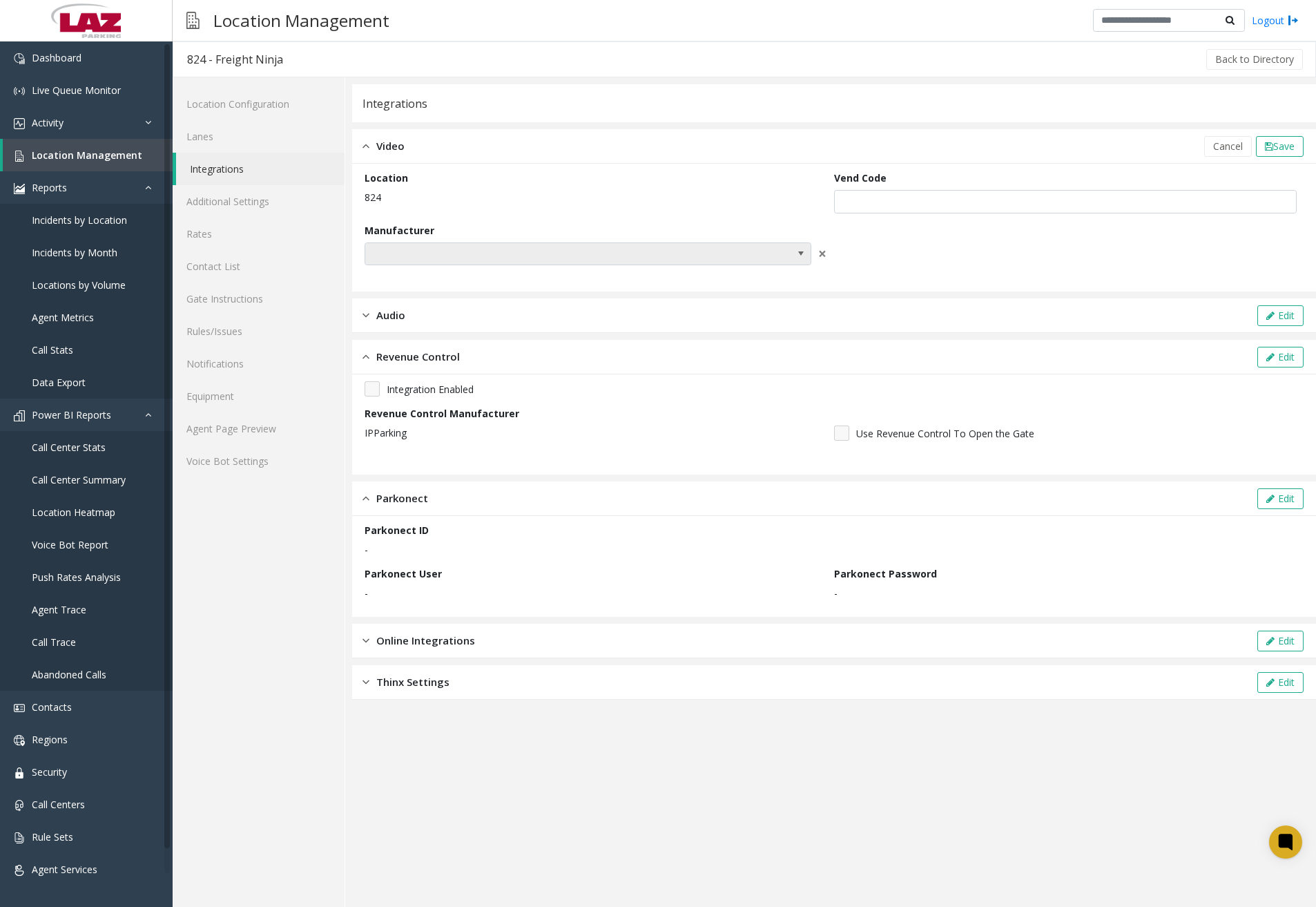
click at [675, 265] on span at bounding box center [587, 254] width 446 height 23
click at [774, 803] on app-integration "Integrations Video Cancel Save Location 824 Vend Code Manufacturer × Audio Edit…" at bounding box center [834, 495] width 964 height 822
click at [105, 125] on link "Activity" at bounding box center [86, 122] width 172 height 33
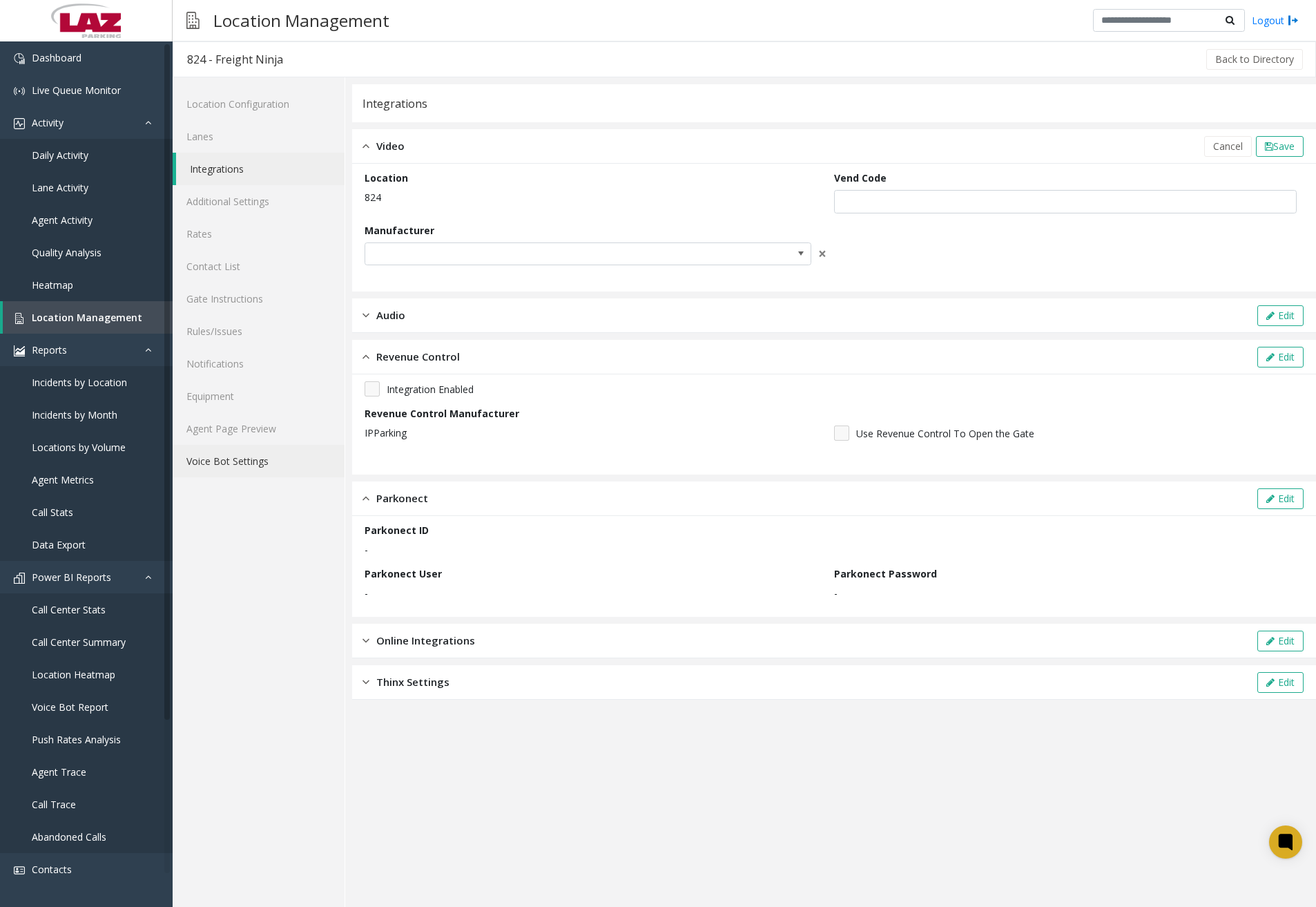
click at [216, 474] on link "Voice Bot Settings" at bounding box center [258, 460] width 171 height 33
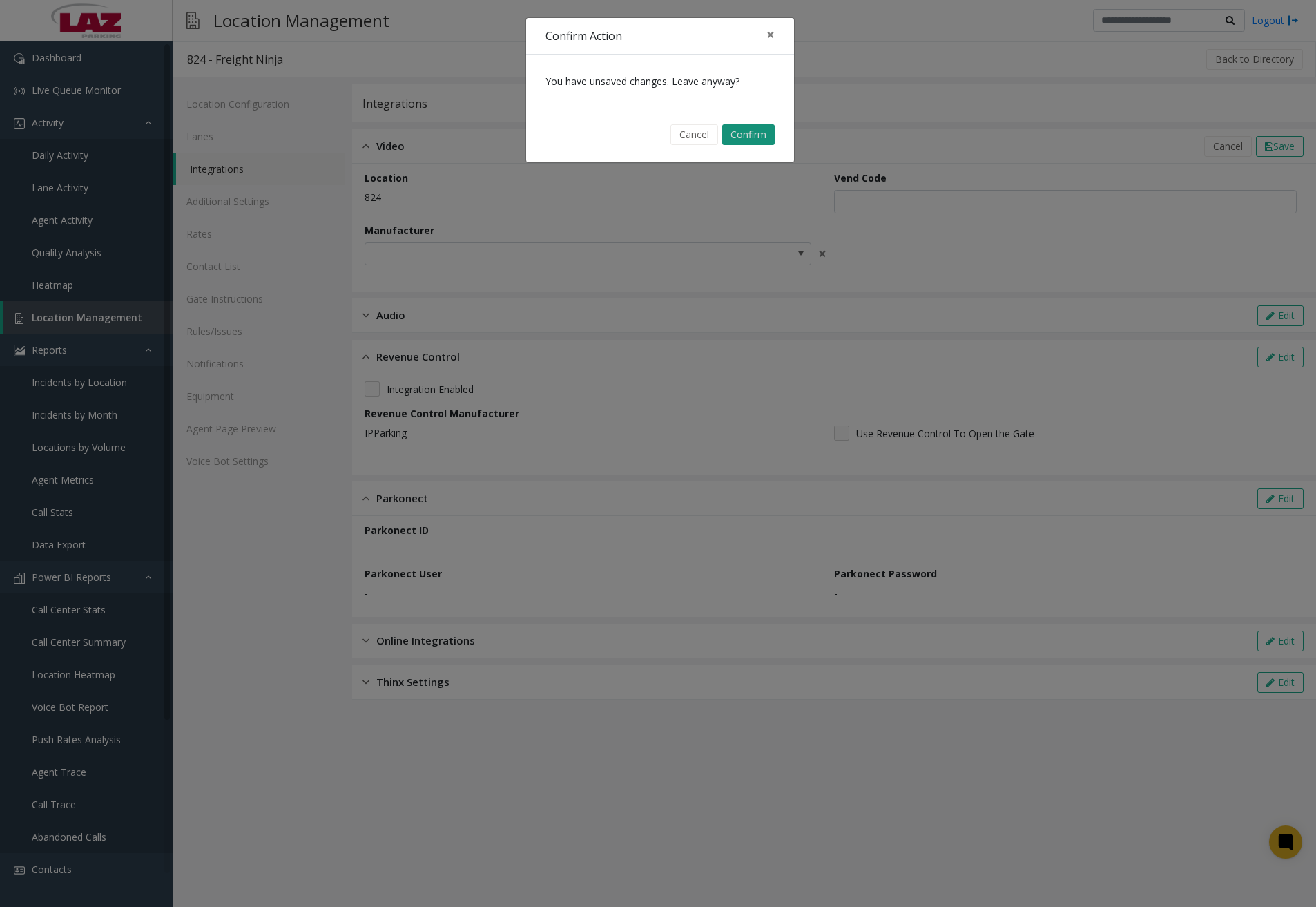
click at [747, 140] on button "Confirm" at bounding box center [748, 134] width 52 height 21
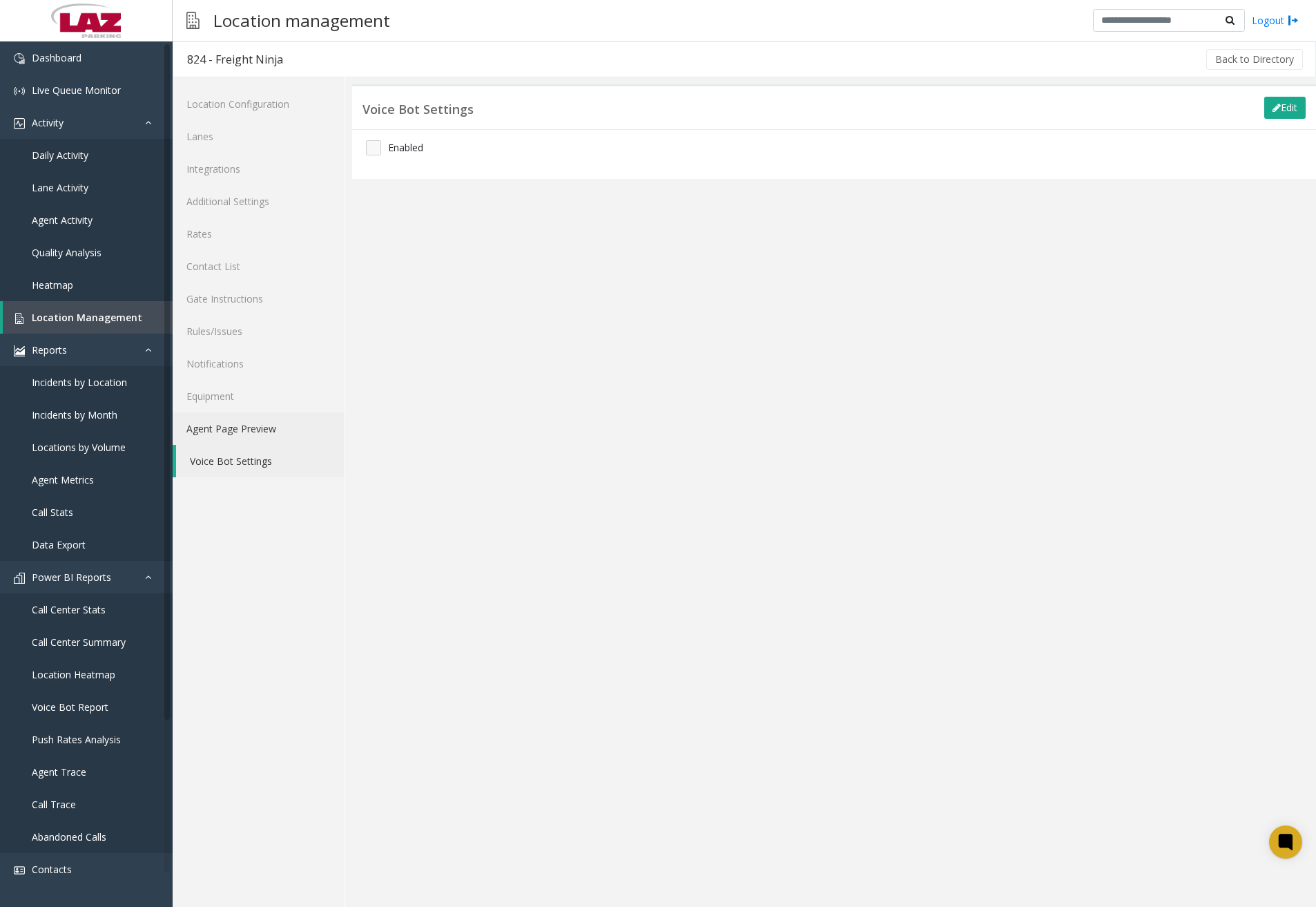
click at [251, 436] on link "Agent Page Preview" at bounding box center [258, 428] width 171 height 33
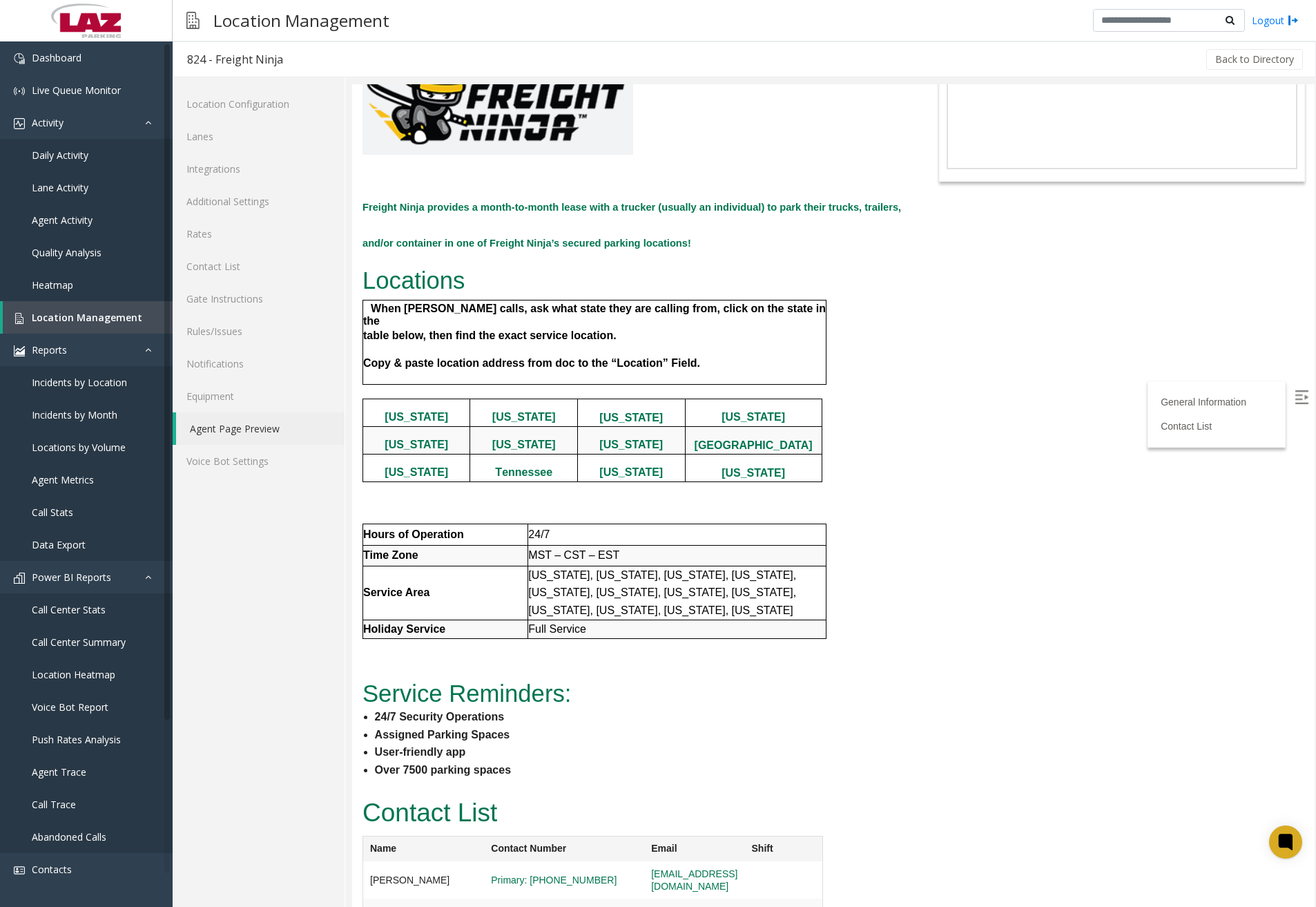
scroll to position [145, 0]
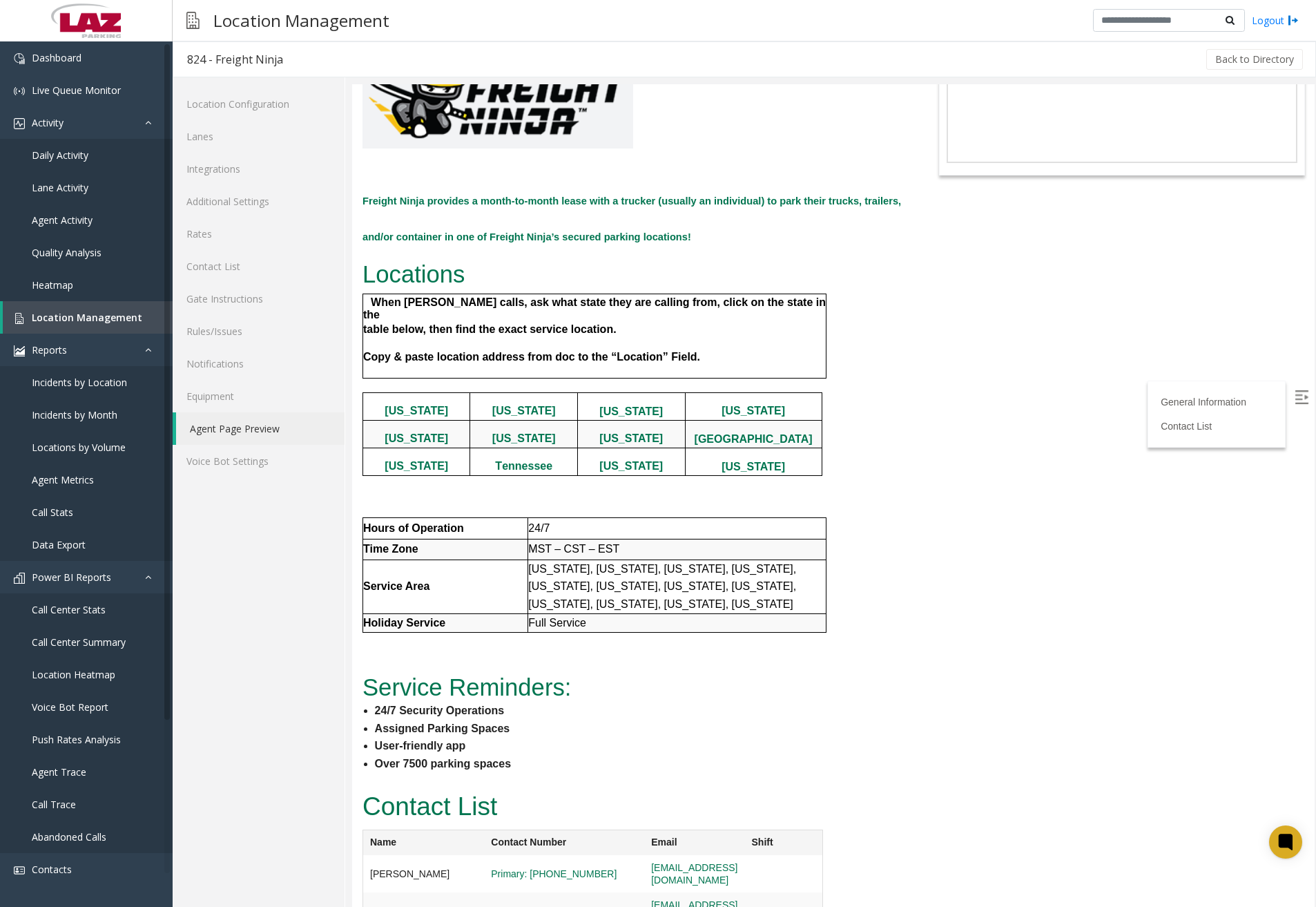
click at [622, 563] on span "Arizona, Florida, Illinois, Indiana, Maryland, Michigan, Missouri, North Caroli…" at bounding box center [662, 586] width 267 height 47
click at [766, 433] on b "North Carolina" at bounding box center [753, 438] width 118 height 12
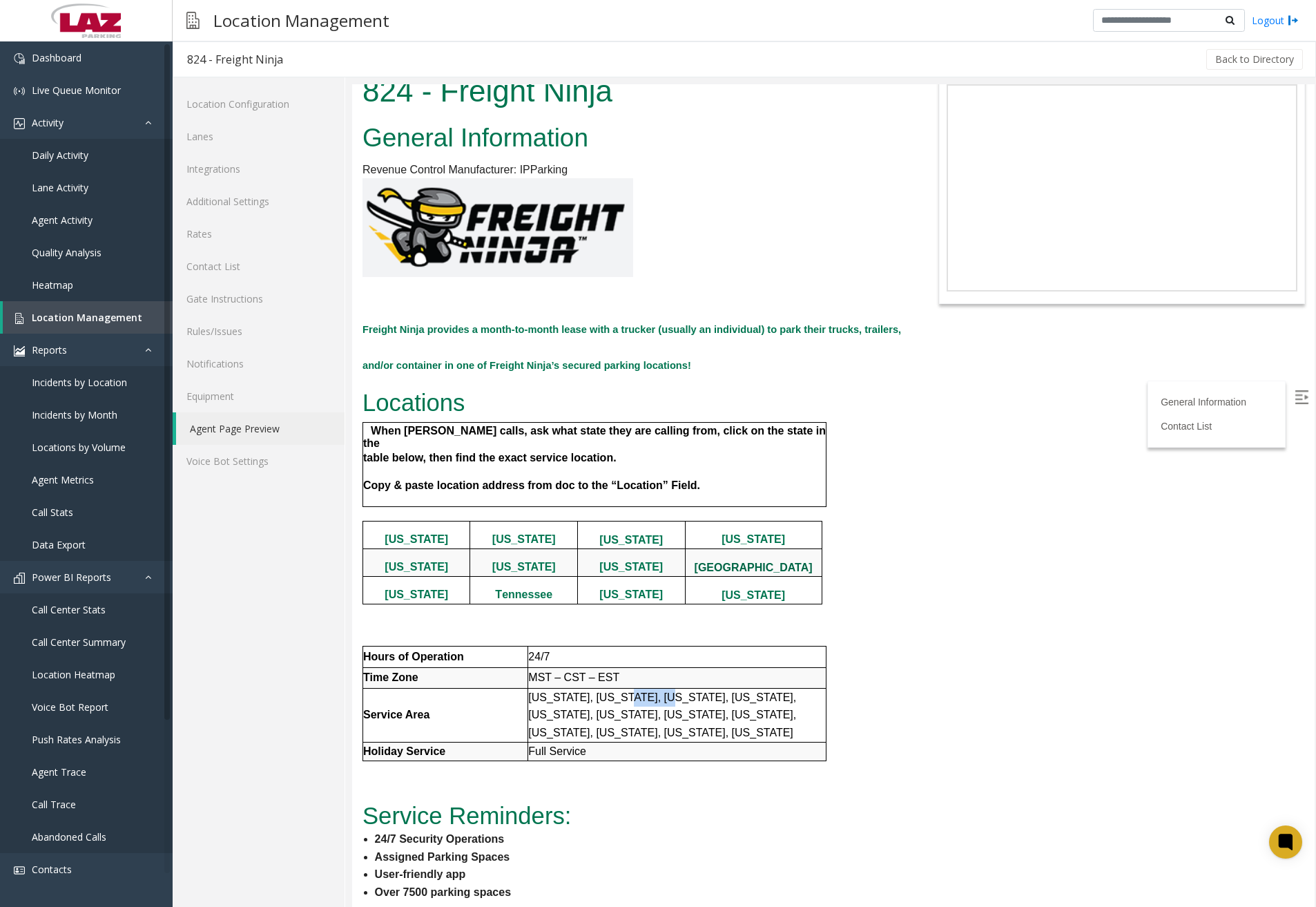
scroll to position [0, 0]
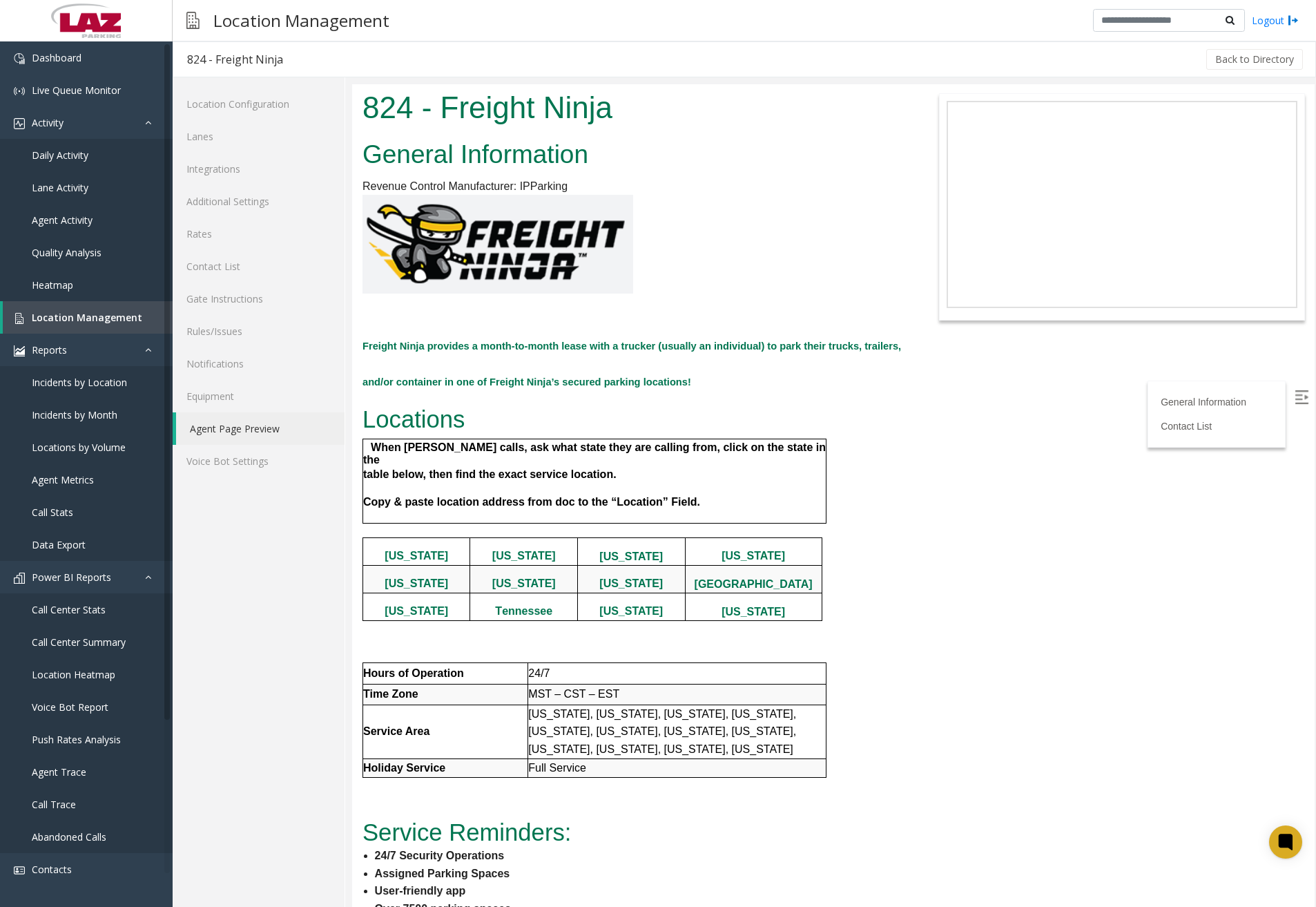
click at [395, 415] on span "Locations" at bounding box center [414, 419] width 103 height 26
click at [919, 408] on body "824 - Freight Ninja General Information Revenue Control Manufacturer: IPParking…" at bounding box center [833, 495] width 962 height 822
click at [78, 164] on link "Daily Activity" at bounding box center [86, 155] width 172 height 33
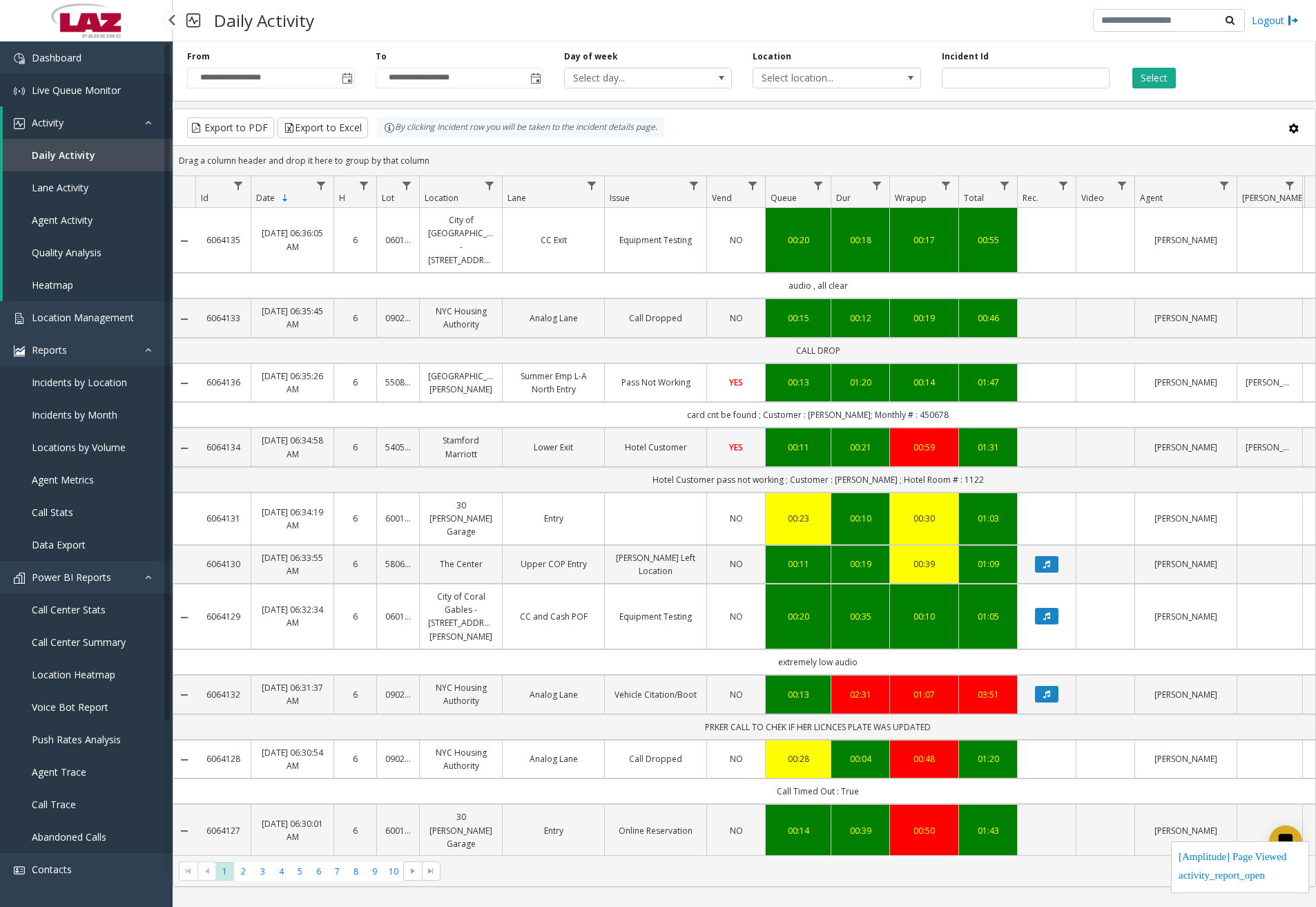
click at [103, 86] on span "Live Queue Monitor" at bounding box center [76, 90] width 89 height 13
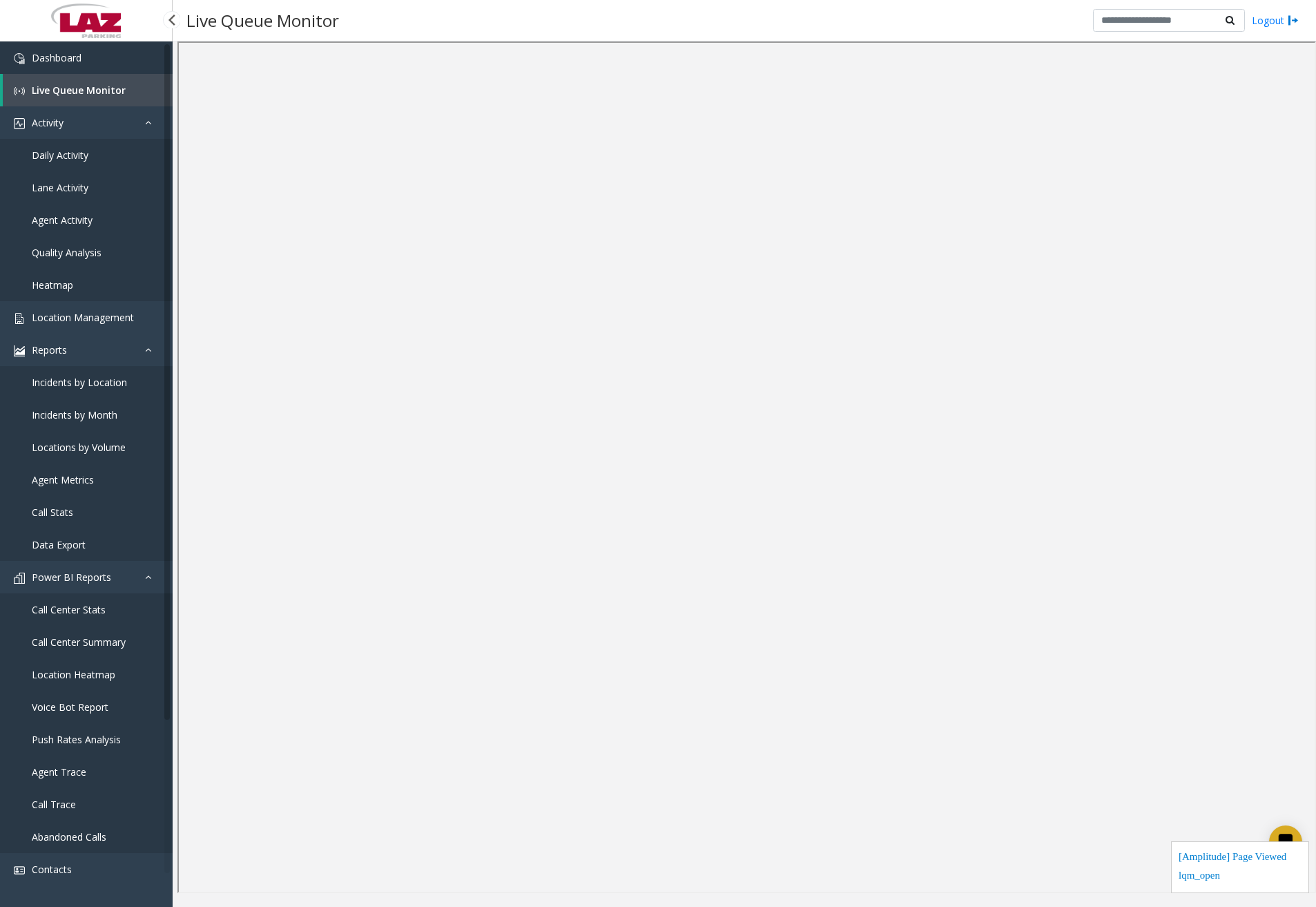
click at [103, 61] on link "Dashboard" at bounding box center [86, 57] width 172 height 33
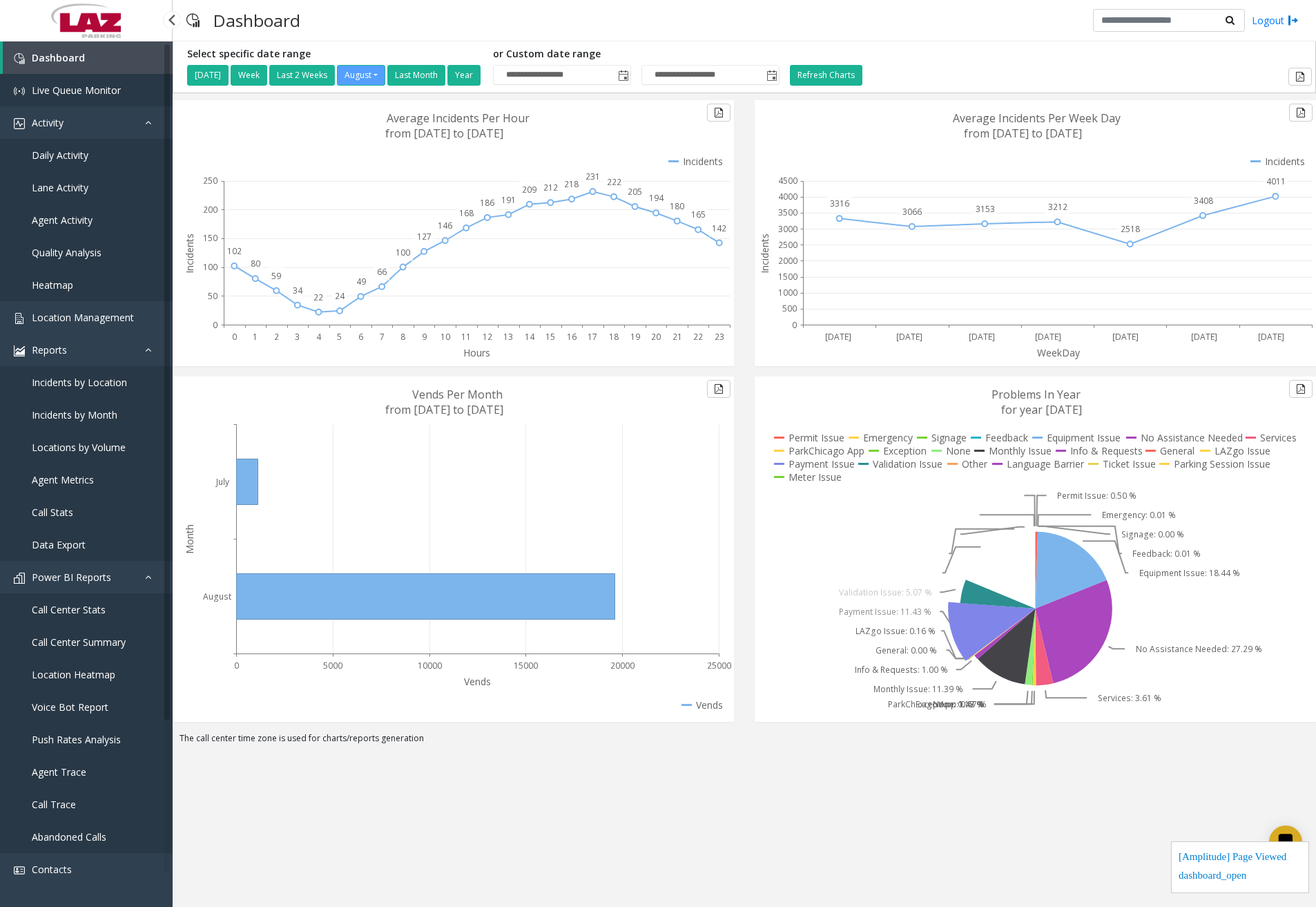
click at [109, 95] on span "Live Queue Monitor" at bounding box center [76, 90] width 89 height 13
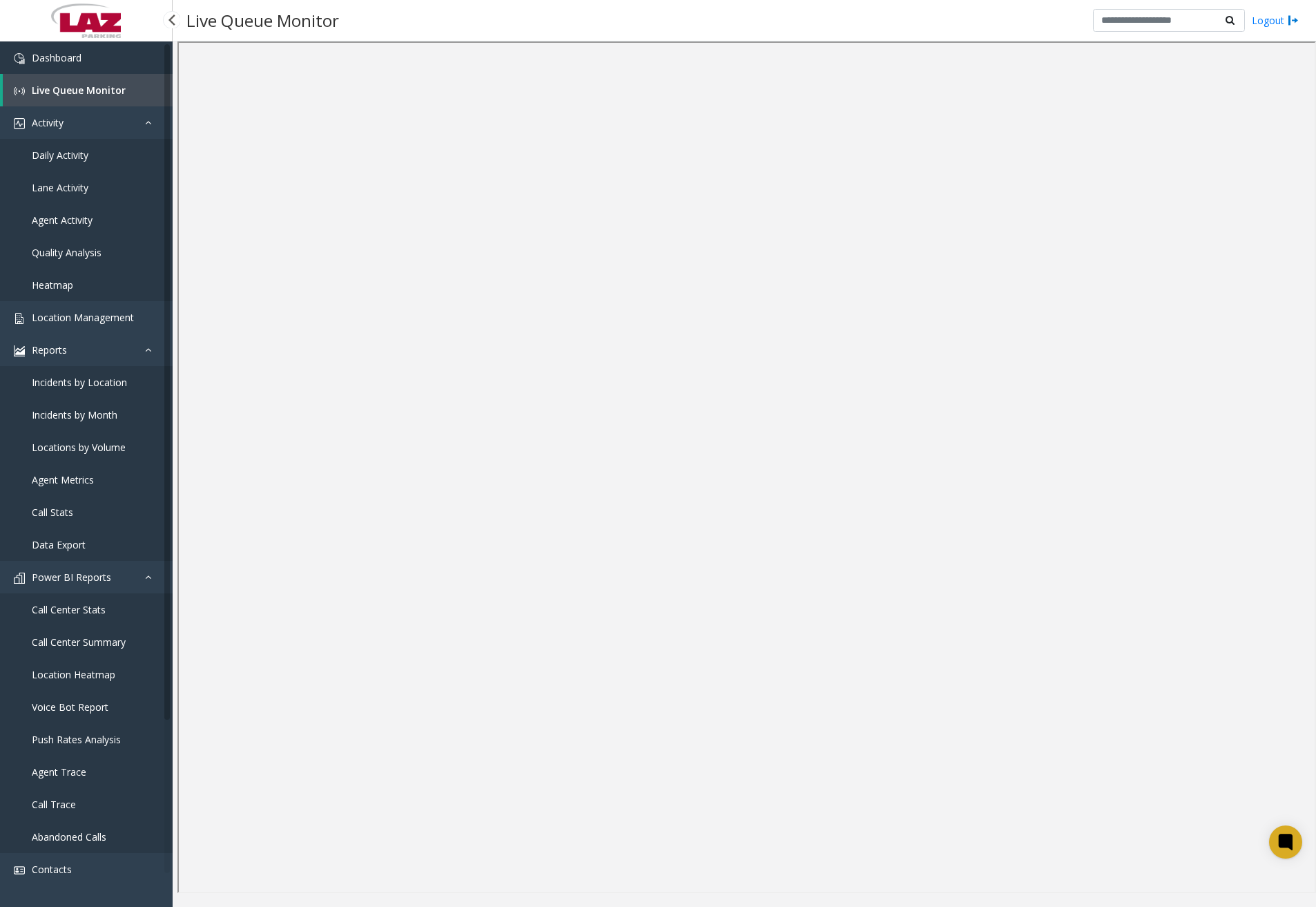
click at [75, 55] on span "Dashboard" at bounding box center [56, 58] width 49 height 13
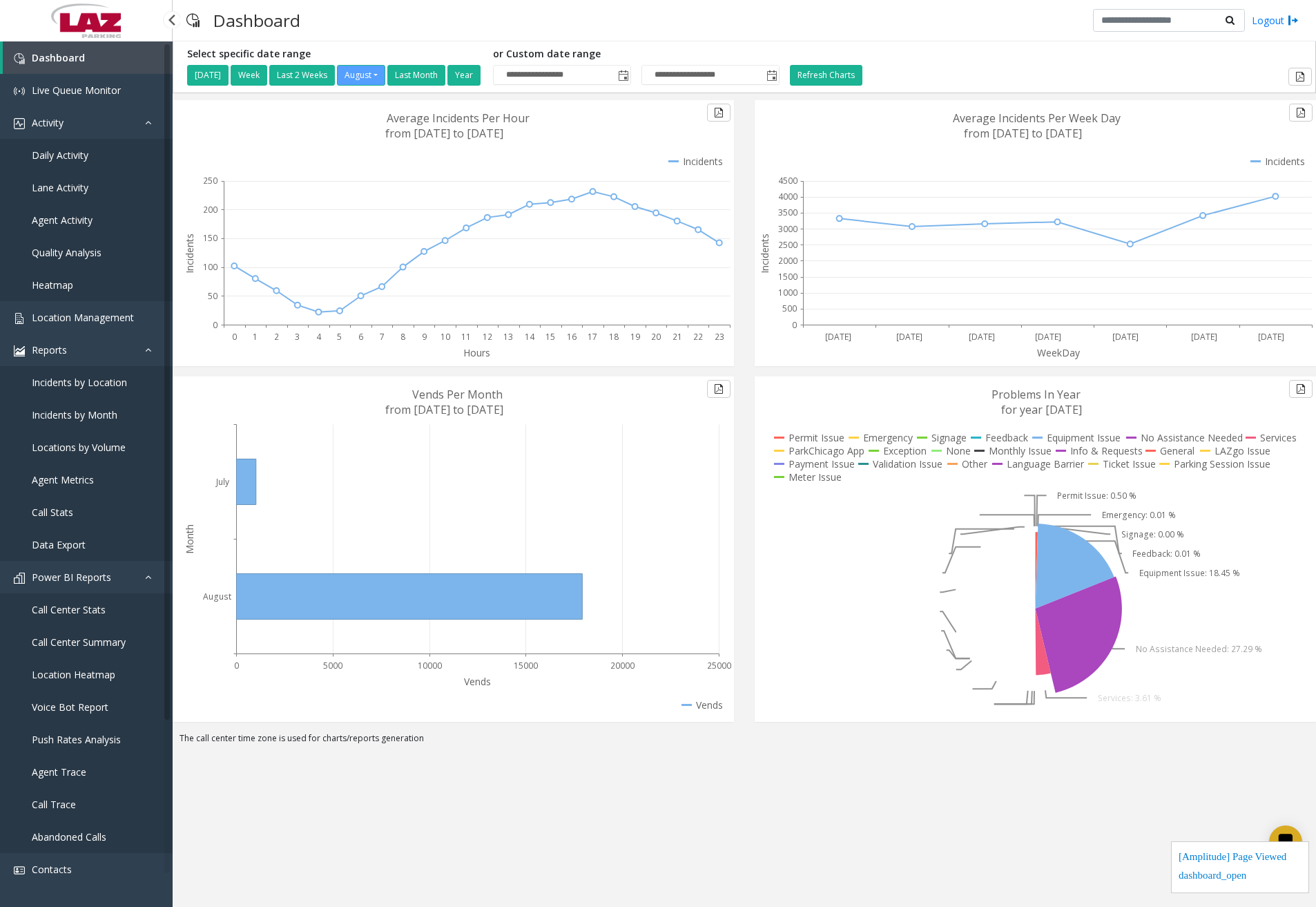
click at [72, 160] on span "Daily Activity" at bounding box center [60, 155] width 57 height 13
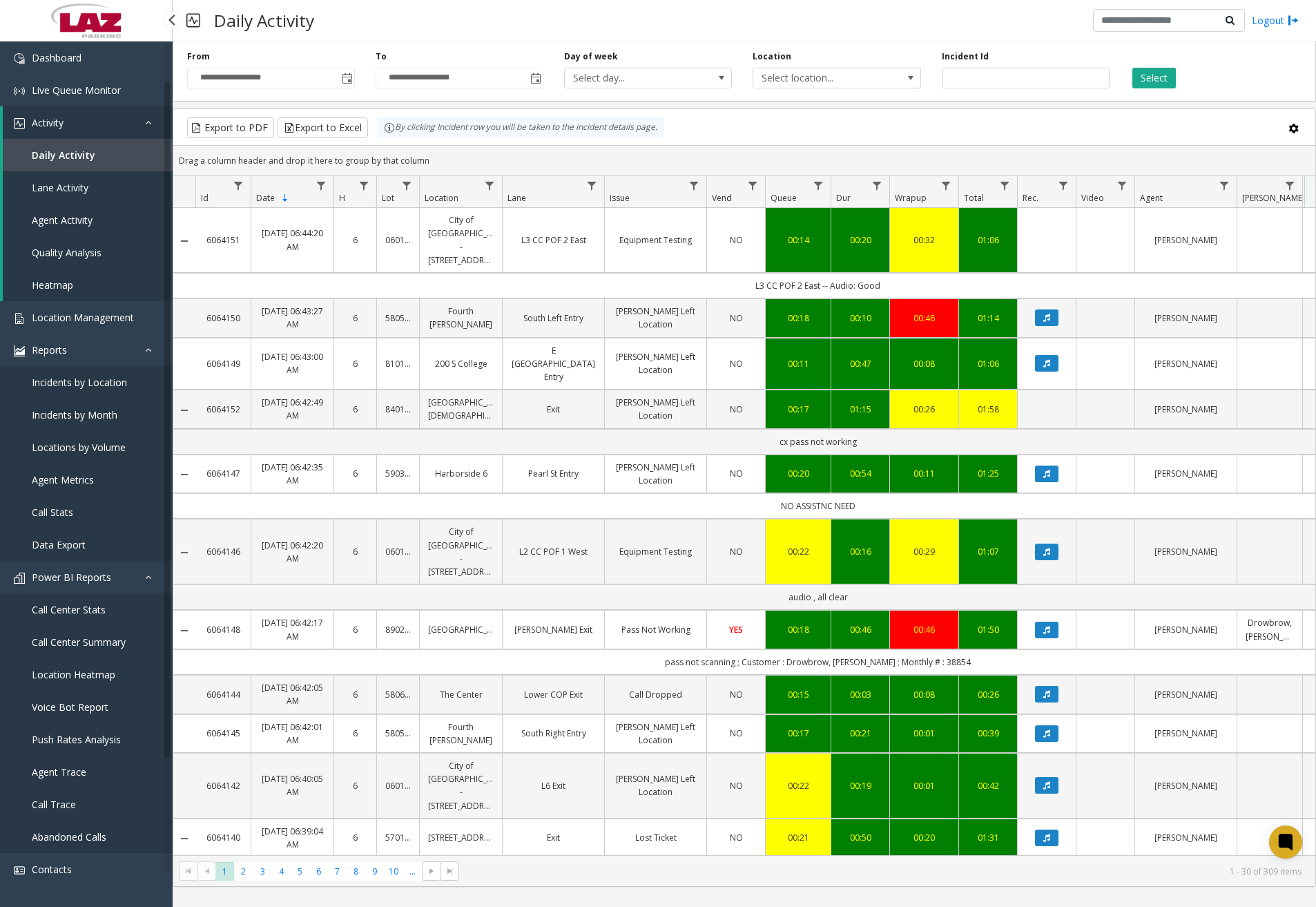
scroll to position [183, 0]
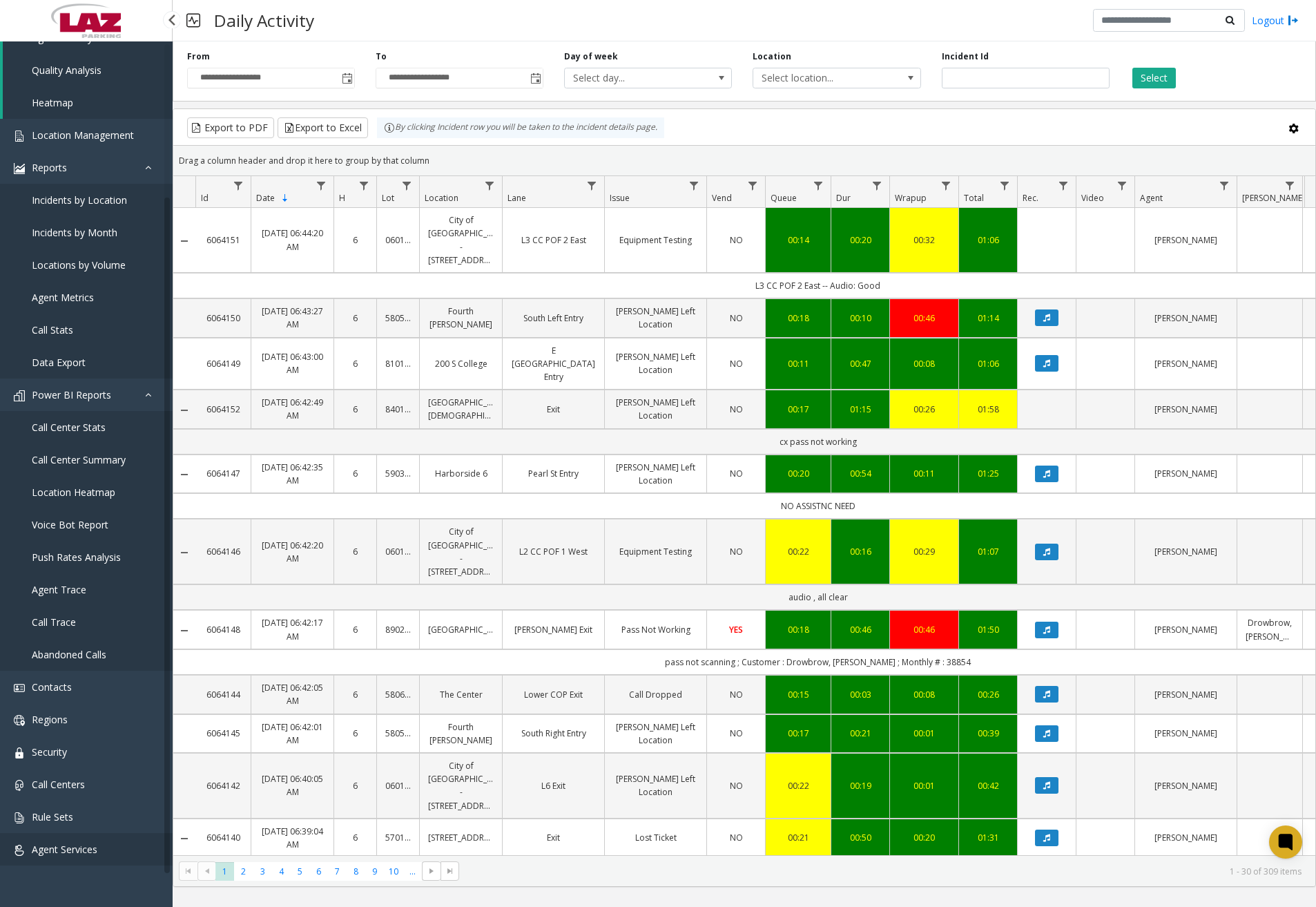
click at [64, 845] on span "Agent Services" at bounding box center [64, 849] width 65 height 13
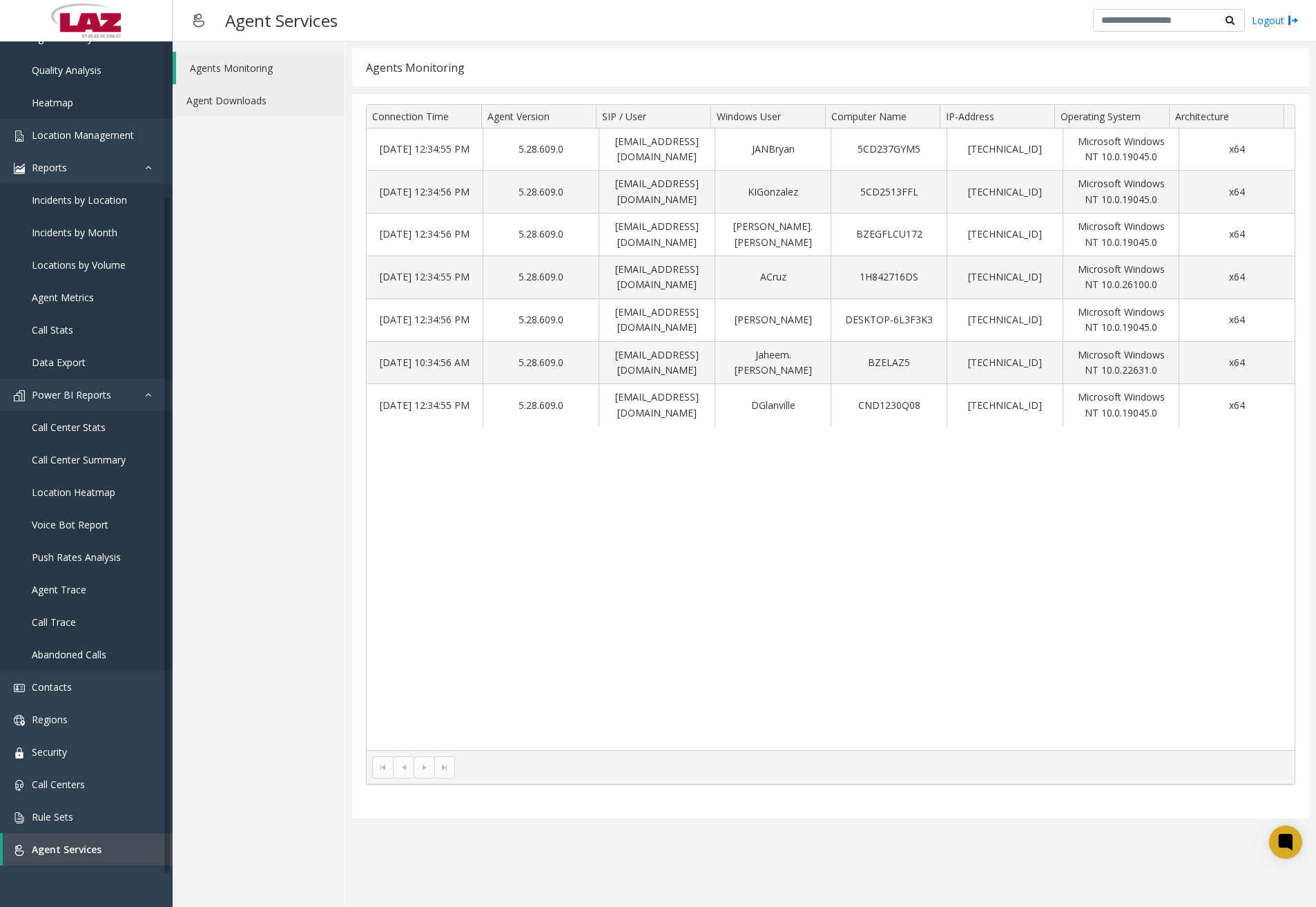
click at [240, 97] on link "Agent Downloads" at bounding box center [258, 100] width 171 height 33
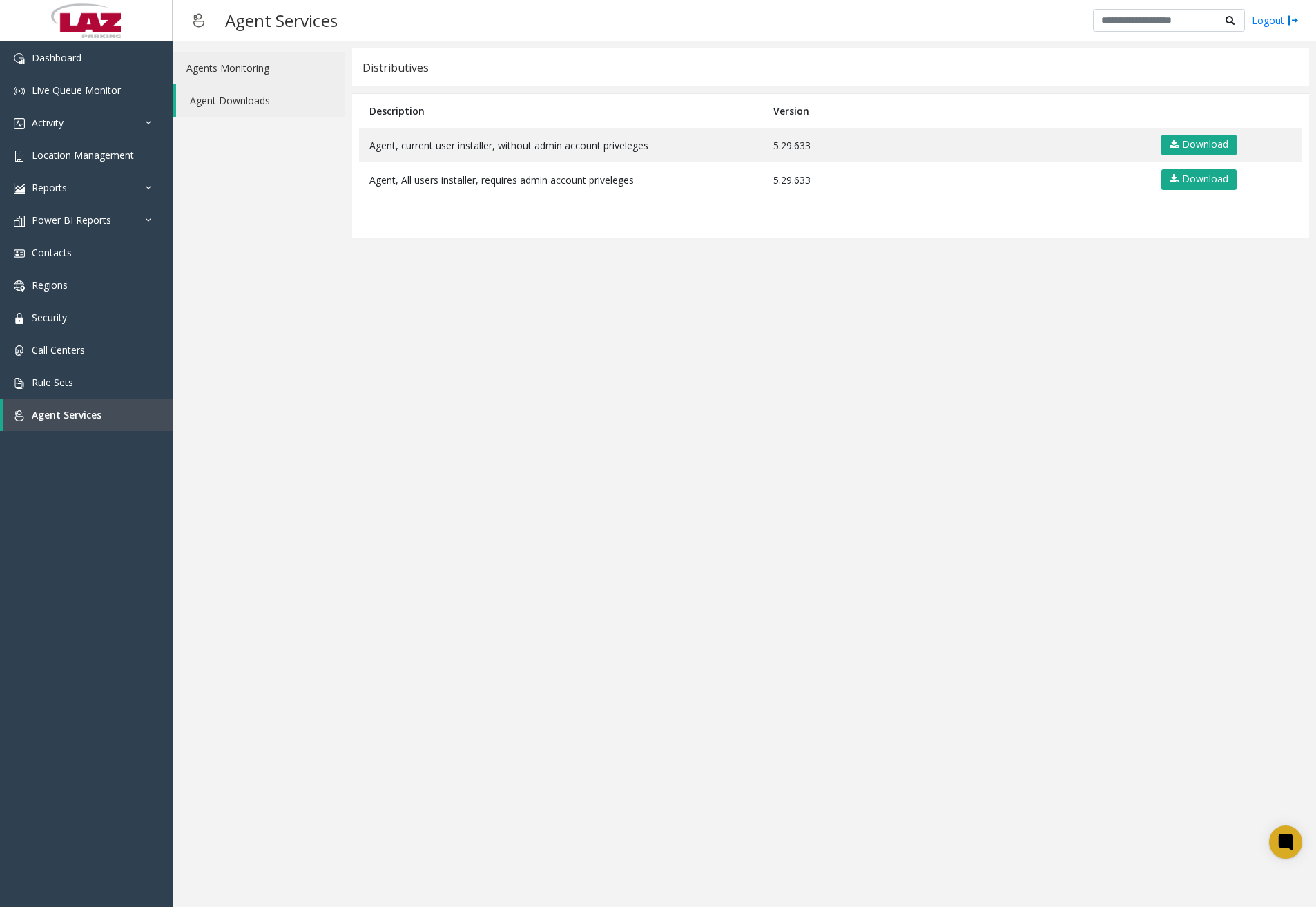
click at [246, 68] on link "Agents Monitoring" at bounding box center [258, 68] width 171 height 33
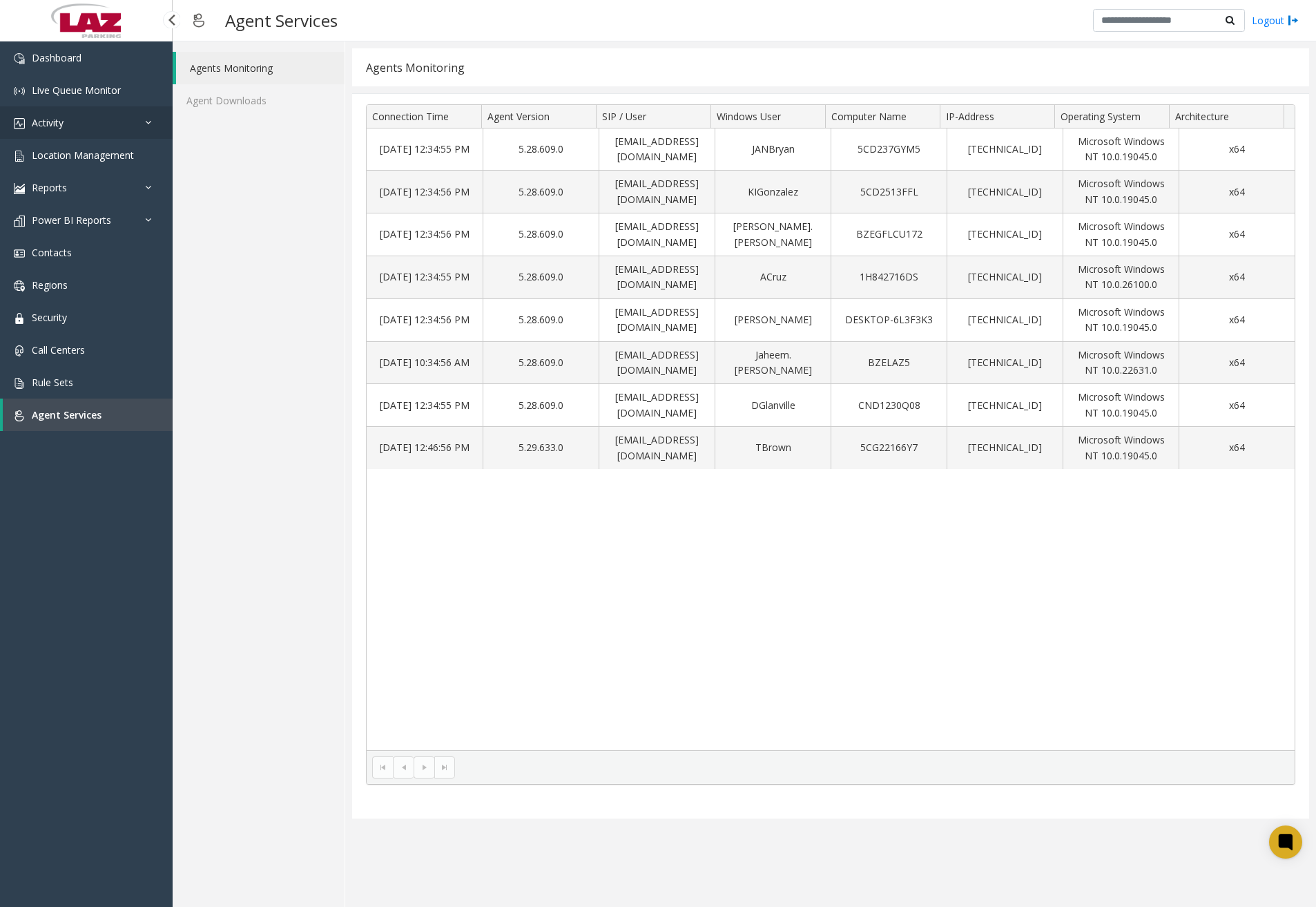
click at [122, 130] on link "Activity" at bounding box center [86, 122] width 172 height 33
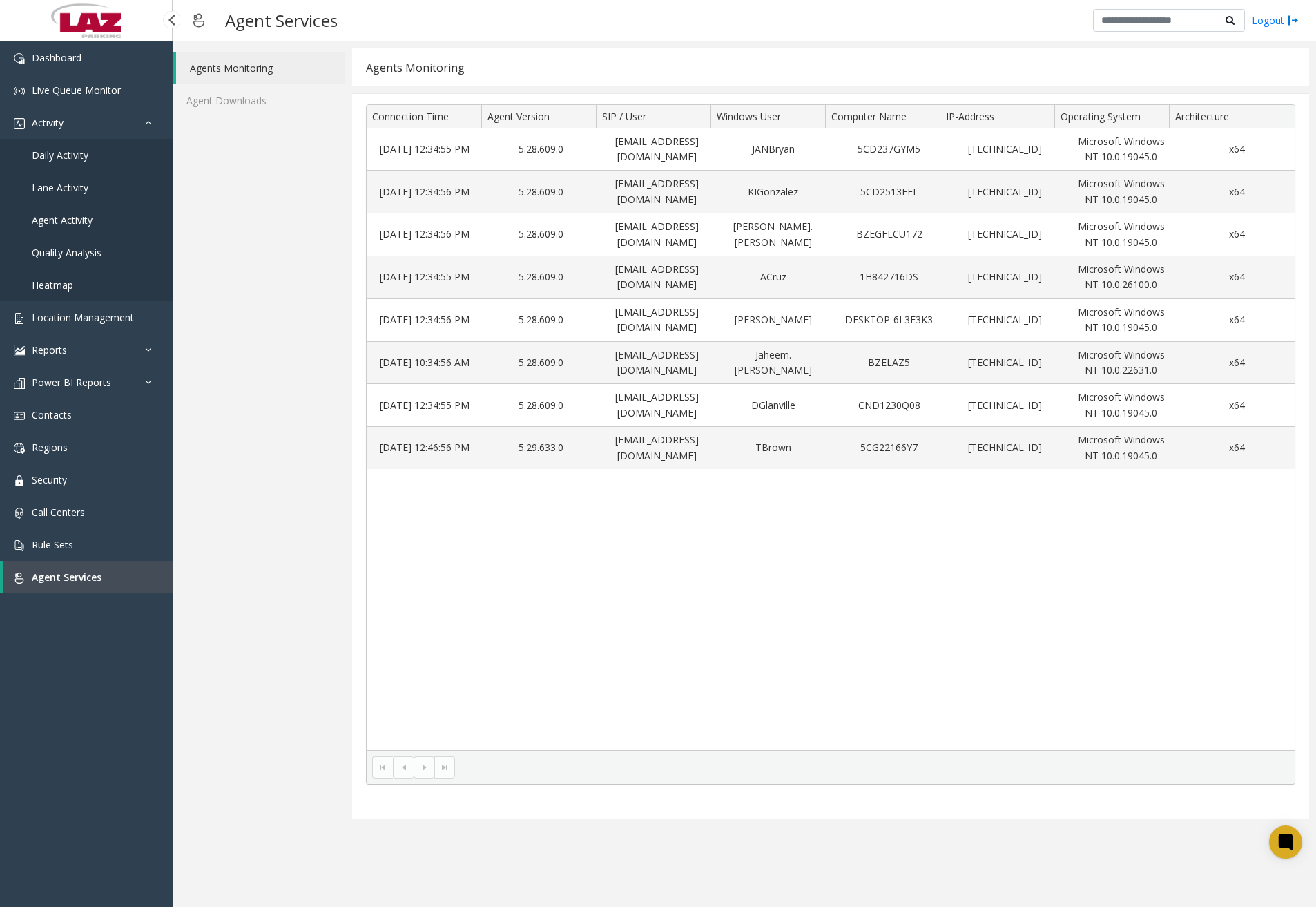
click at [112, 164] on link "Daily Activity" at bounding box center [86, 155] width 172 height 33
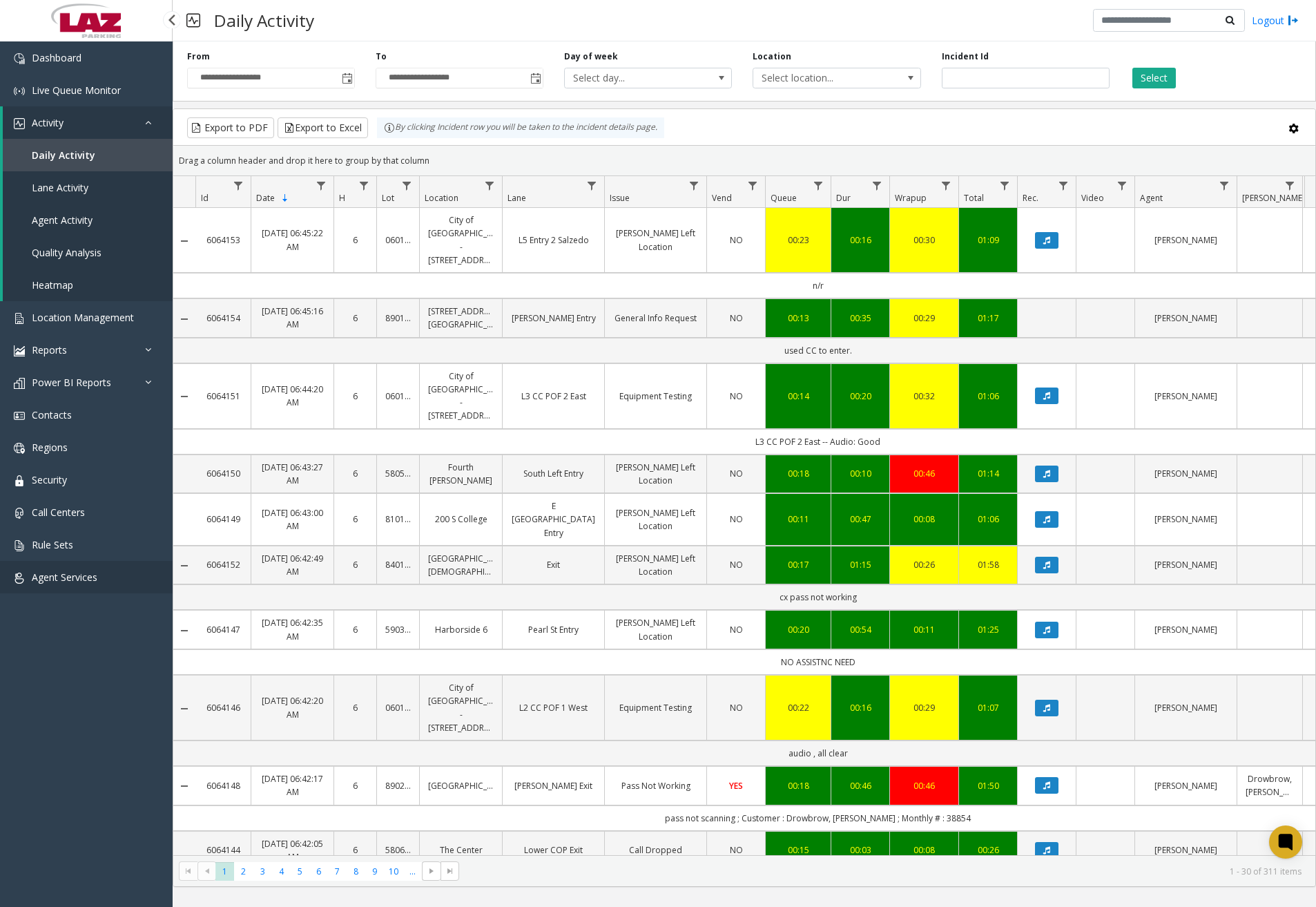
click at [94, 582] on span "Agent Services" at bounding box center [64, 577] width 65 height 13
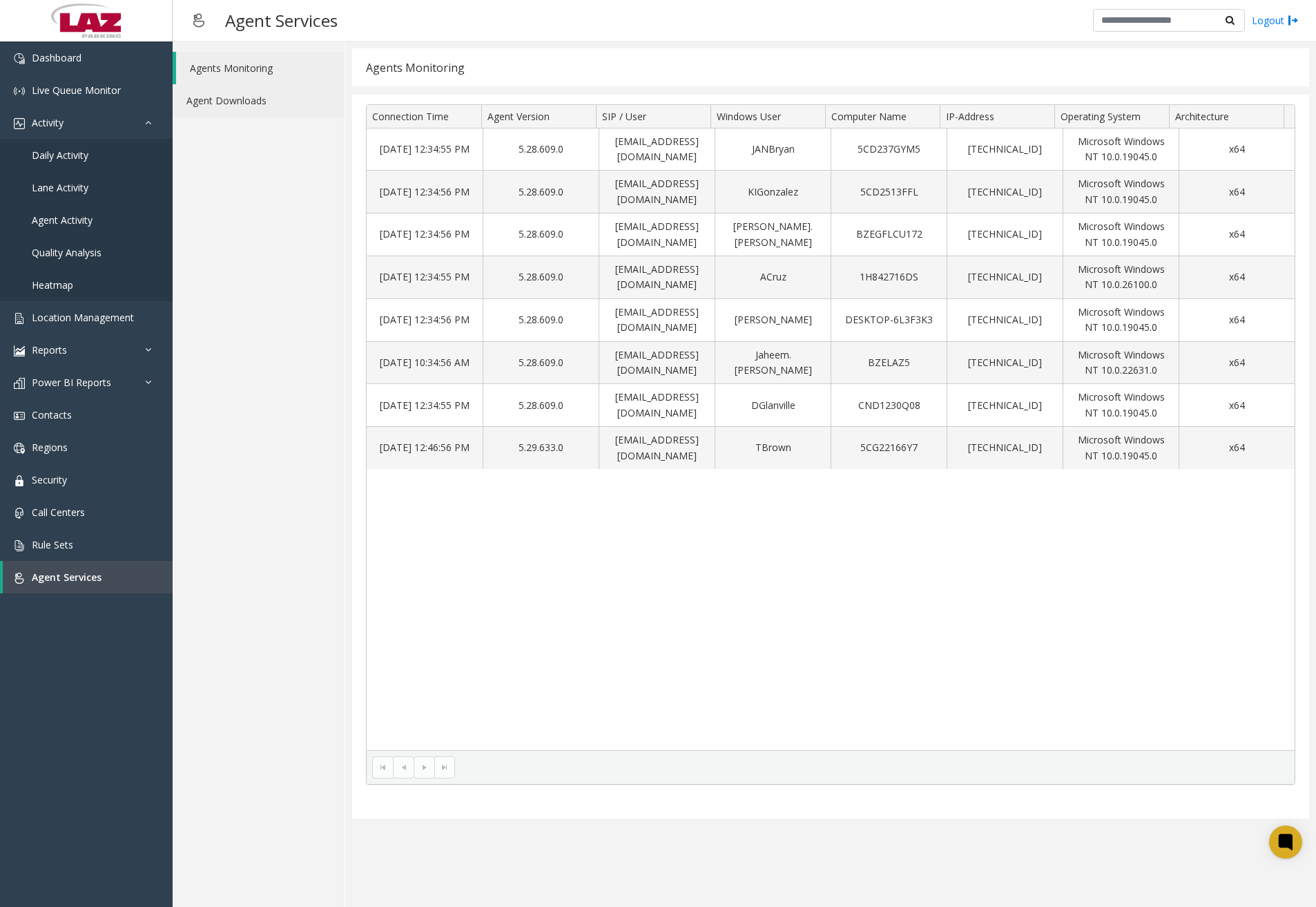
click at [254, 107] on link "Agent Downloads" at bounding box center [258, 100] width 171 height 33
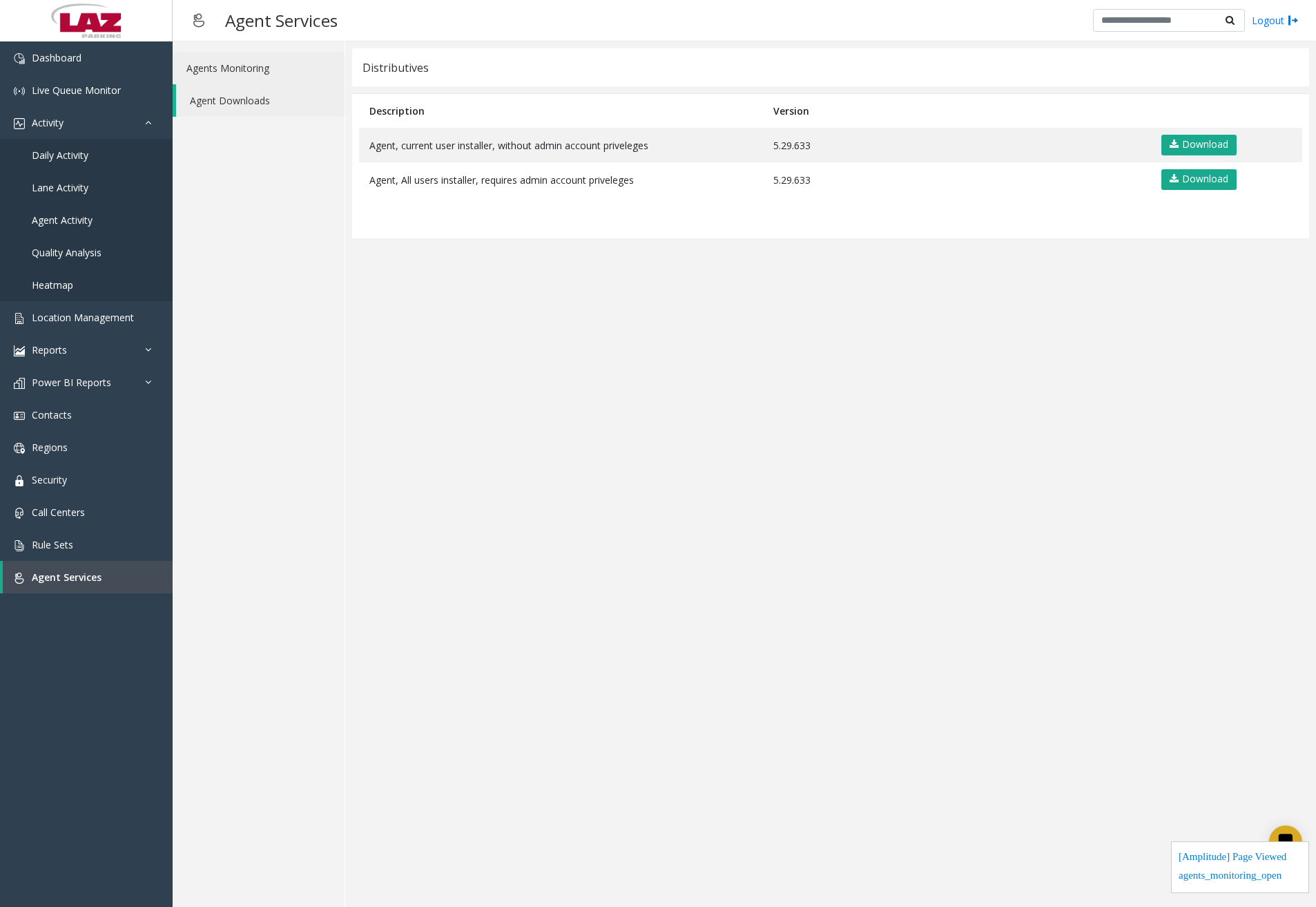
click at [263, 71] on link "Agents Monitoring" at bounding box center [258, 68] width 171 height 33
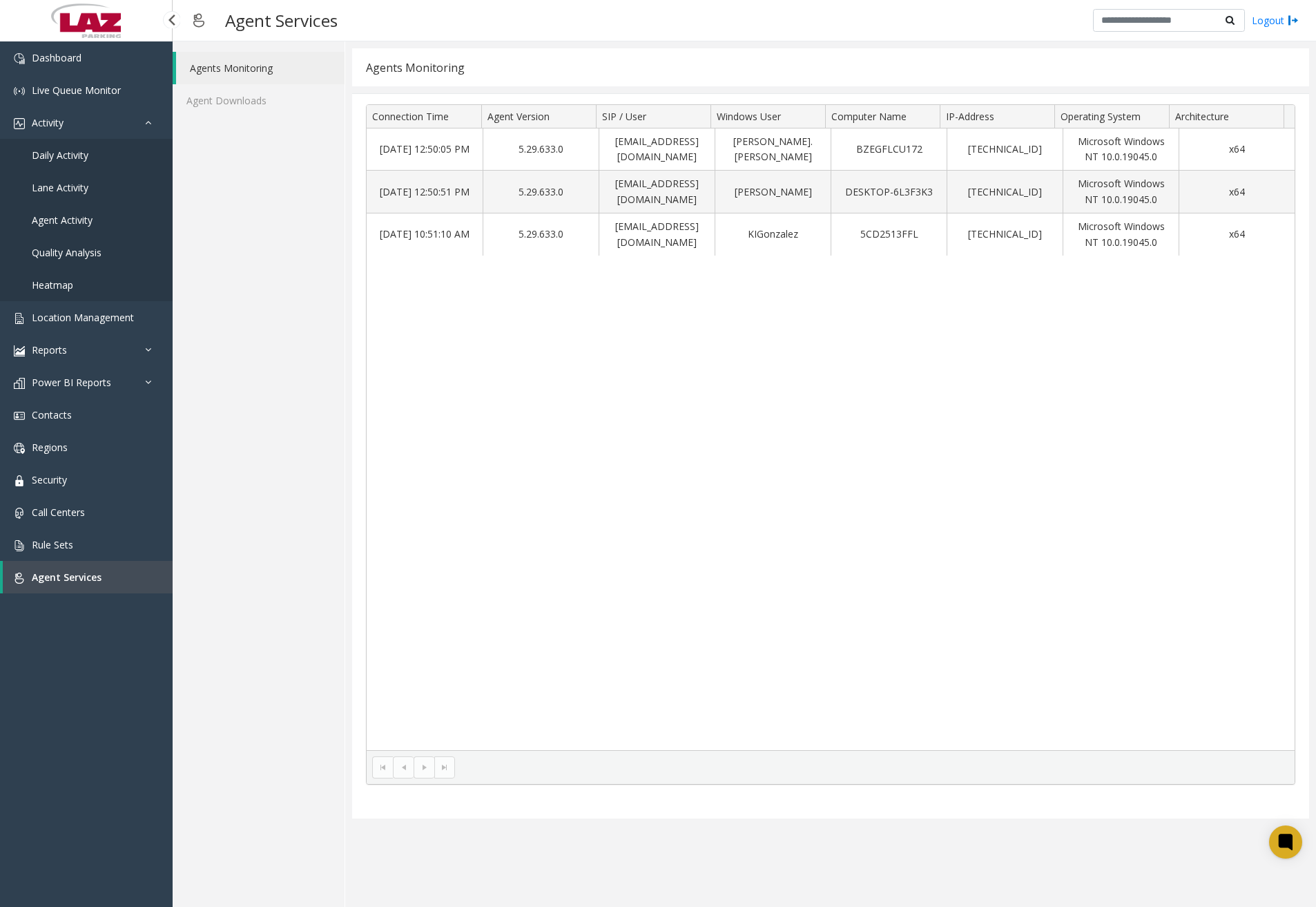
click at [113, 160] on link "Daily Activity" at bounding box center [86, 155] width 172 height 33
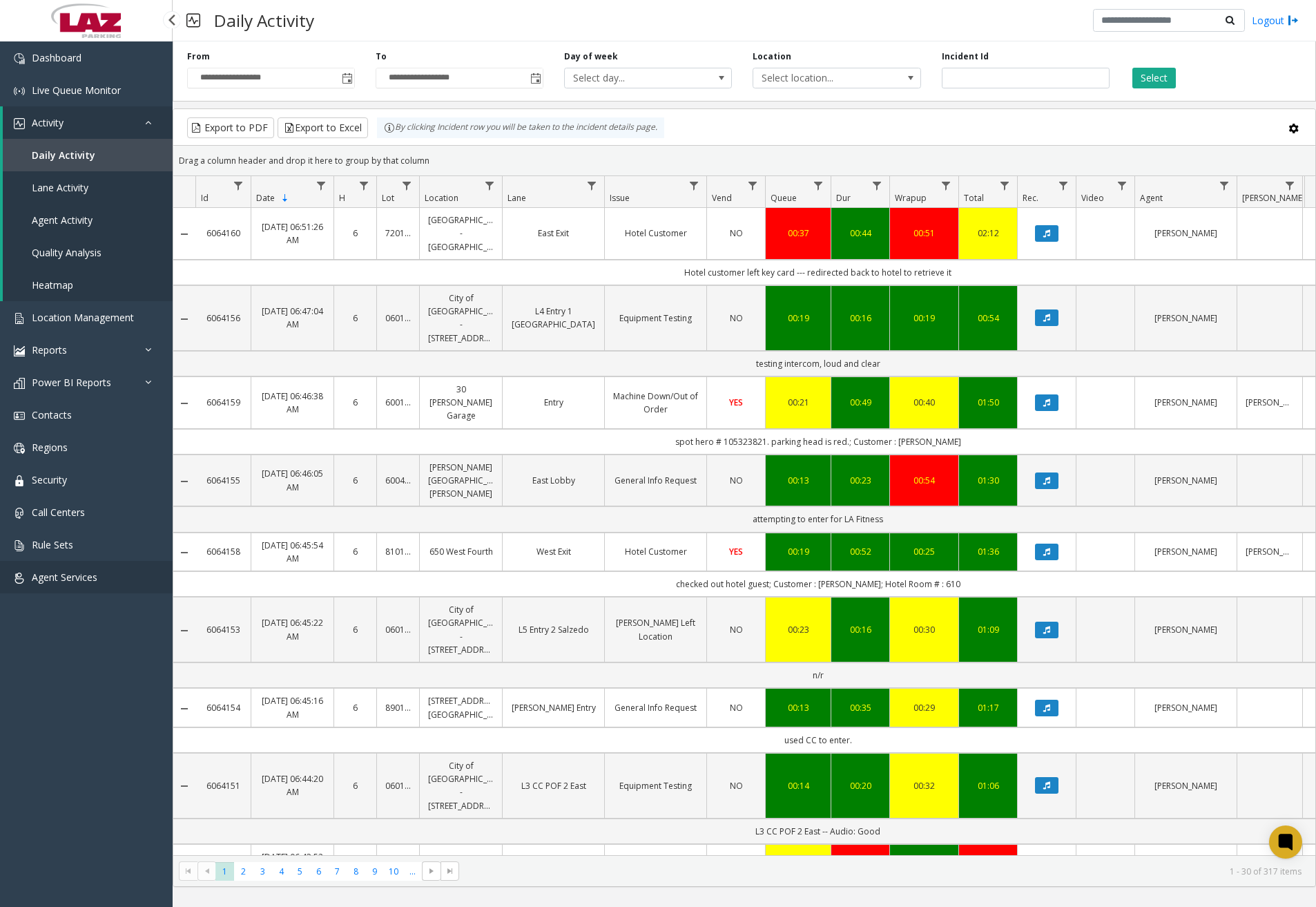
click at [103, 571] on link "Agent Services" at bounding box center [86, 576] width 172 height 33
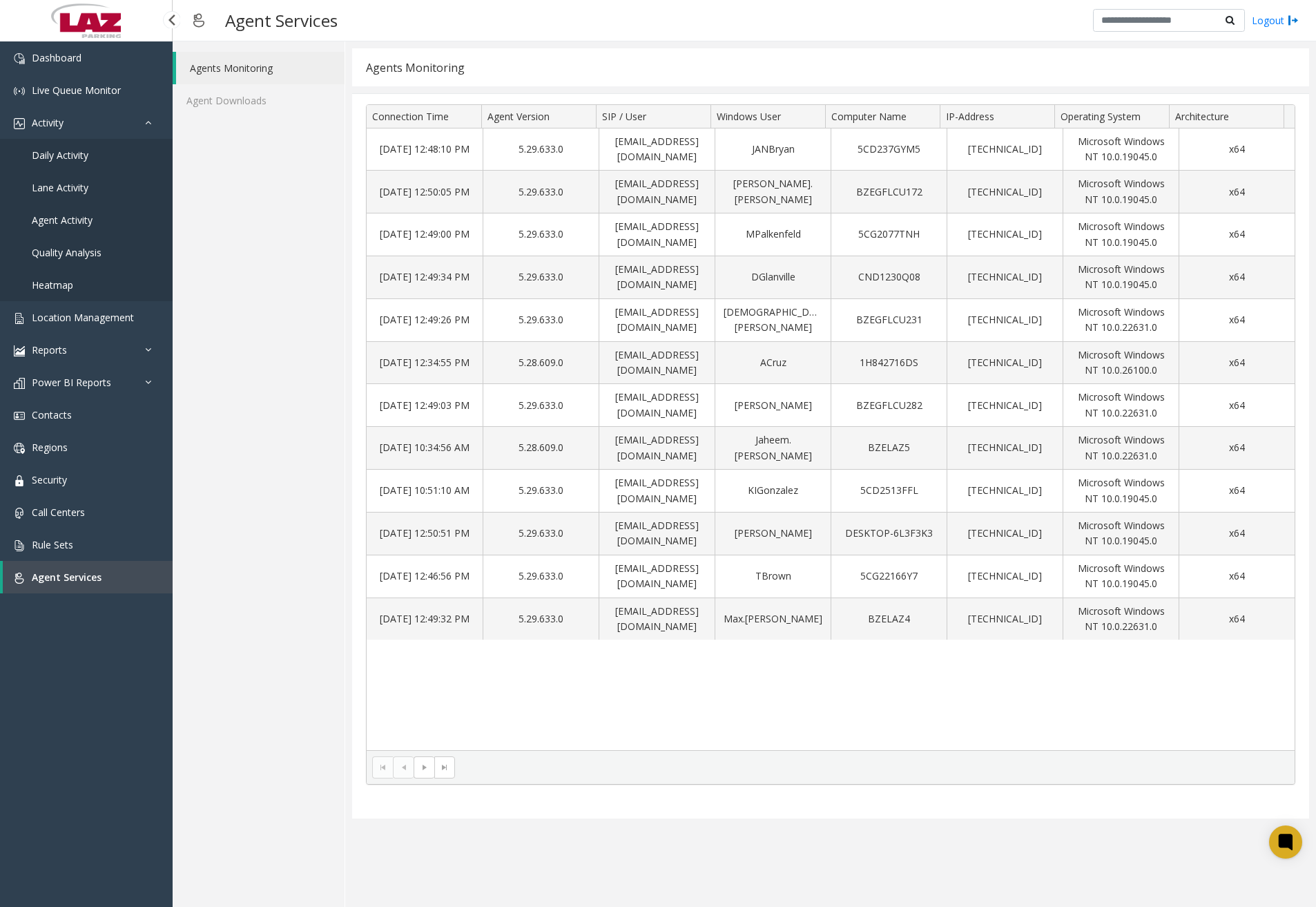
click at [61, 149] on span "Daily Activity" at bounding box center [60, 155] width 57 height 13
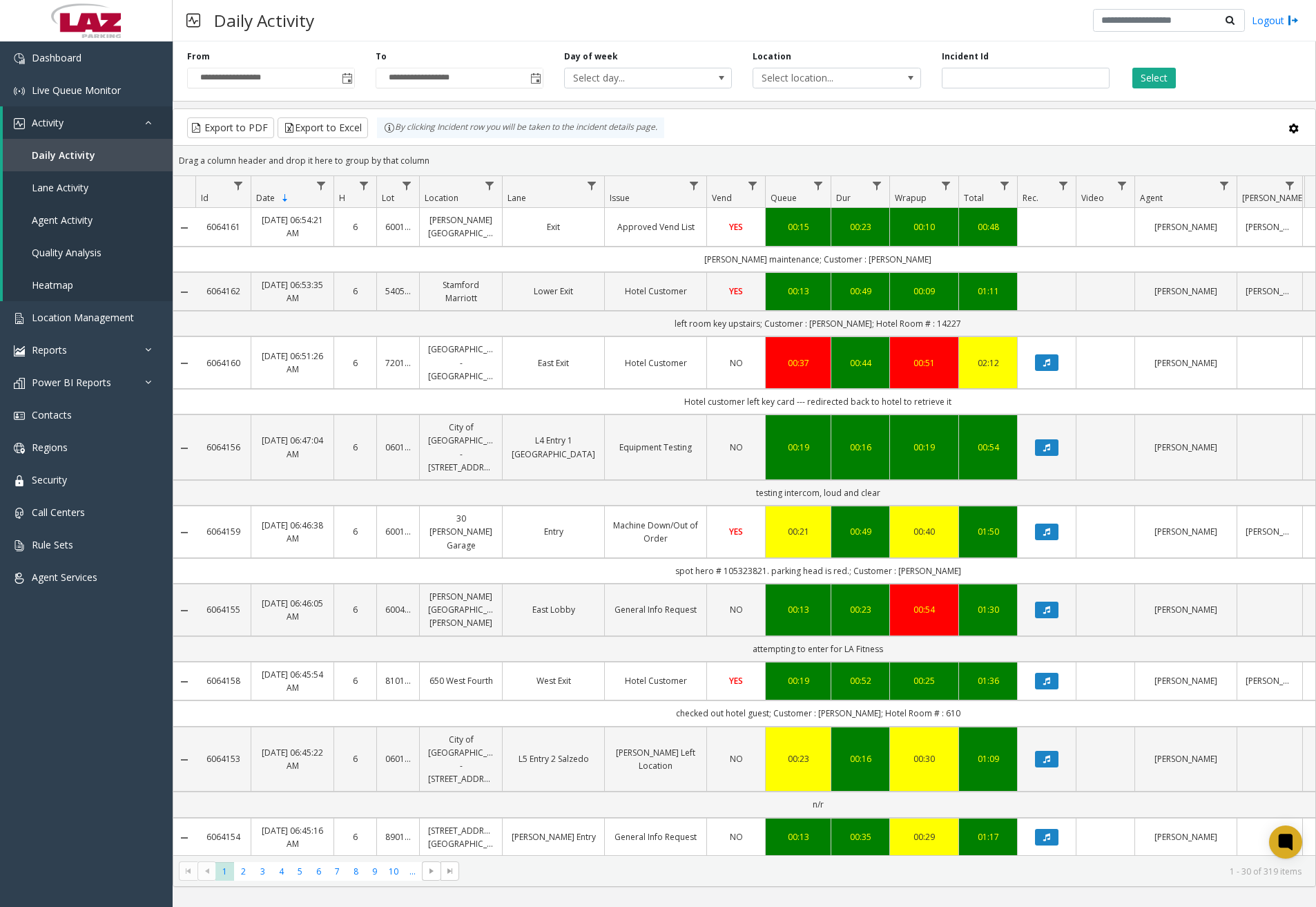
click at [977, 123] on div "Export to PDF Export to Excel By clicking Incident row you will be taken to the…" at bounding box center [745, 128] width 1118 height 21
click at [118, 571] on link "Agent Services" at bounding box center [86, 576] width 172 height 33
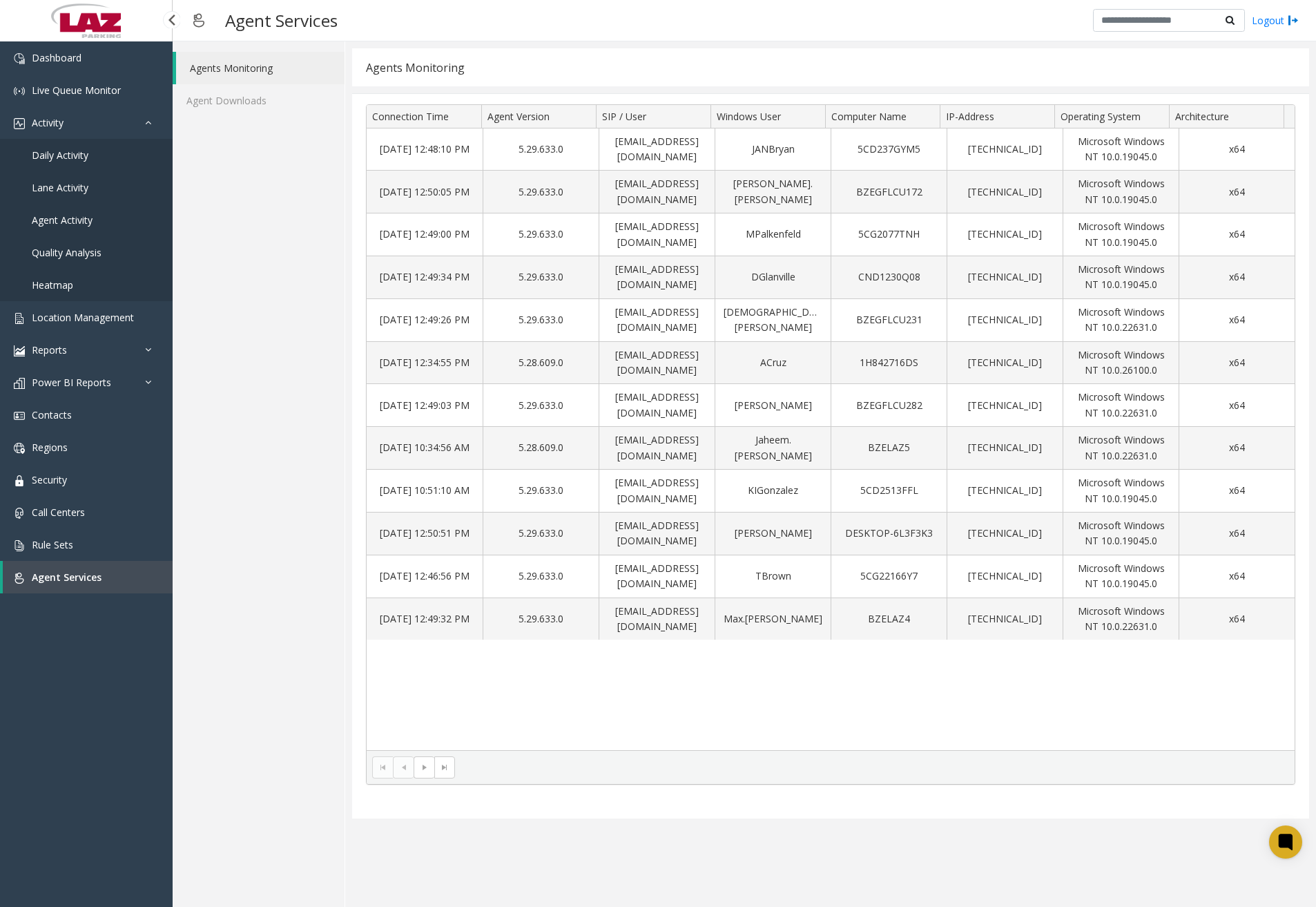
click at [86, 160] on span "Daily Activity" at bounding box center [60, 155] width 57 height 13
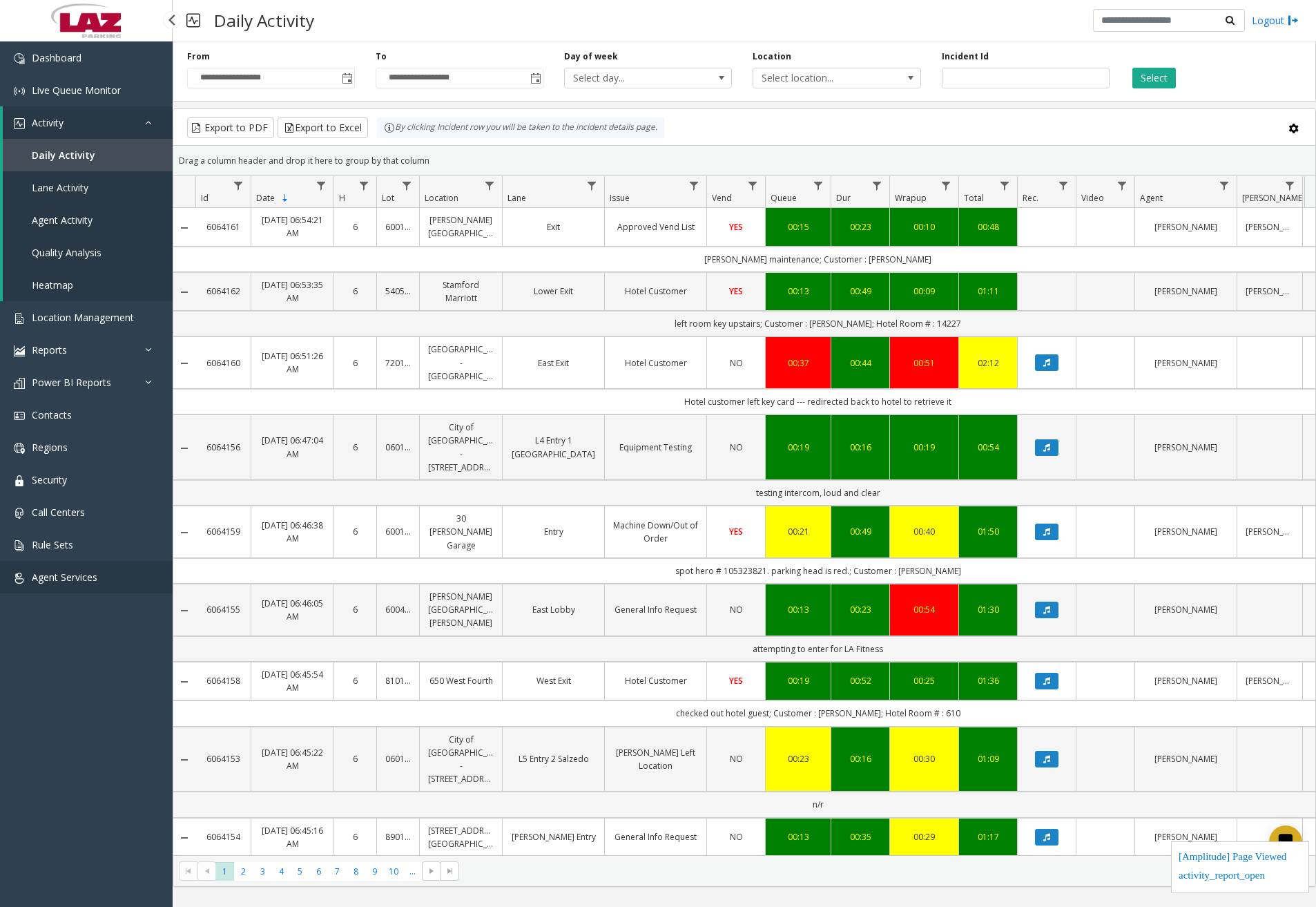
click at [89, 573] on span "Agent Services" at bounding box center [64, 577] width 65 height 13
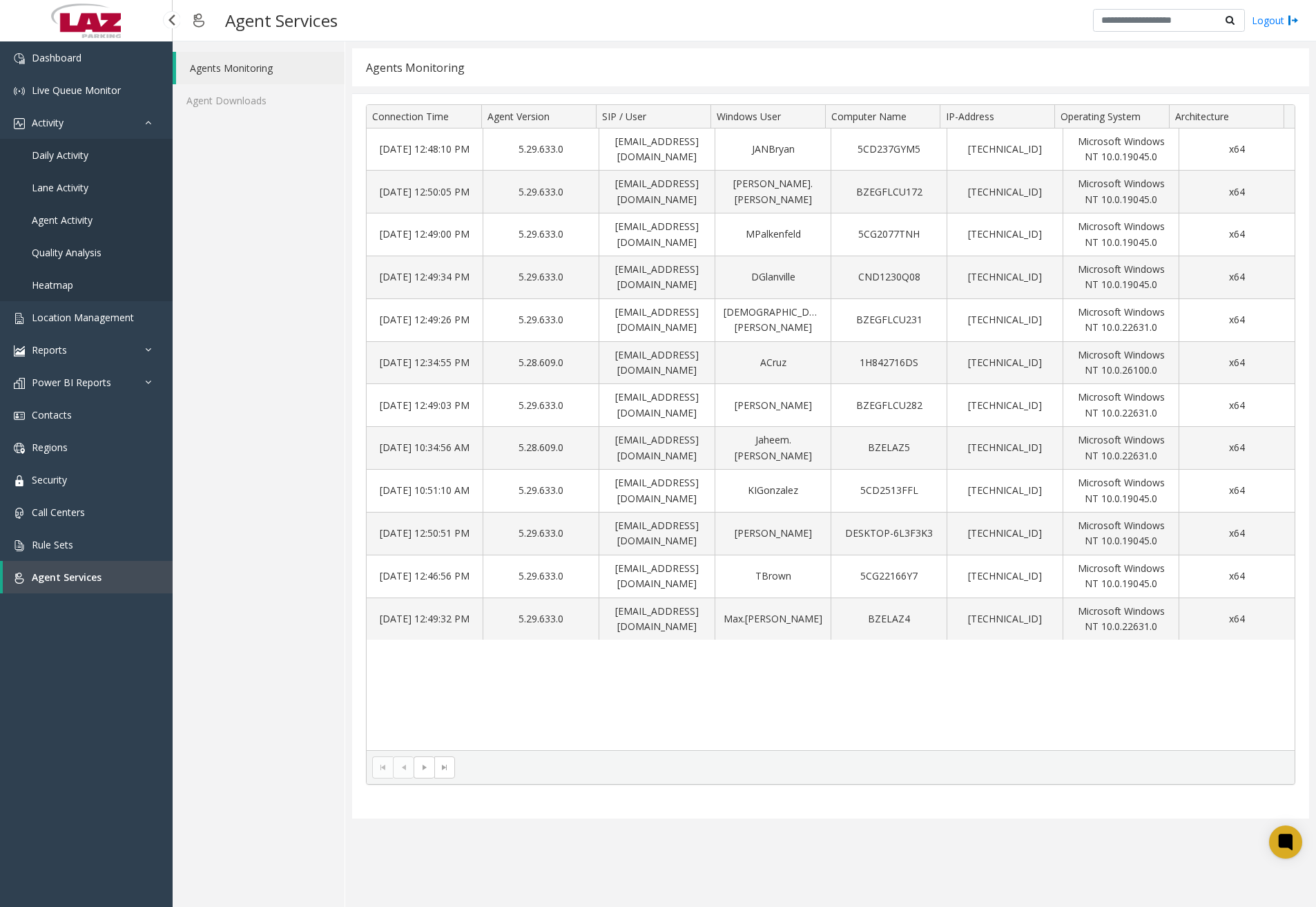
click at [116, 158] on link "Daily Activity" at bounding box center [86, 155] width 172 height 33
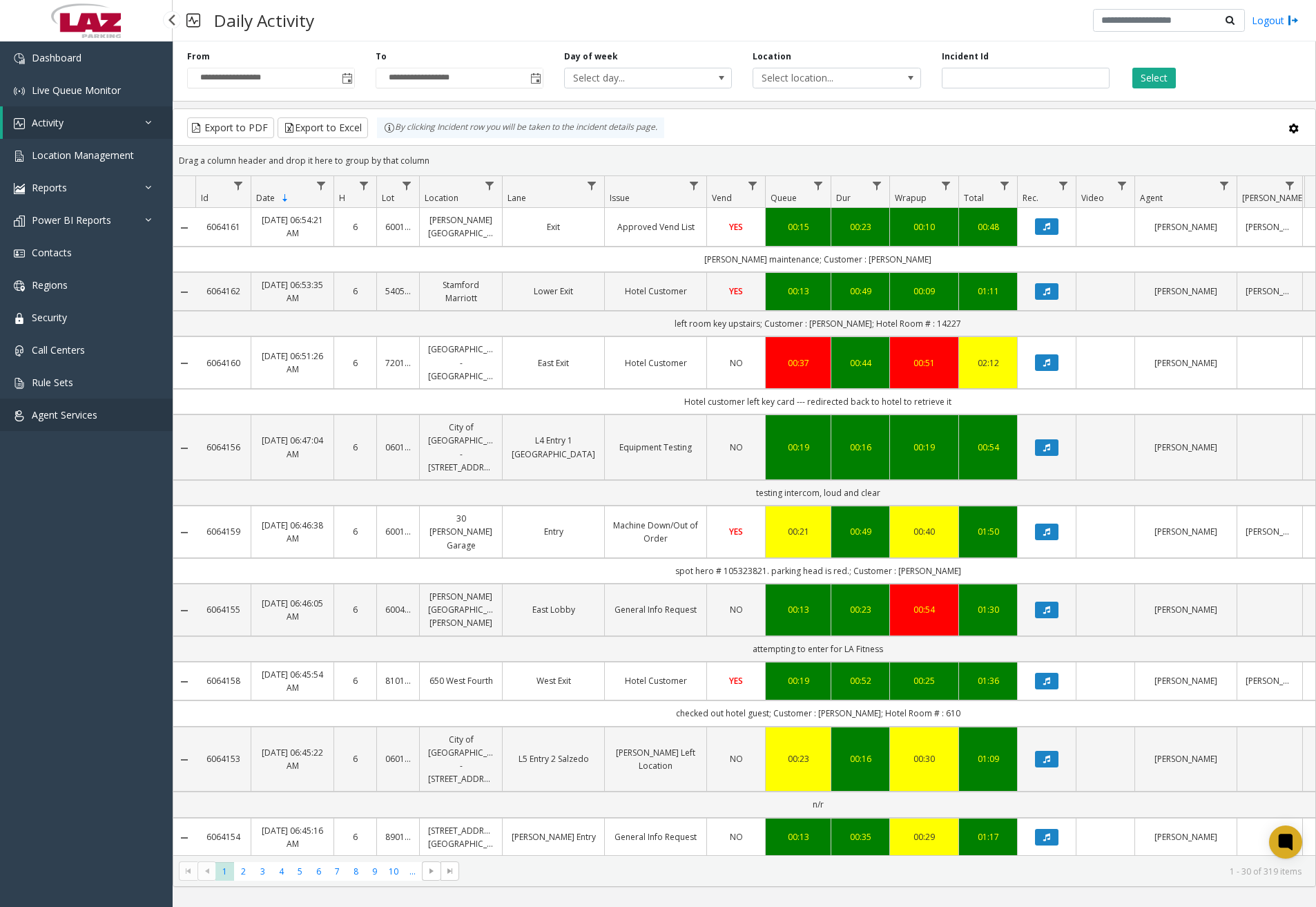
click at [113, 403] on link "Agent Services" at bounding box center [86, 414] width 172 height 33
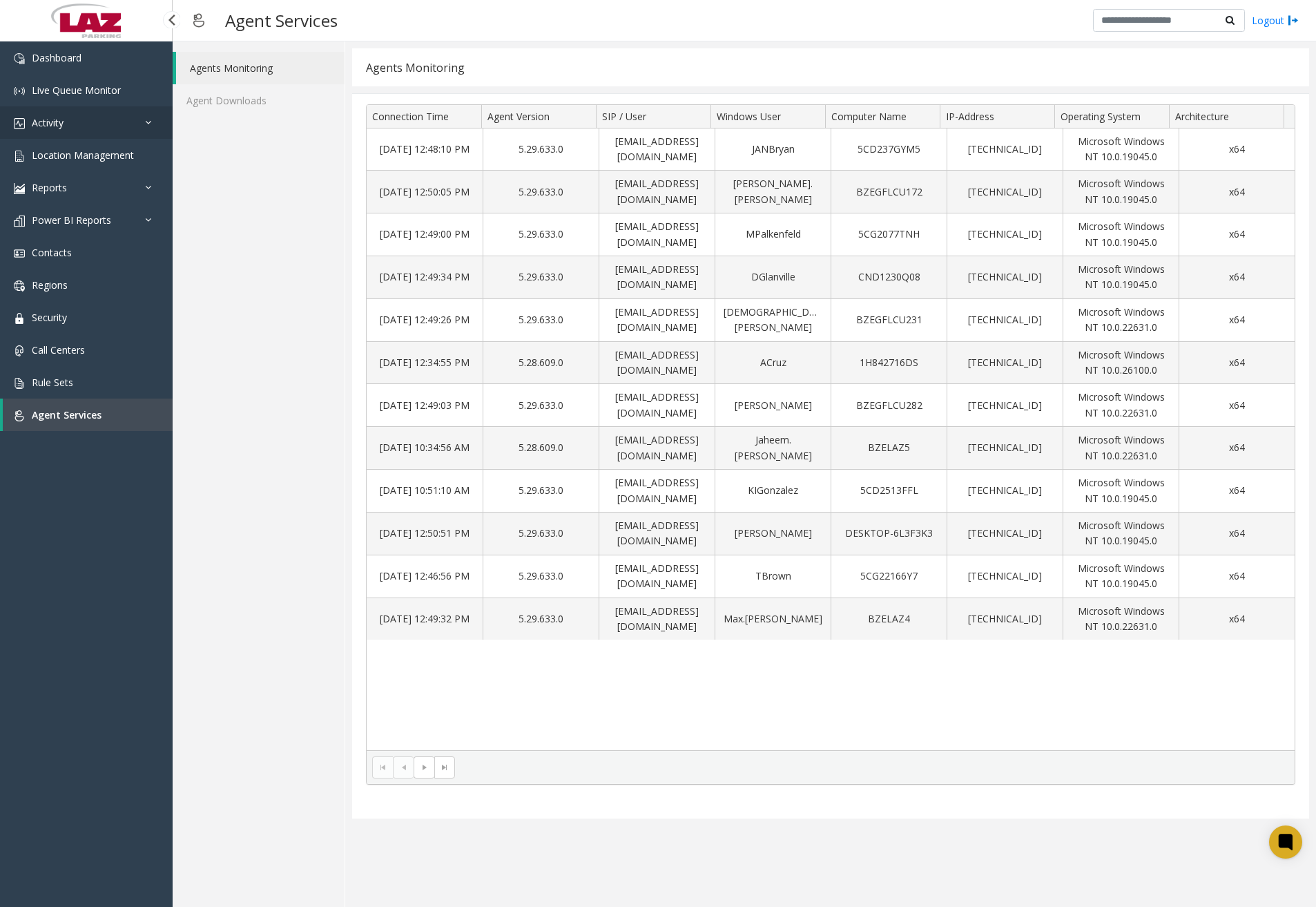
click at [94, 126] on link "Activity" at bounding box center [86, 122] width 172 height 33
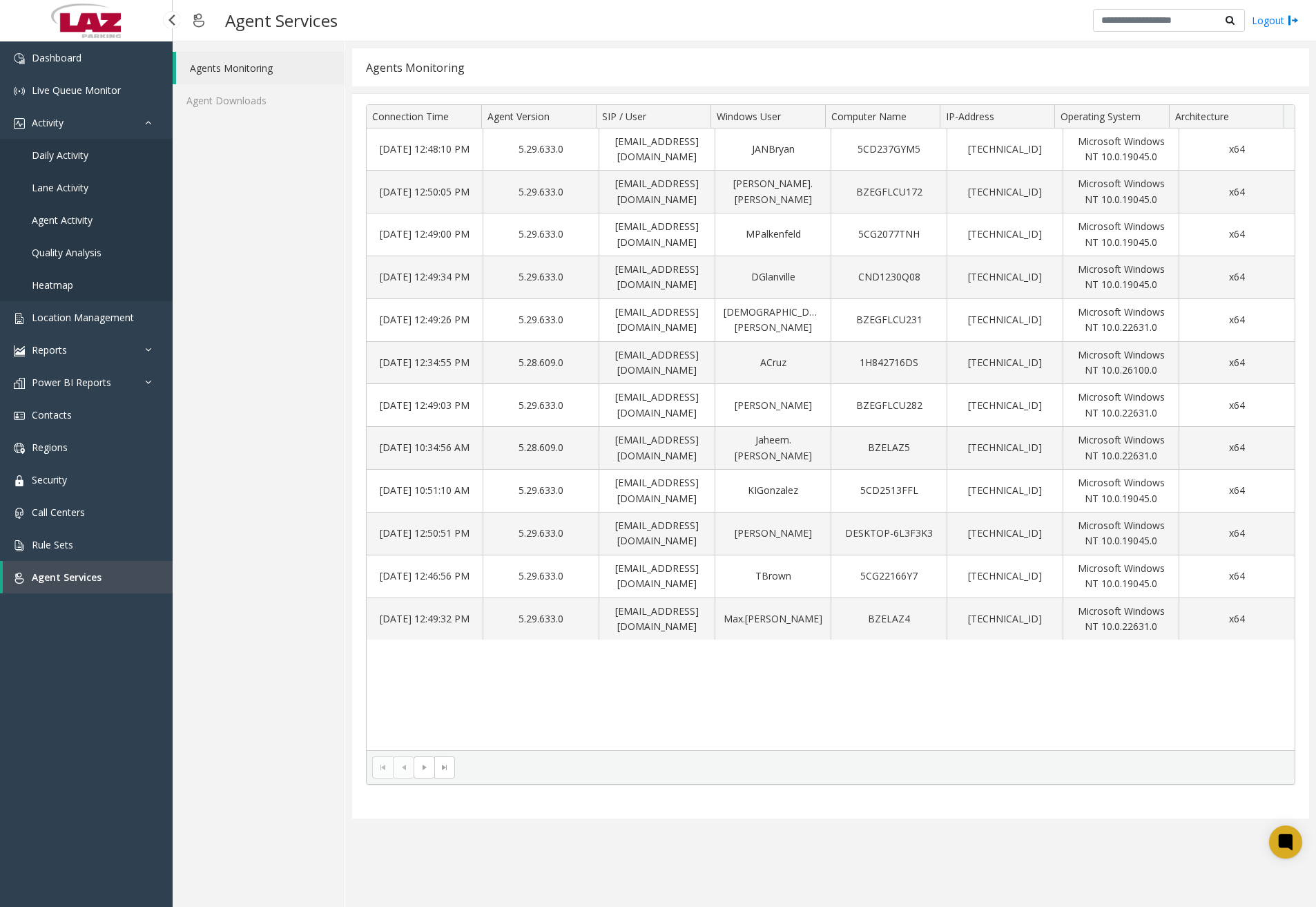
click at [89, 156] on link "Daily Activity" at bounding box center [86, 155] width 172 height 33
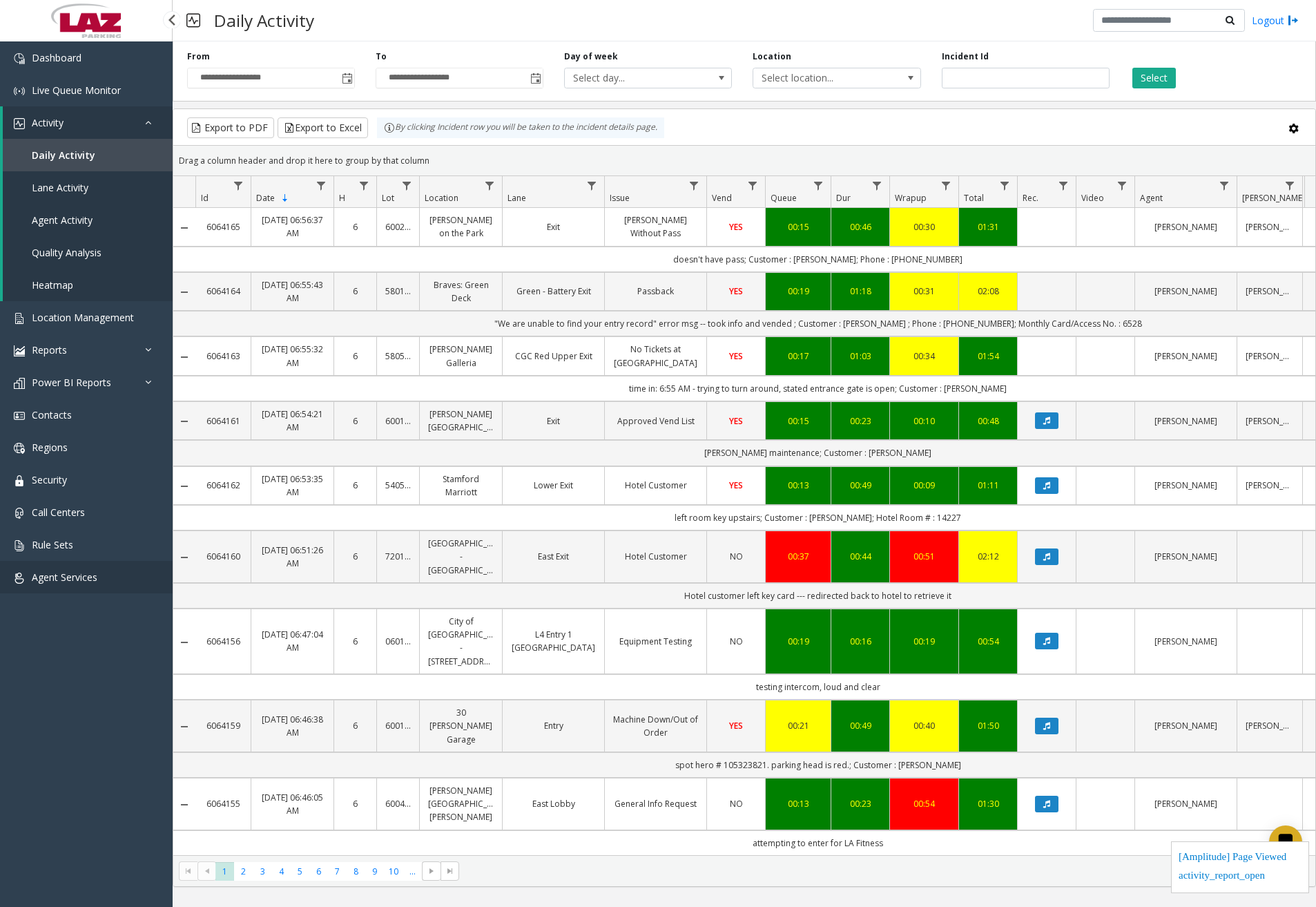
click at [105, 571] on link "Agent Services" at bounding box center [86, 576] width 172 height 33
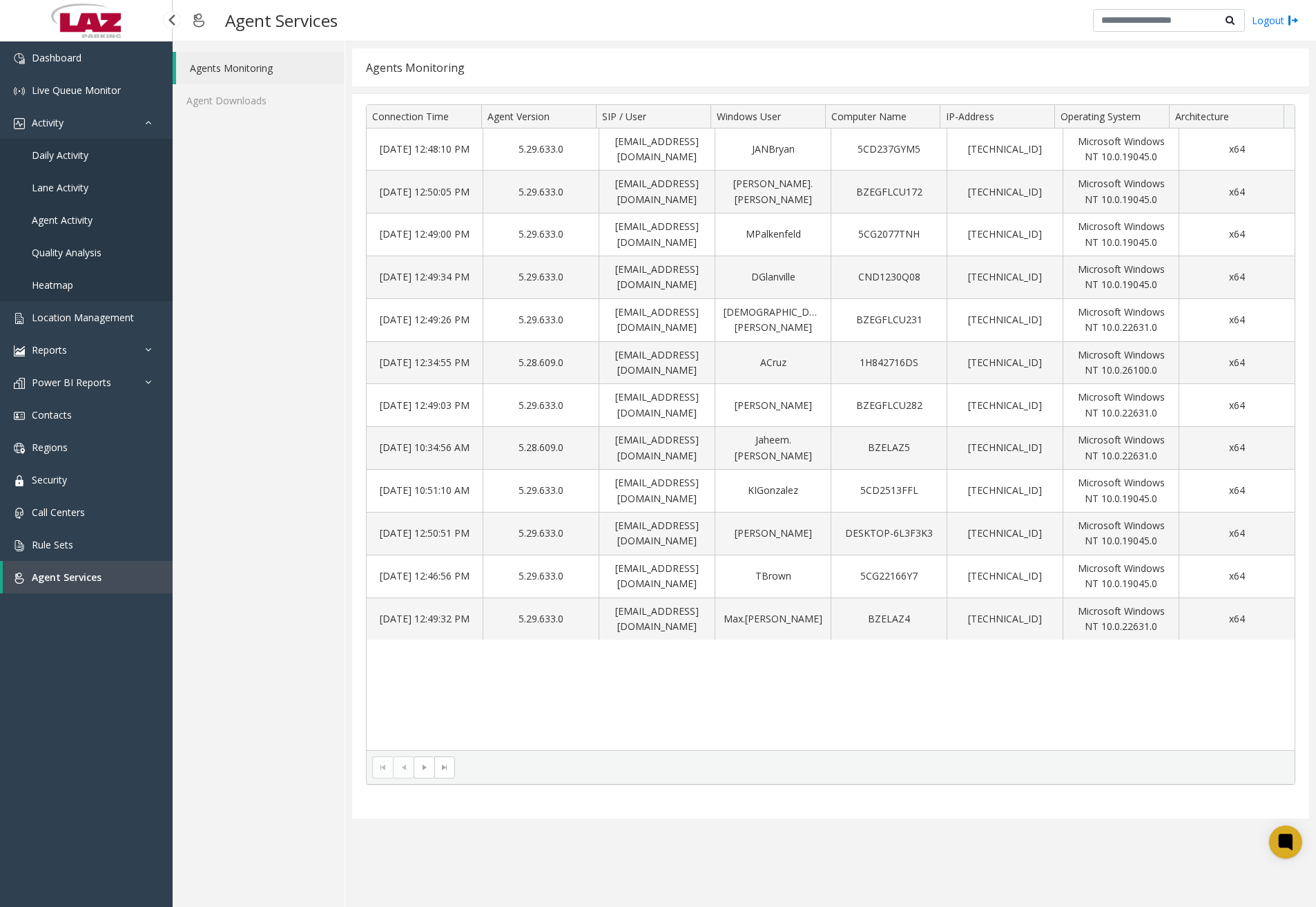
click at [91, 151] on link "Daily Activity" at bounding box center [86, 155] width 172 height 33
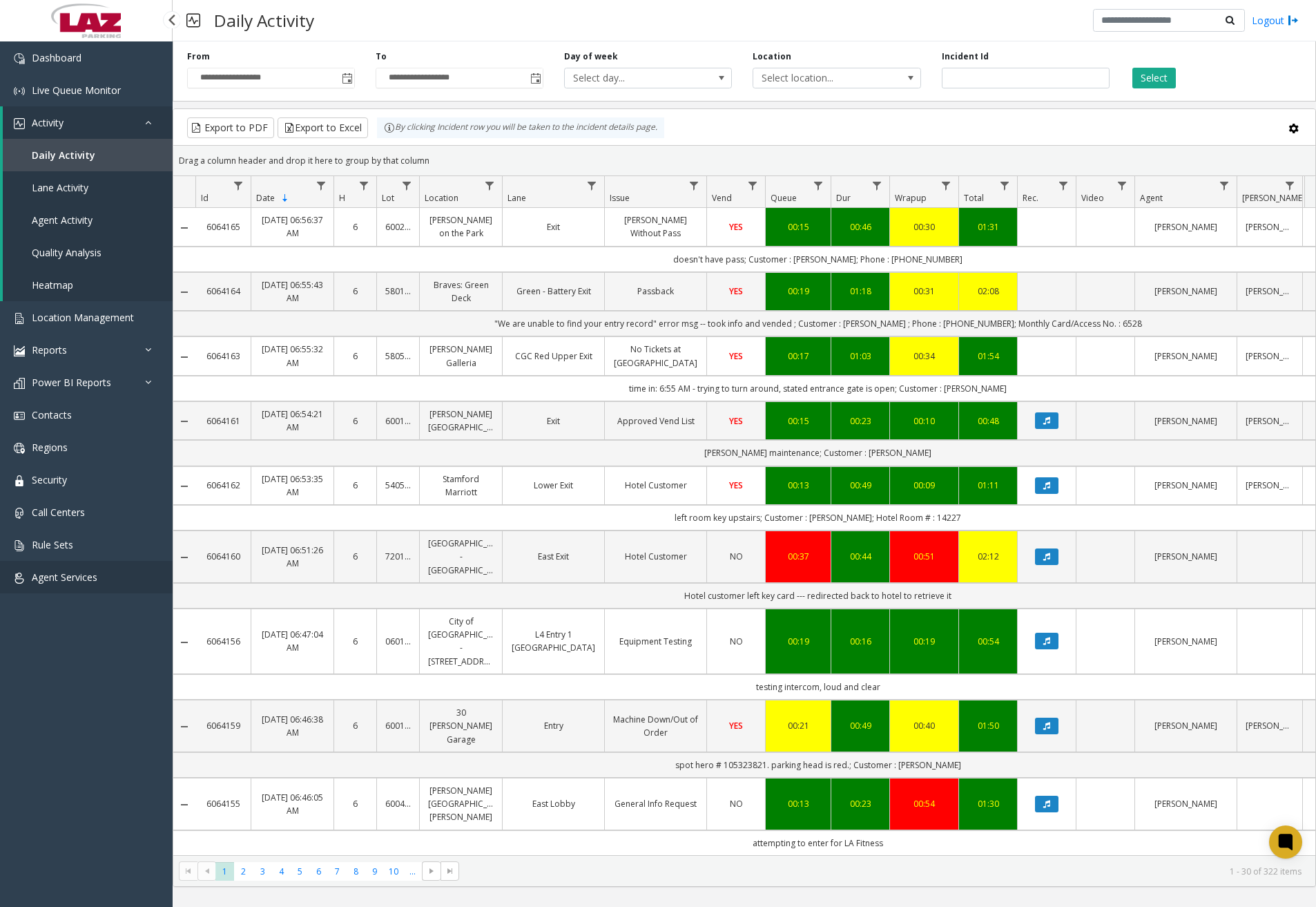
click at [102, 576] on link "Agent Services" at bounding box center [86, 576] width 172 height 33
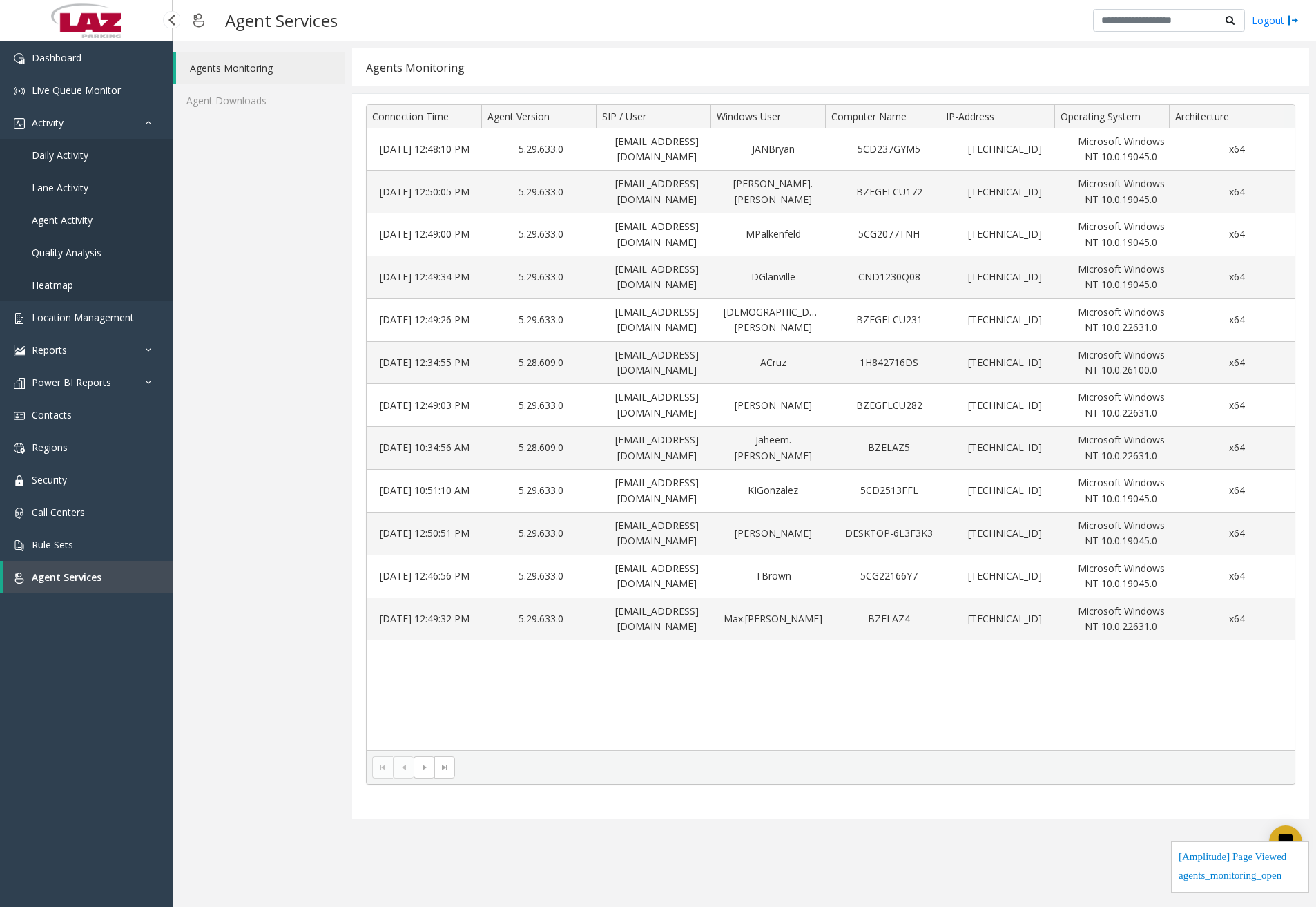
click at [53, 152] on span "Daily Activity" at bounding box center [60, 155] width 57 height 13
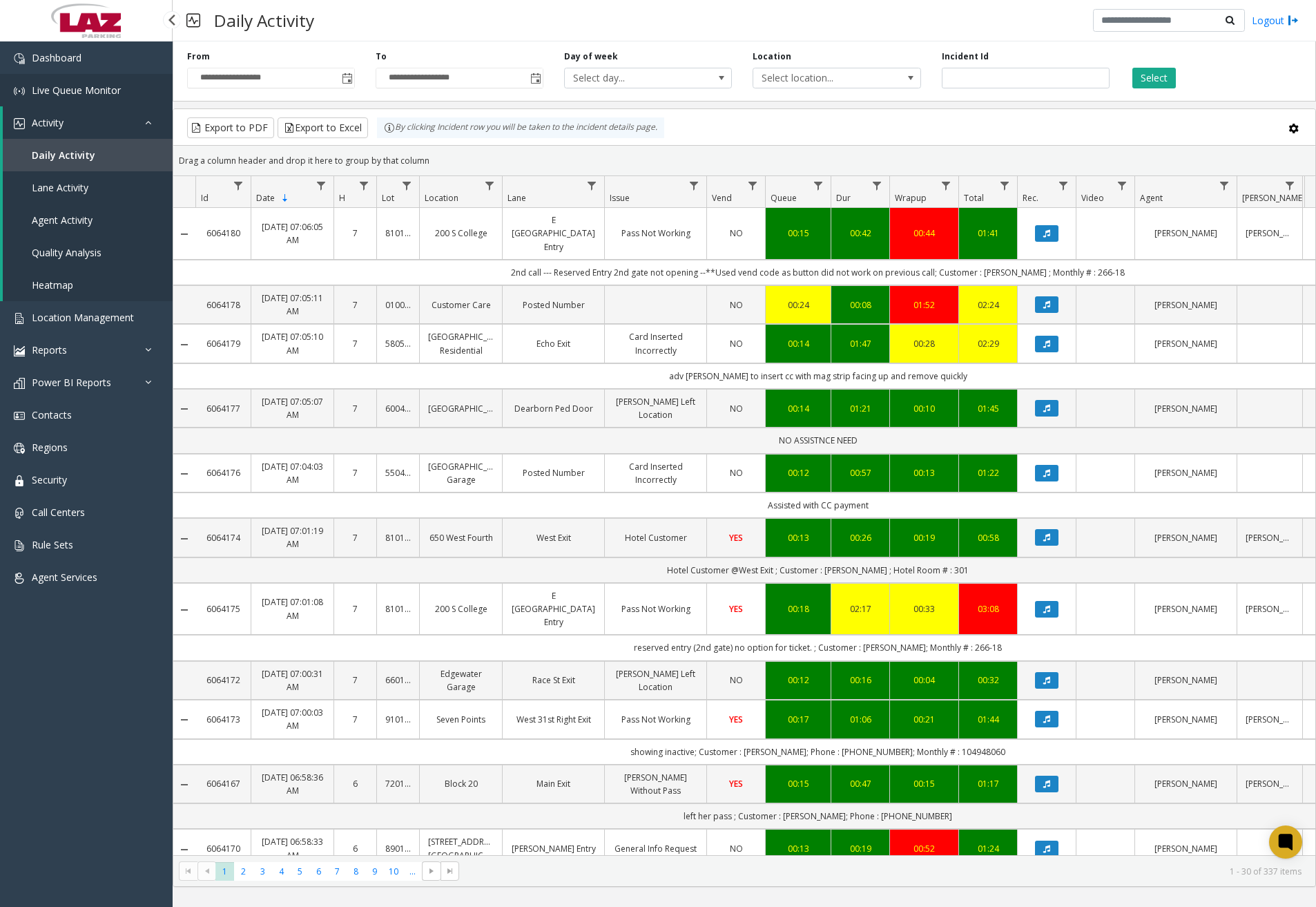
click at [100, 95] on span "Live Queue Monitor" at bounding box center [76, 90] width 89 height 13
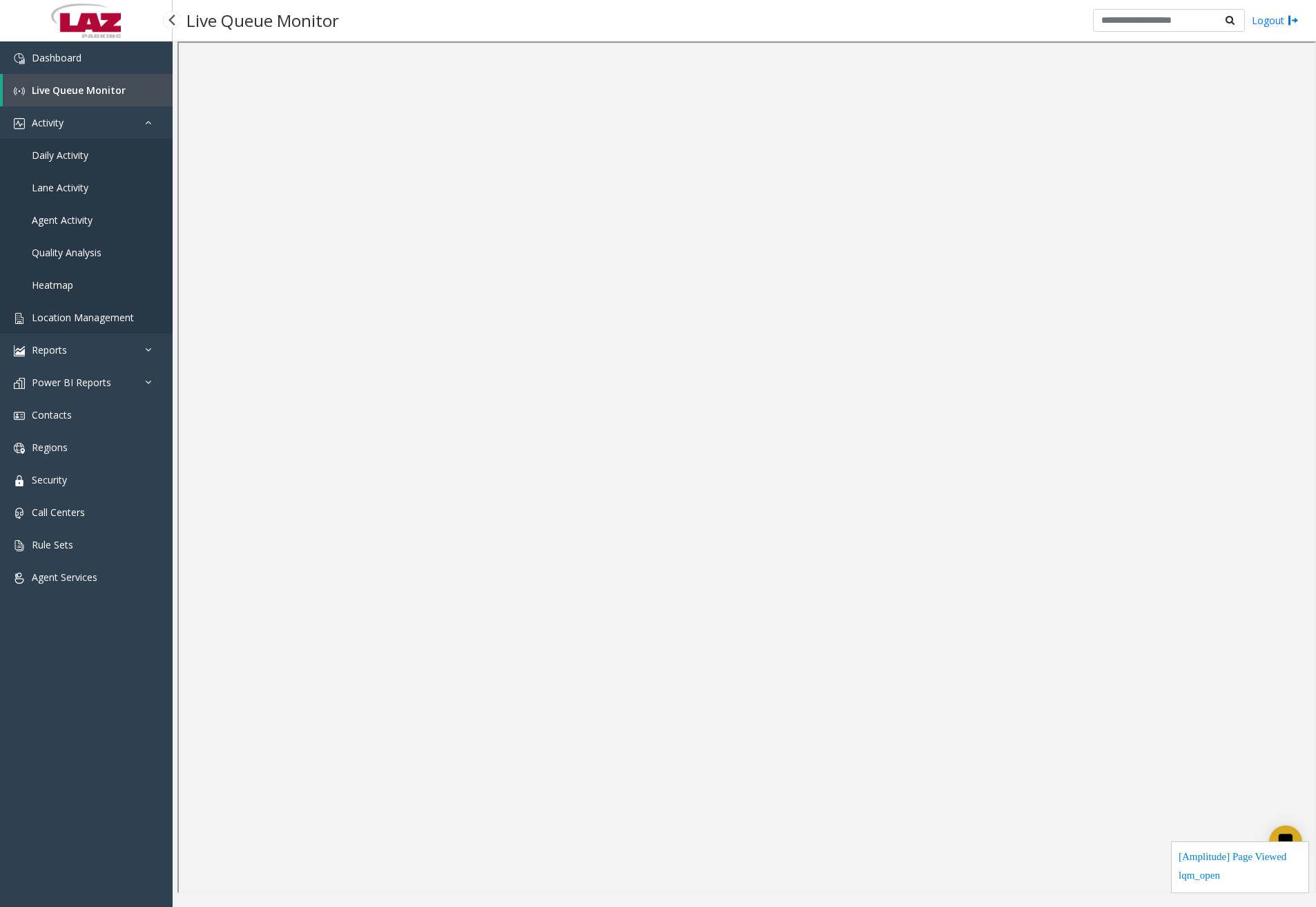
click at [82, 318] on span "Location Management" at bounding box center [83, 317] width 103 height 13
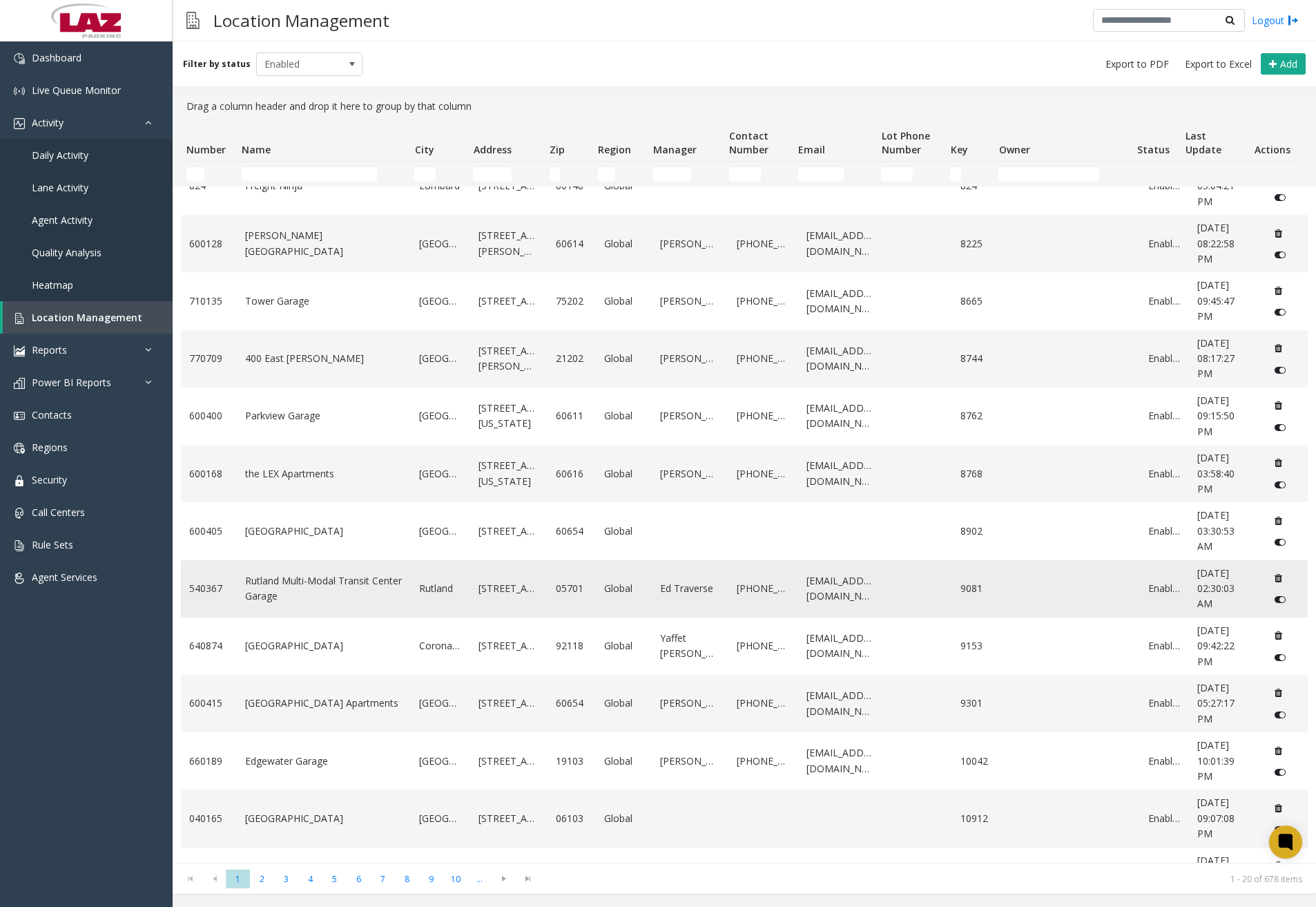
scroll to position [69, 0]
